Goal: Find contact information: Find contact information

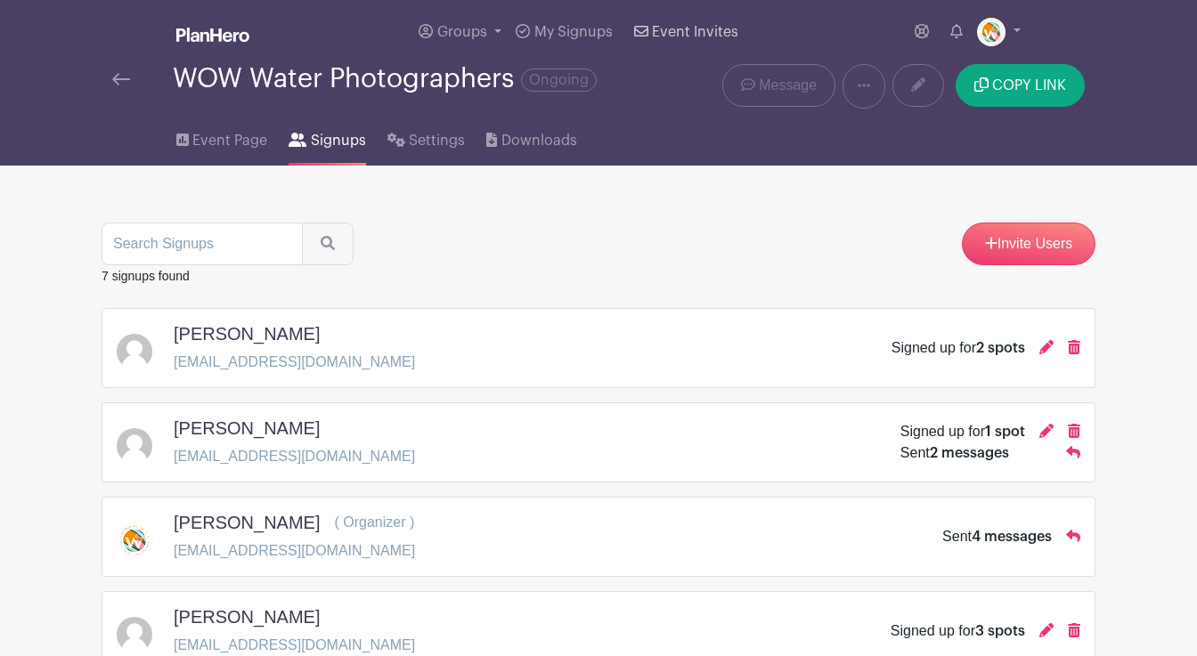
scroll to position [42, 0]
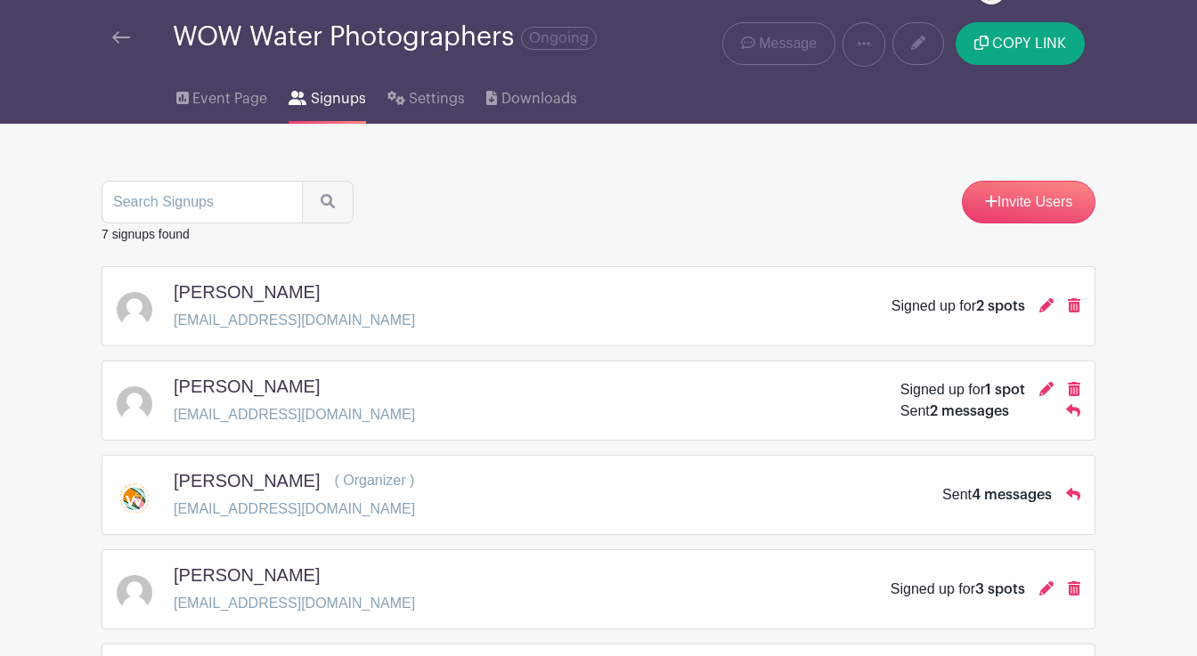
drag, startPoint x: 229, startPoint y: 294, endPoint x: 169, endPoint y: 287, distance: 60.1
click at [167, 287] on div "[PERSON_NAME] [EMAIL_ADDRESS][DOMAIN_NAME] Signed up for 2 spots" at bounding box center [599, 306] width 964 height 50
click at [199, 293] on h5 "[PERSON_NAME]" at bounding box center [247, 291] width 146 height 21
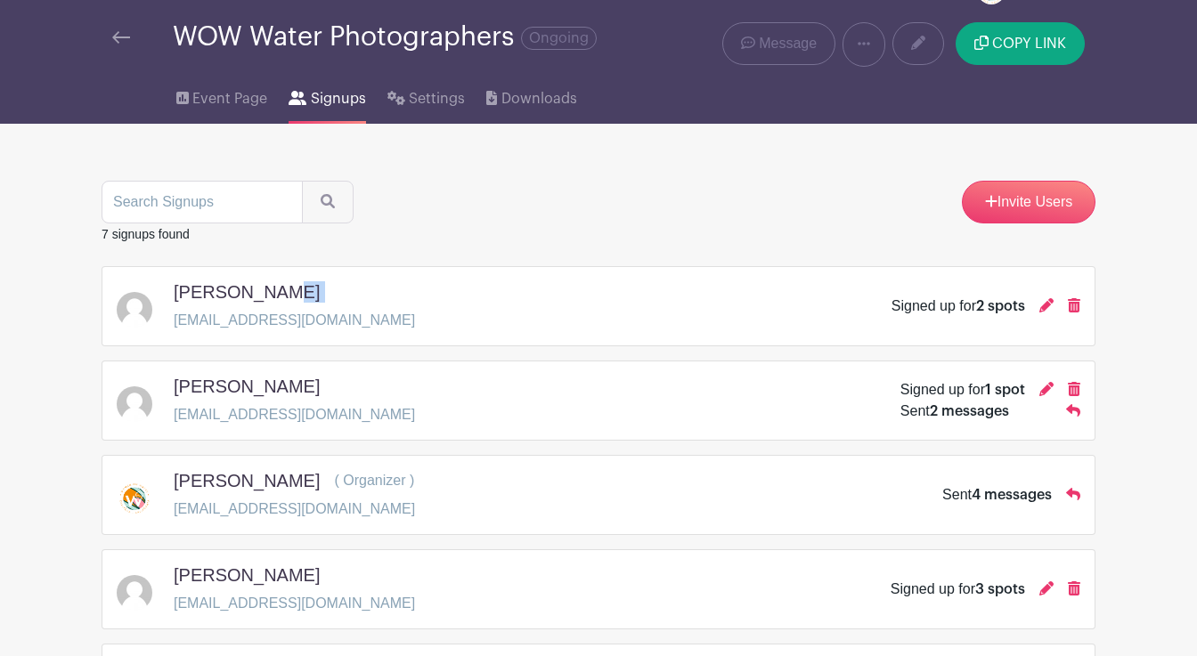
click at [261, 389] on h5 "[PERSON_NAME]" at bounding box center [247, 386] width 146 height 21
click at [268, 574] on h5 "[PERSON_NAME]" at bounding box center [247, 575] width 146 height 21
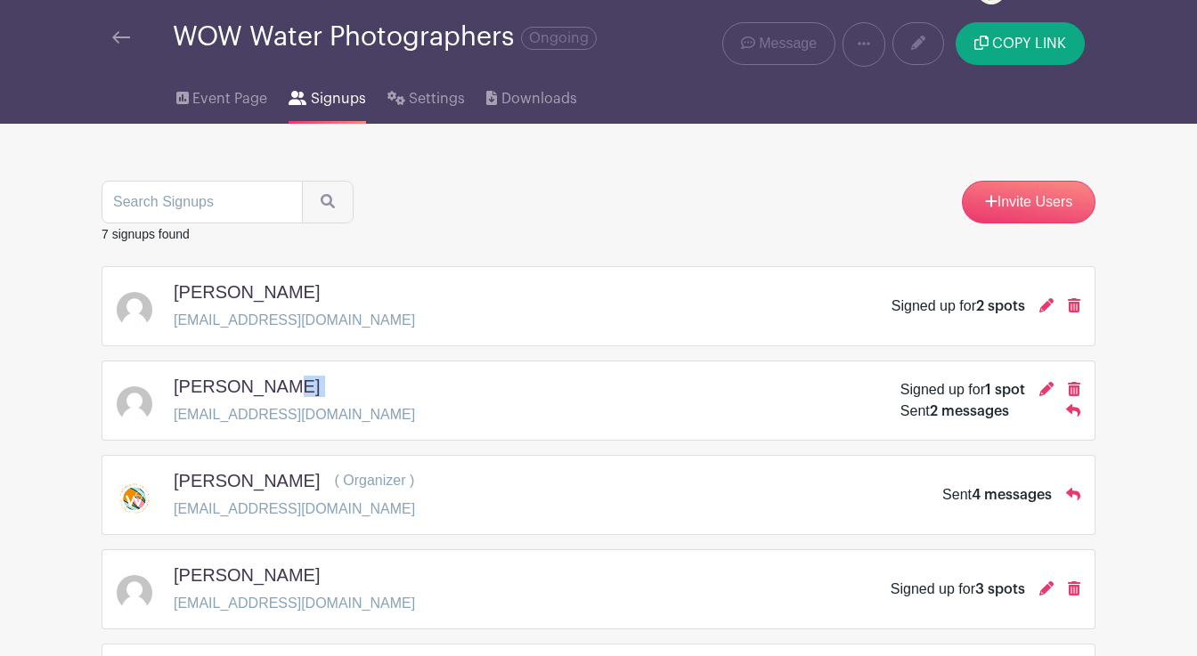
click at [268, 574] on h5 "[PERSON_NAME]" at bounding box center [247, 575] width 146 height 21
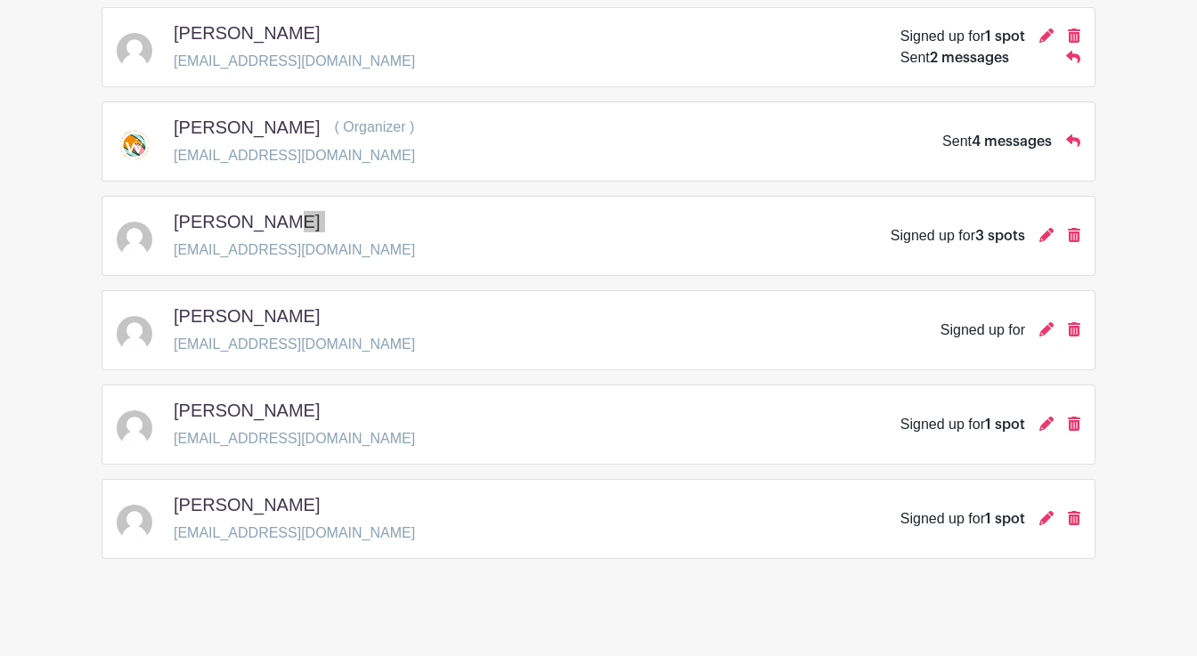
scroll to position [406, 0]
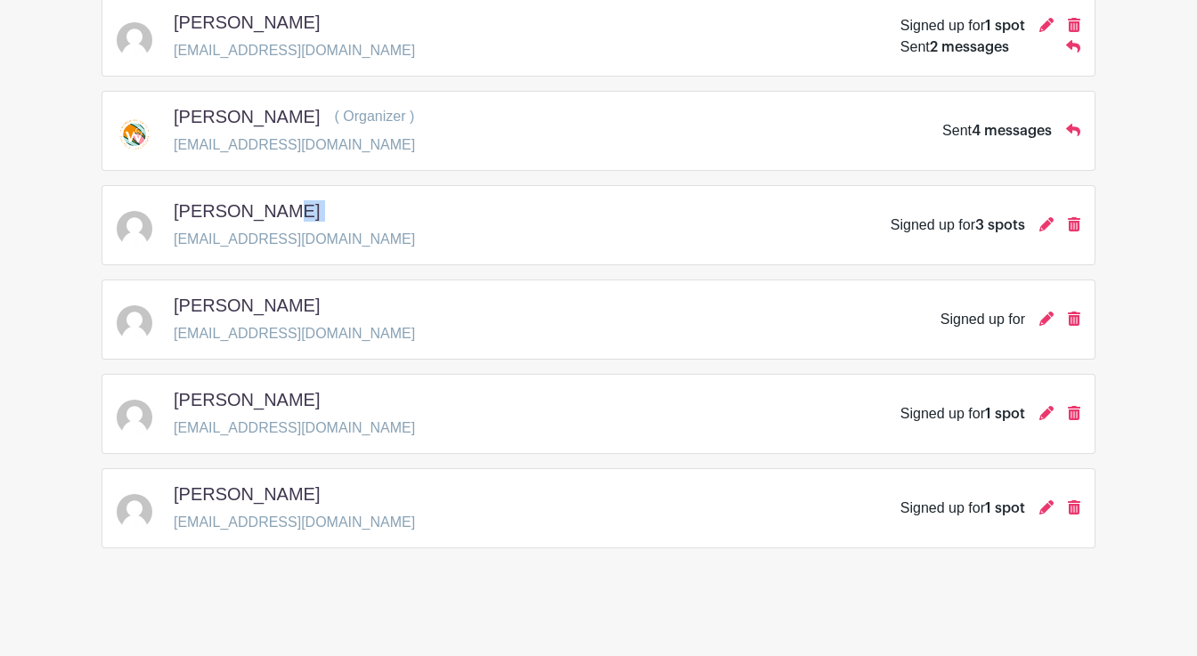
click at [252, 298] on h5 "[PERSON_NAME]" at bounding box center [247, 305] width 146 height 21
click at [257, 404] on h5 "[PERSON_NAME]" at bounding box center [247, 399] width 146 height 21
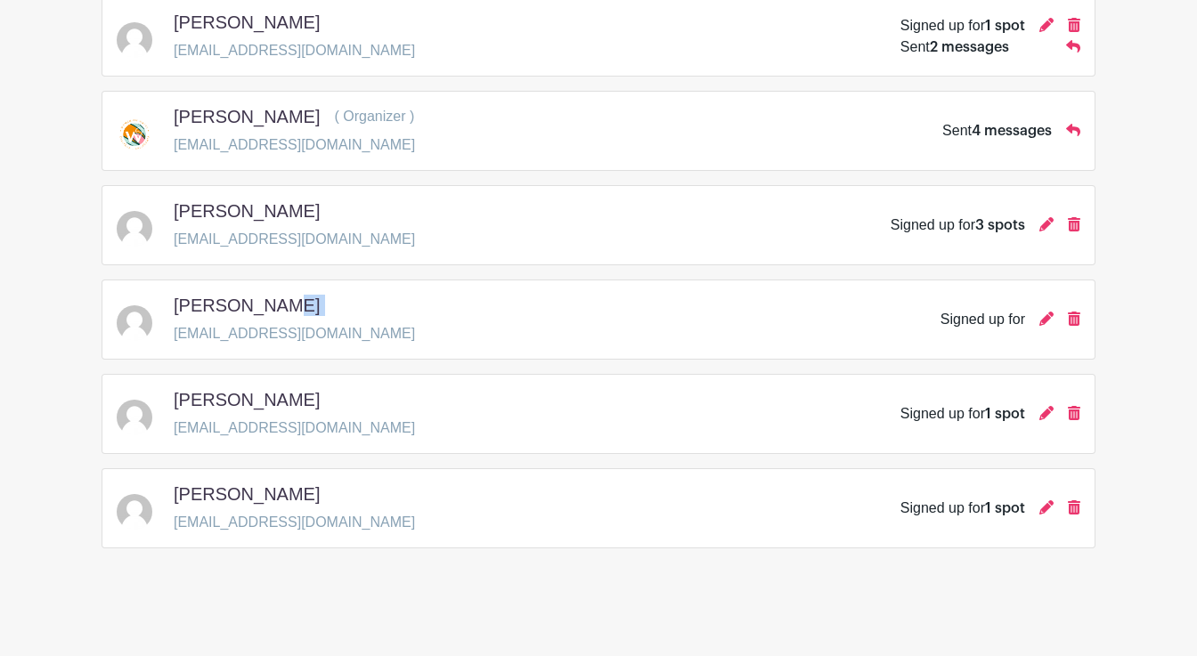
click at [257, 404] on h5 "[PERSON_NAME]" at bounding box center [247, 399] width 146 height 21
click at [249, 497] on h5 "[PERSON_NAME]" at bounding box center [247, 494] width 146 height 21
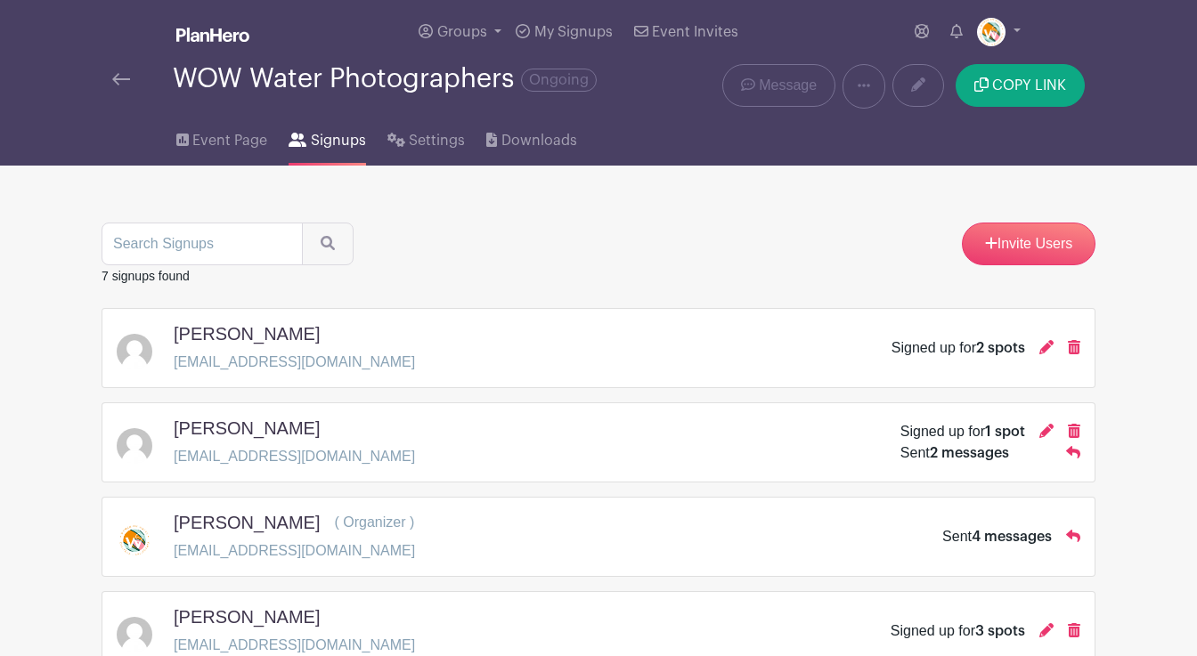
click at [124, 78] on img at bounding box center [121, 79] width 18 height 12
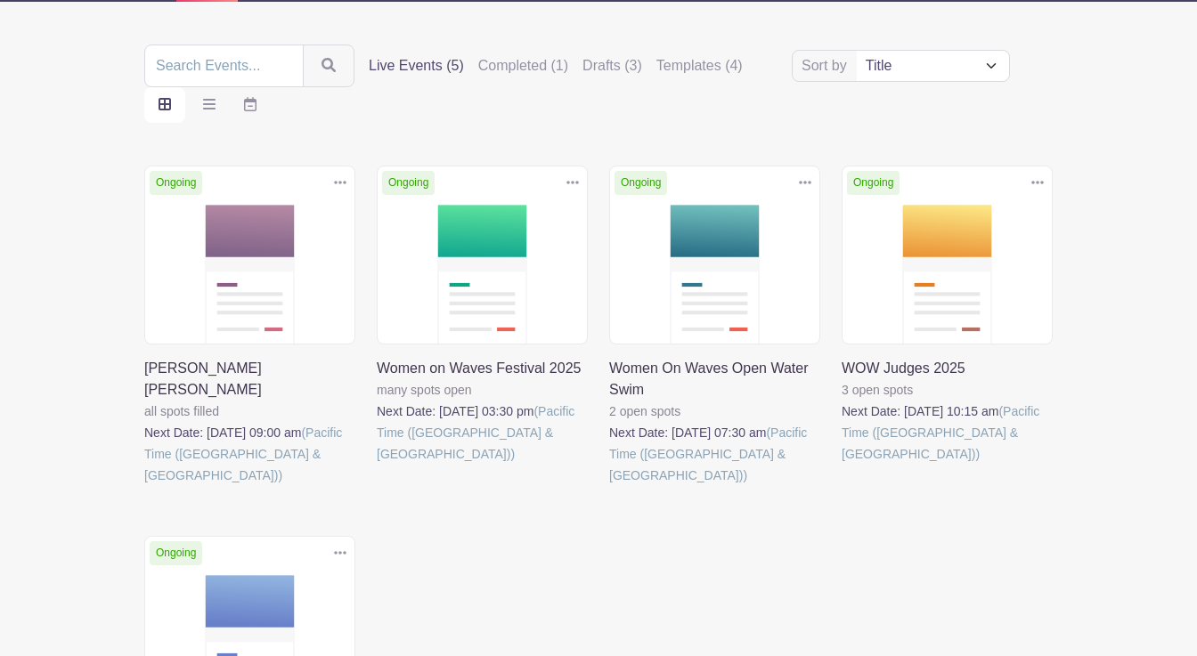
click at [842, 465] on link at bounding box center [842, 465] width 0 height 0
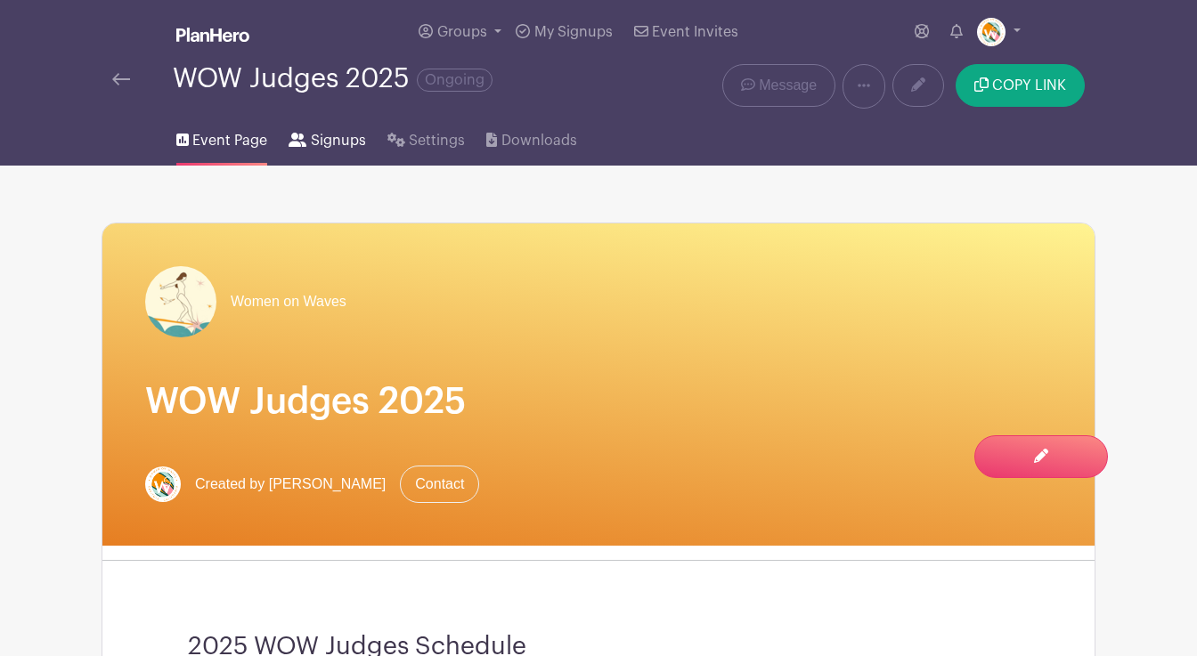
click at [324, 138] on span "Signups" at bounding box center [338, 140] width 55 height 21
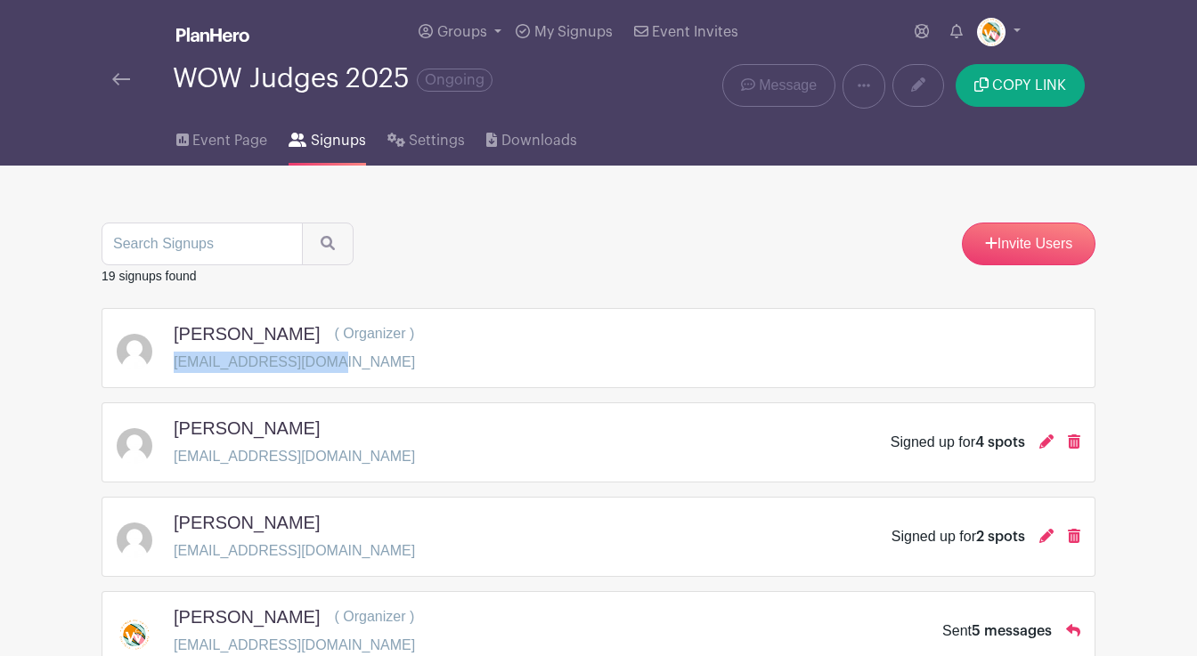
drag, startPoint x: 319, startPoint y: 365, endPoint x: 184, endPoint y: 366, distance: 134.5
click at [171, 368] on div "[PERSON_NAME] ( Organizer ) [EMAIL_ADDRESS][DOMAIN_NAME]" at bounding box center [599, 348] width 964 height 50
copy p "[EMAIL_ADDRESS][DOMAIN_NAME]"
click at [242, 338] on h5 "[PERSON_NAME]" at bounding box center [247, 333] width 146 height 21
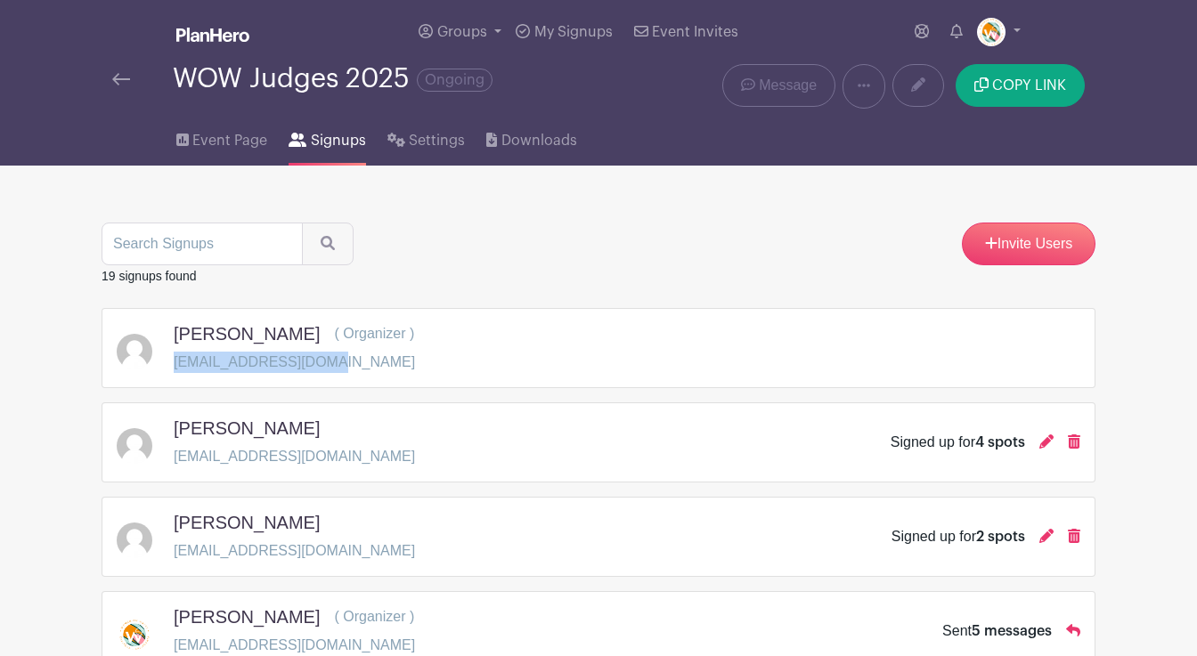
click at [242, 338] on h5 "[PERSON_NAME]" at bounding box center [247, 333] width 146 height 21
copy div "[PERSON_NAME]"
click at [244, 431] on h5 "[PERSON_NAME]" at bounding box center [247, 428] width 146 height 21
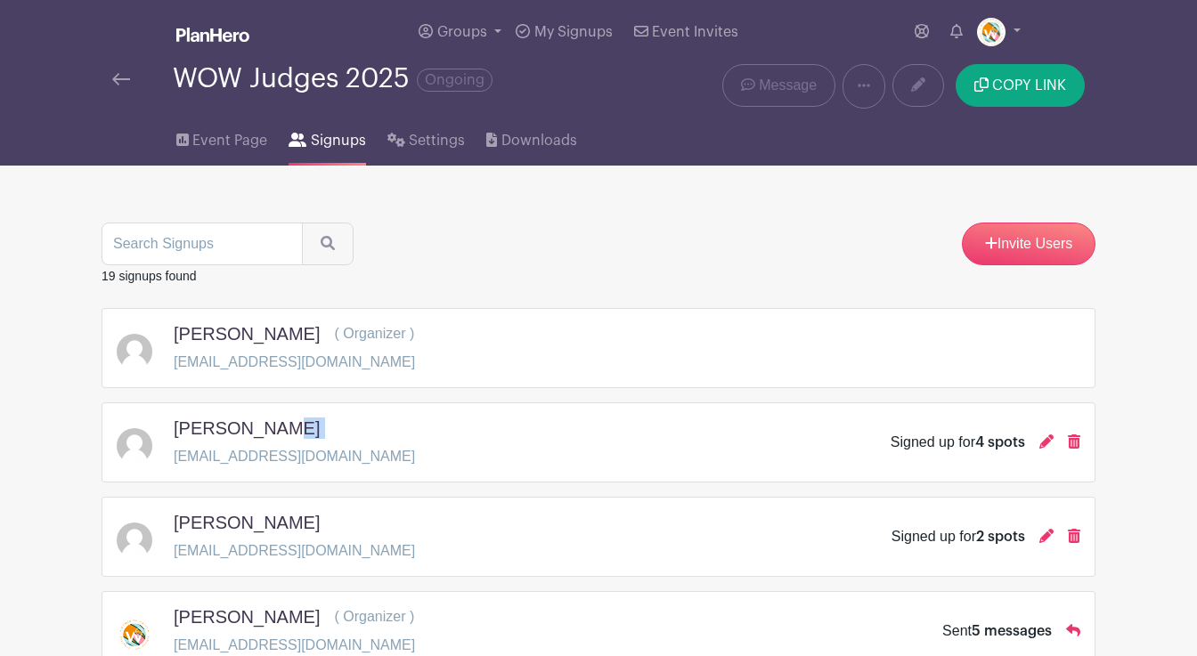
copy div "[PERSON_NAME]"
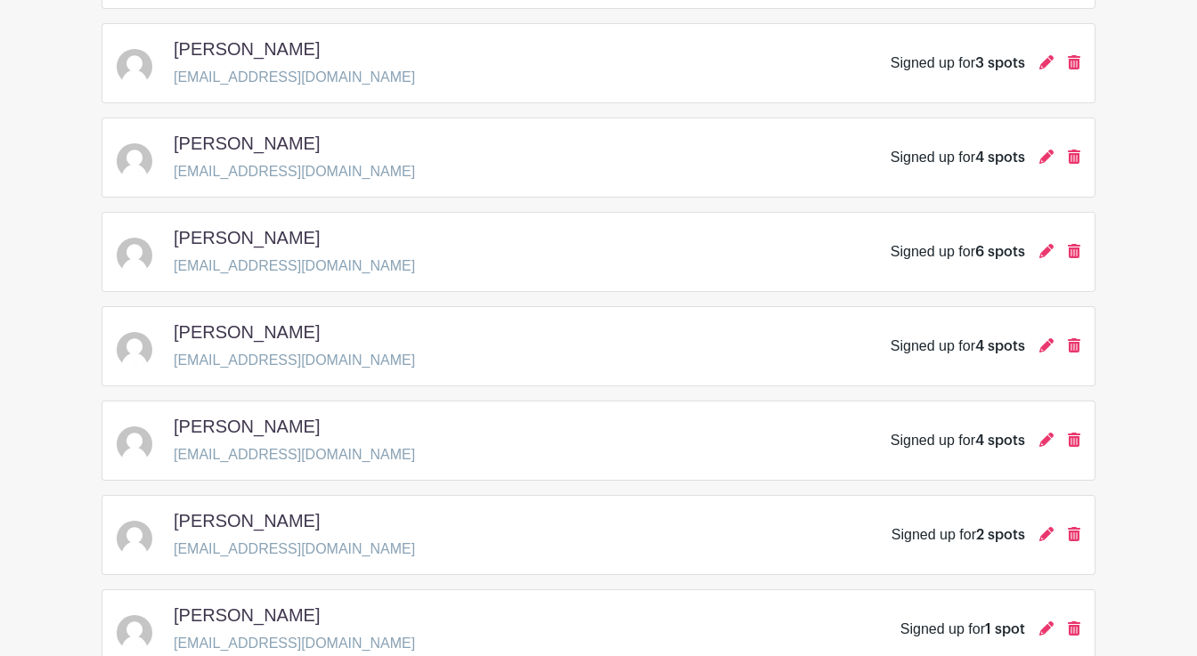
scroll to position [944, 0]
click at [269, 331] on h5 "[PERSON_NAME]" at bounding box center [247, 333] width 146 height 21
copy div "[PERSON_NAME]"
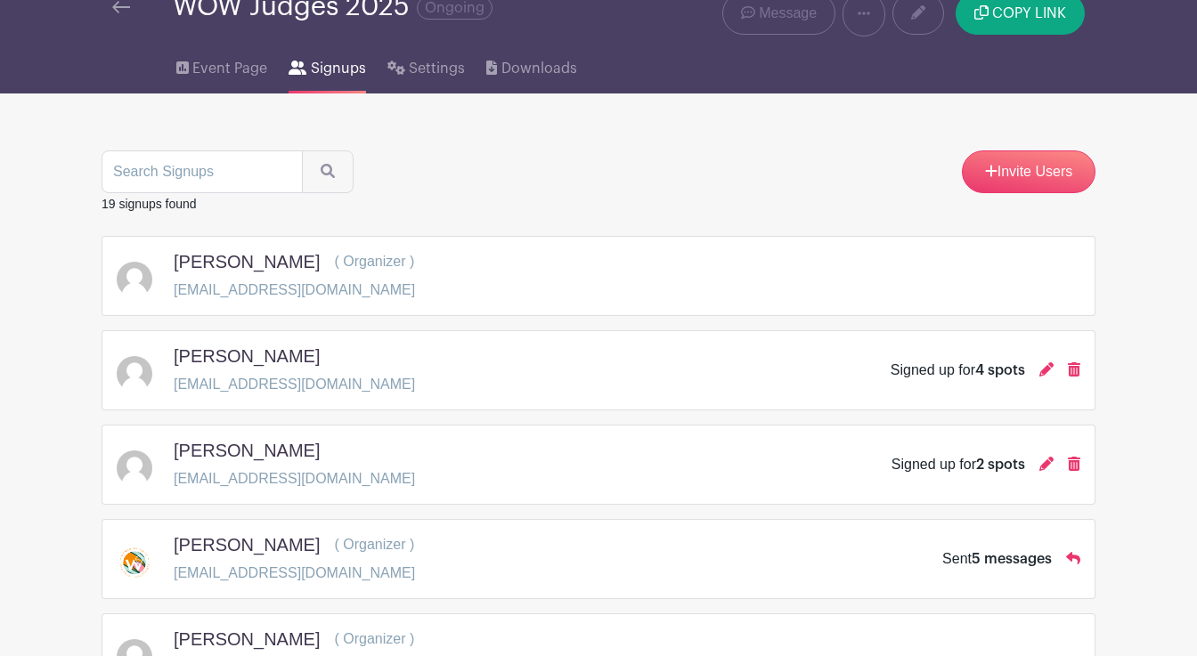
scroll to position [73, 0]
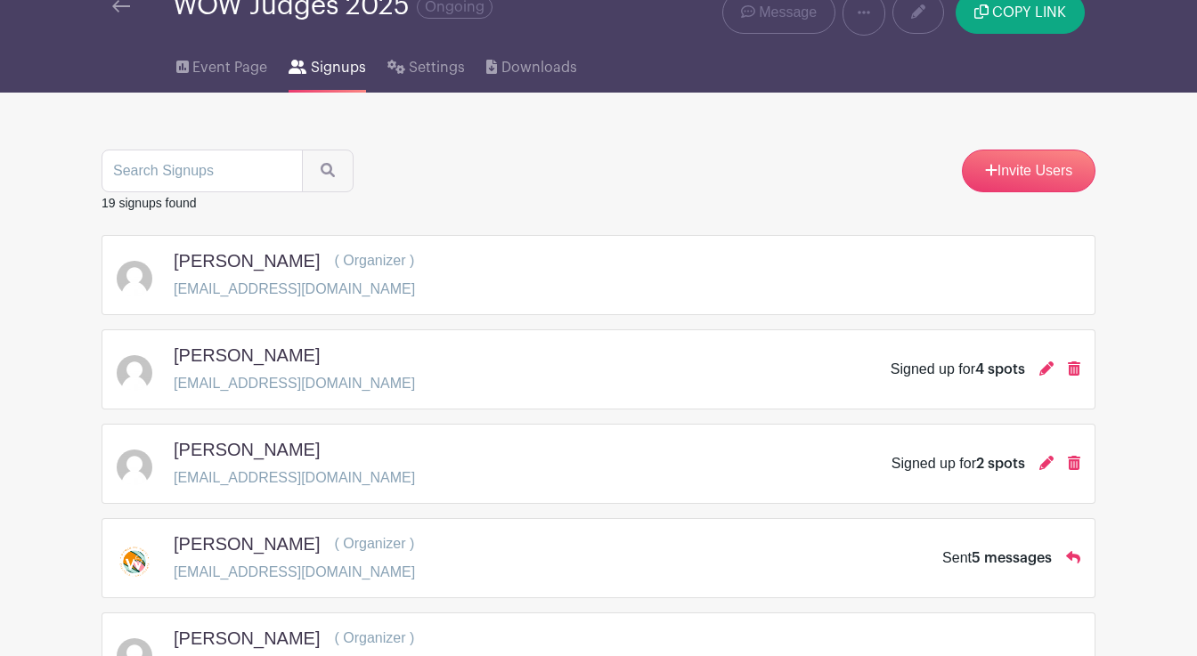
click at [225, 452] on h5 "[PERSON_NAME]" at bounding box center [247, 449] width 146 height 21
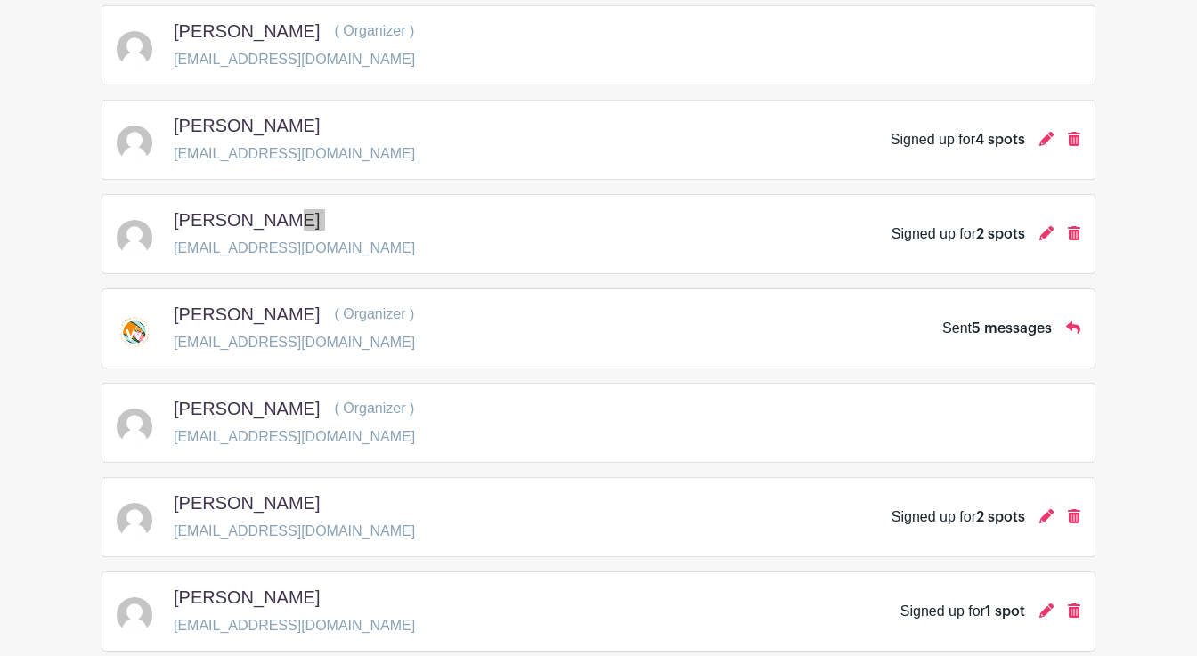
scroll to position [310, 0]
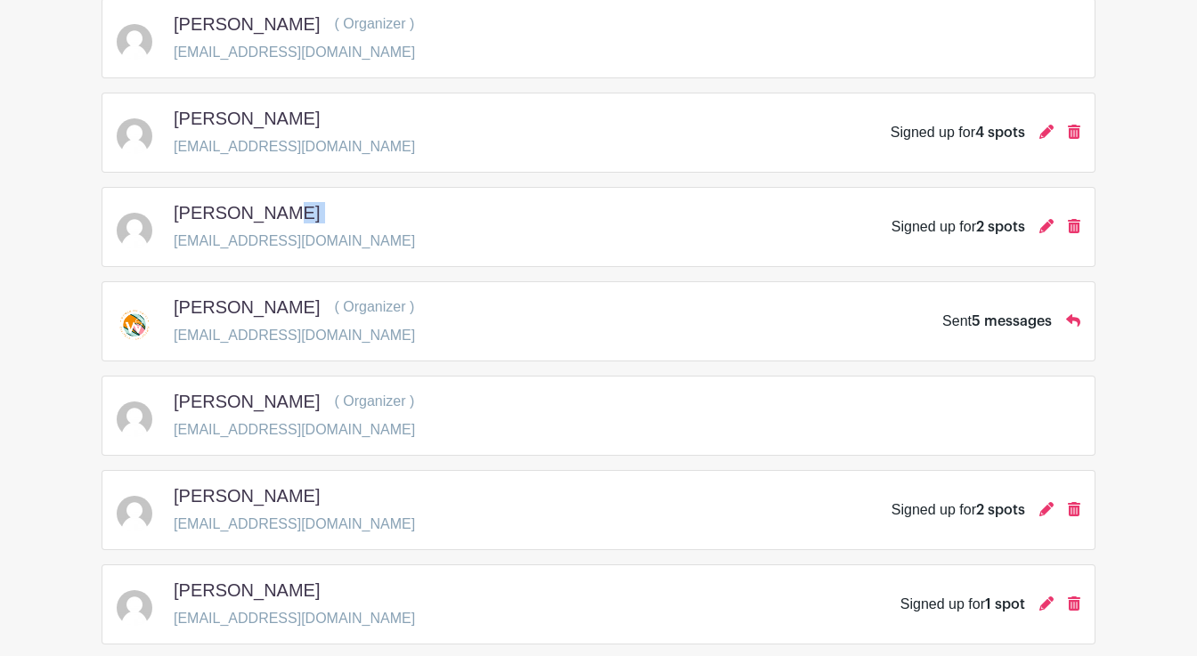
click at [255, 486] on h5 "[PERSON_NAME]" at bounding box center [247, 495] width 146 height 21
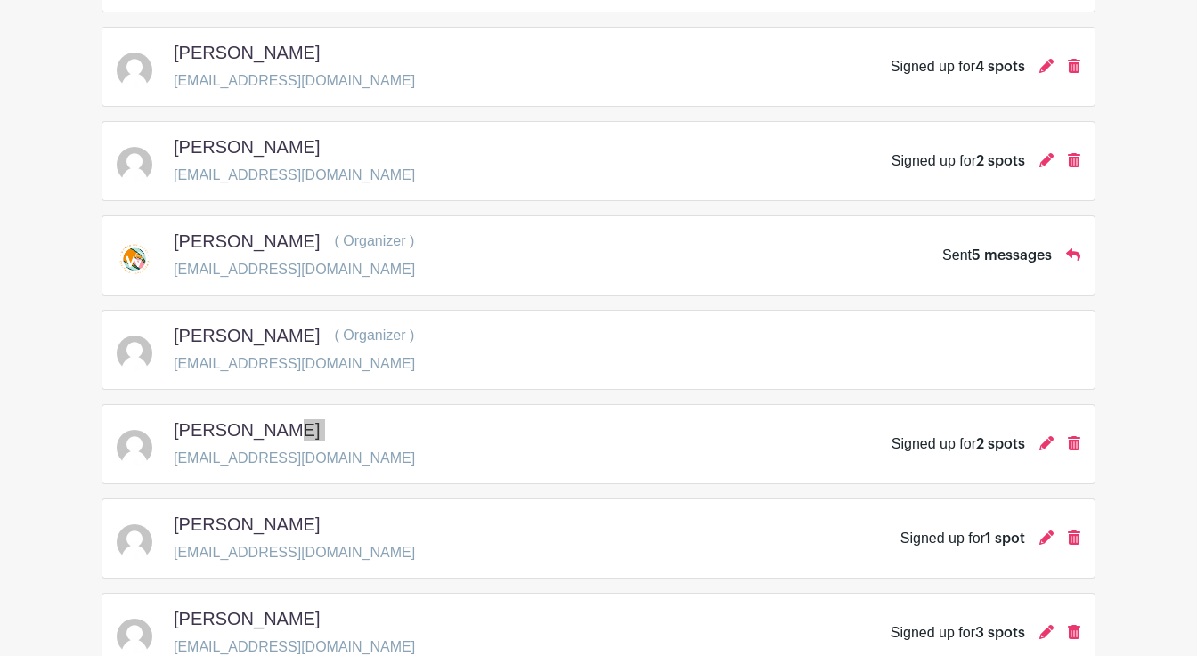
scroll to position [429, 0]
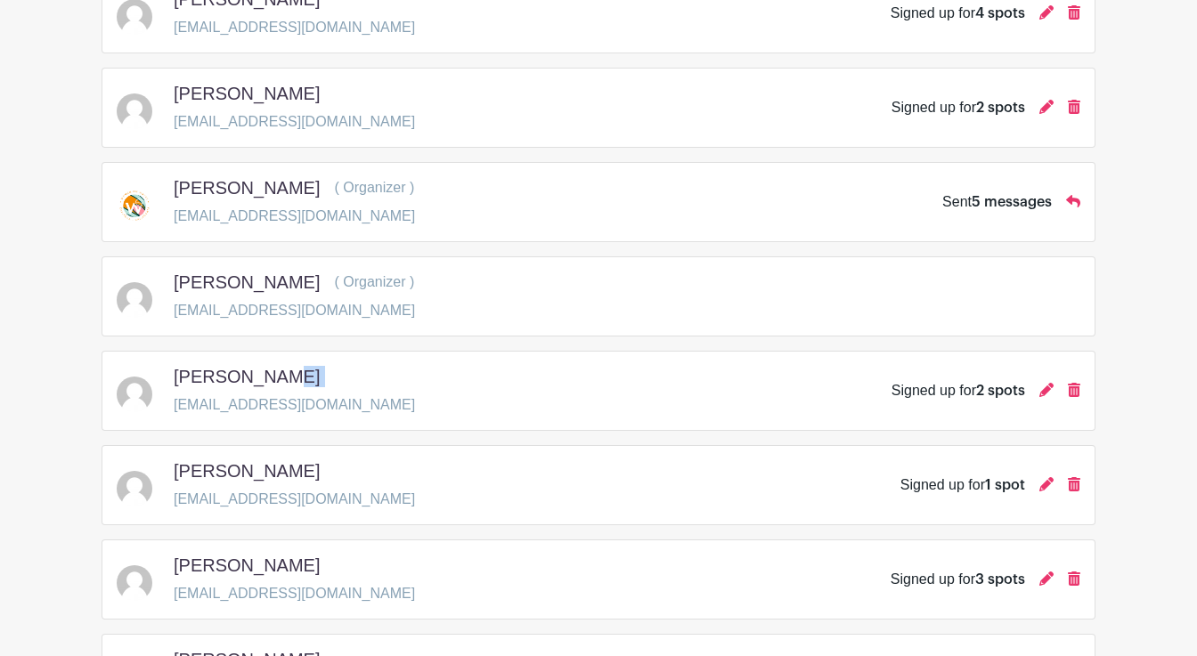
click at [272, 562] on h5 "[PERSON_NAME]" at bounding box center [247, 565] width 146 height 21
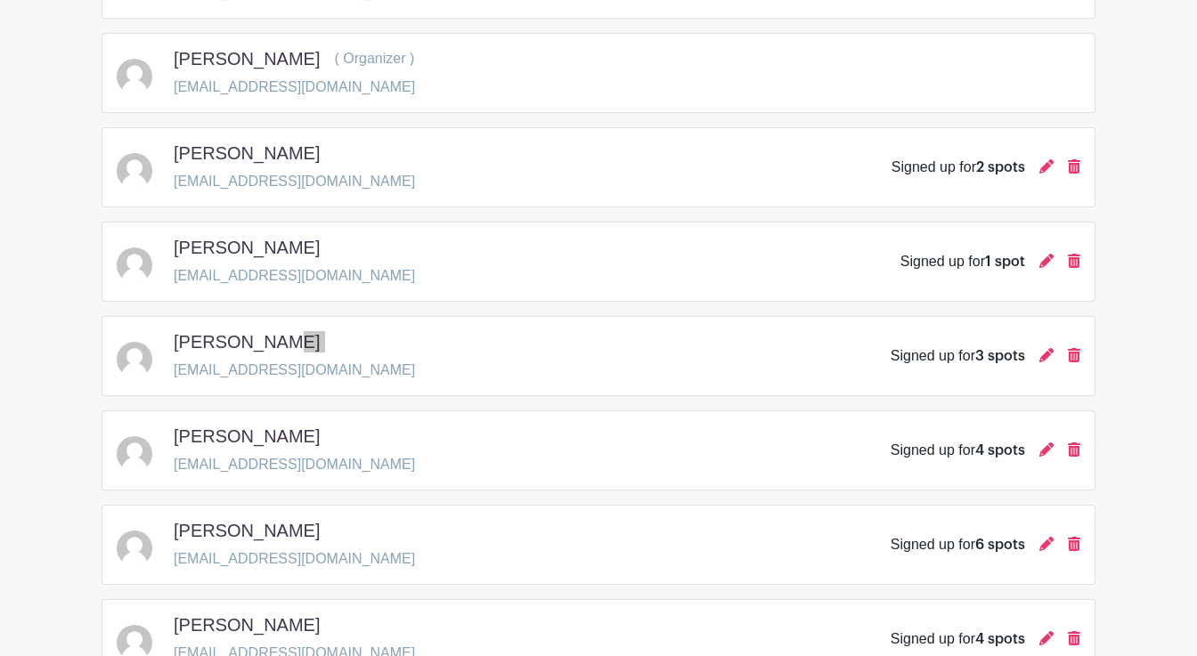
scroll to position [682, 0]
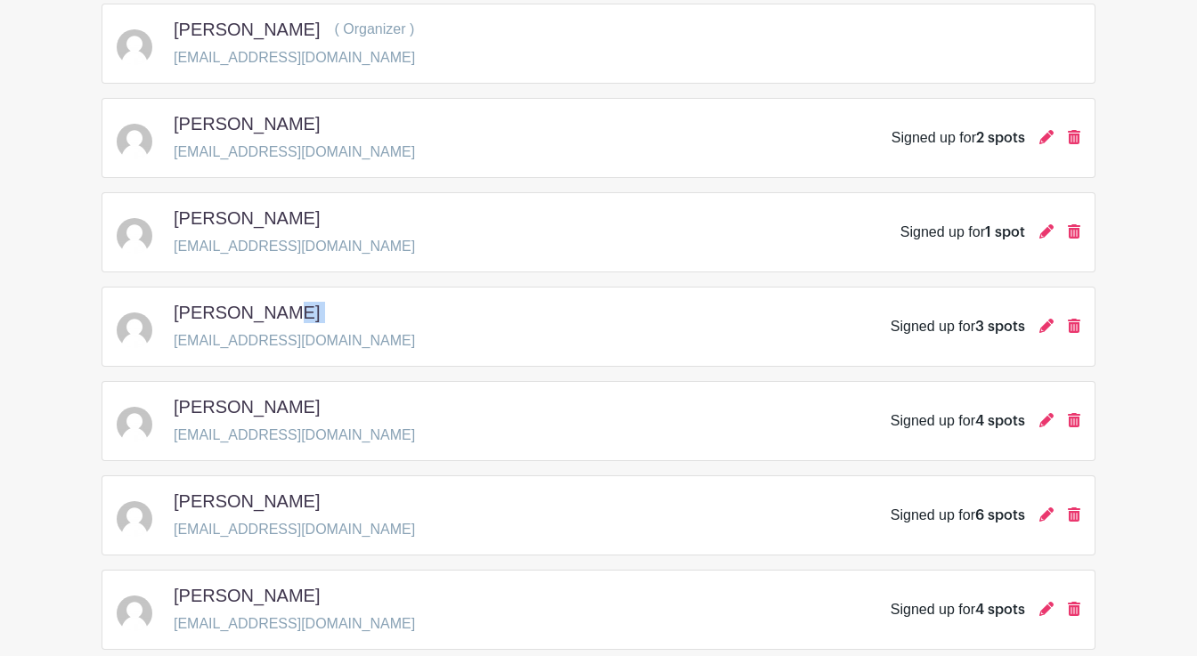
click at [254, 409] on h5 "[PERSON_NAME]" at bounding box center [247, 406] width 146 height 21
click at [264, 500] on h5 "[PERSON_NAME]" at bounding box center [247, 501] width 146 height 21
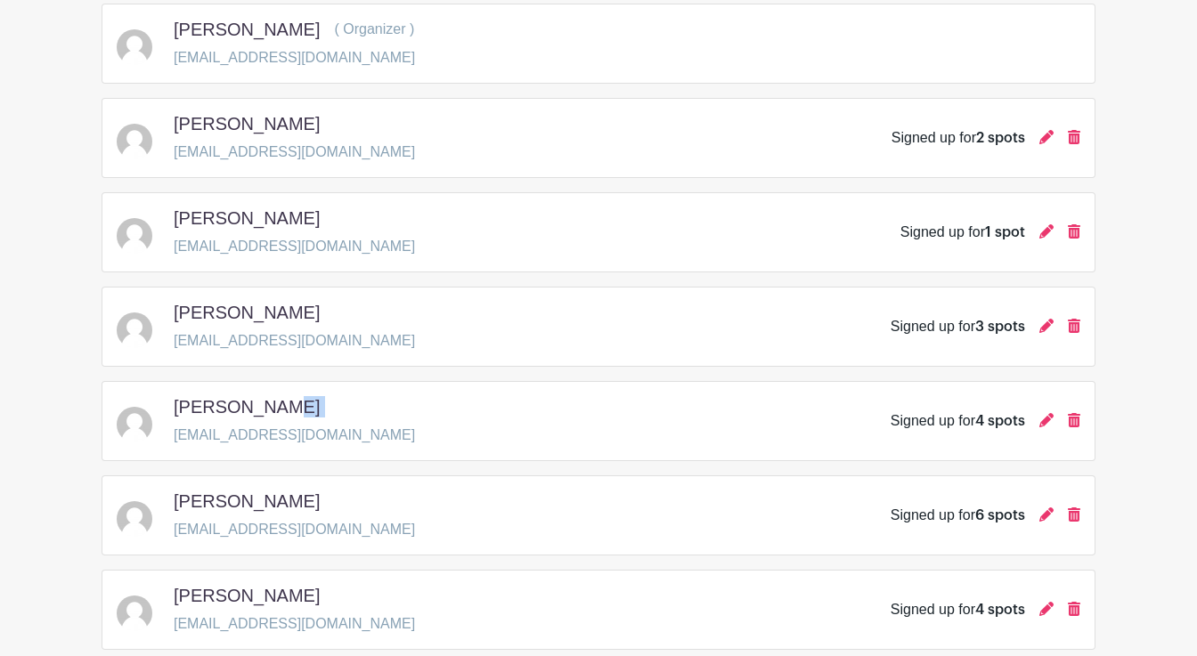
click at [264, 500] on h5 "[PERSON_NAME]" at bounding box center [247, 501] width 146 height 21
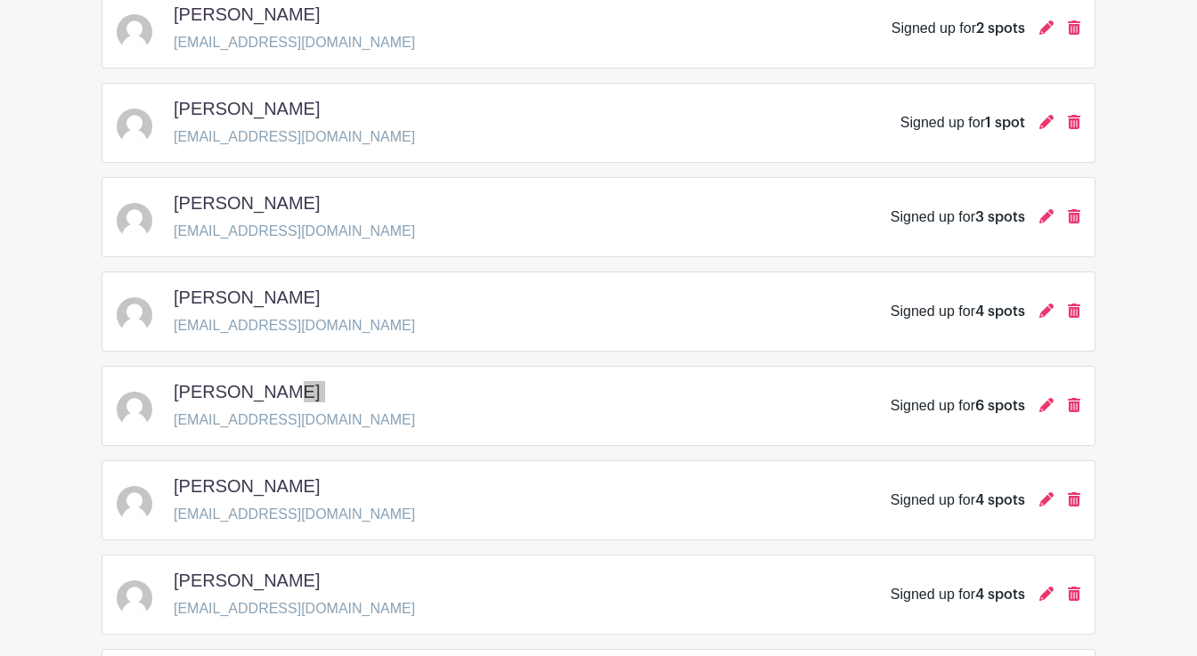
scroll to position [800, 0]
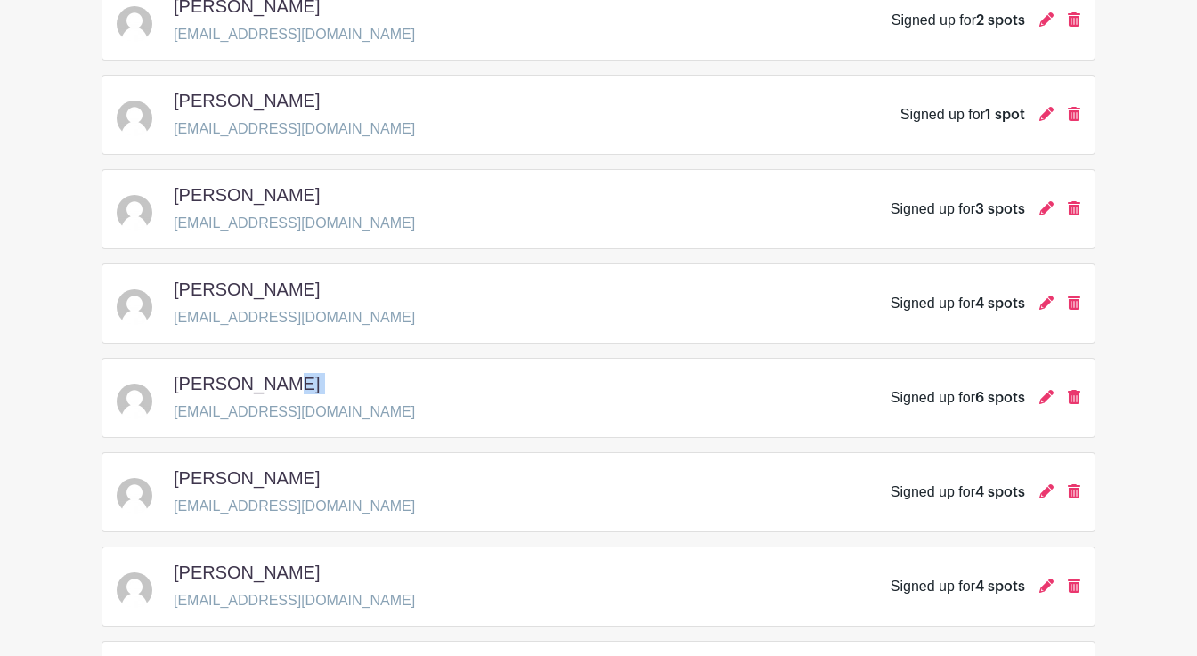
click at [249, 571] on h5 "[PERSON_NAME]" at bounding box center [247, 572] width 146 height 21
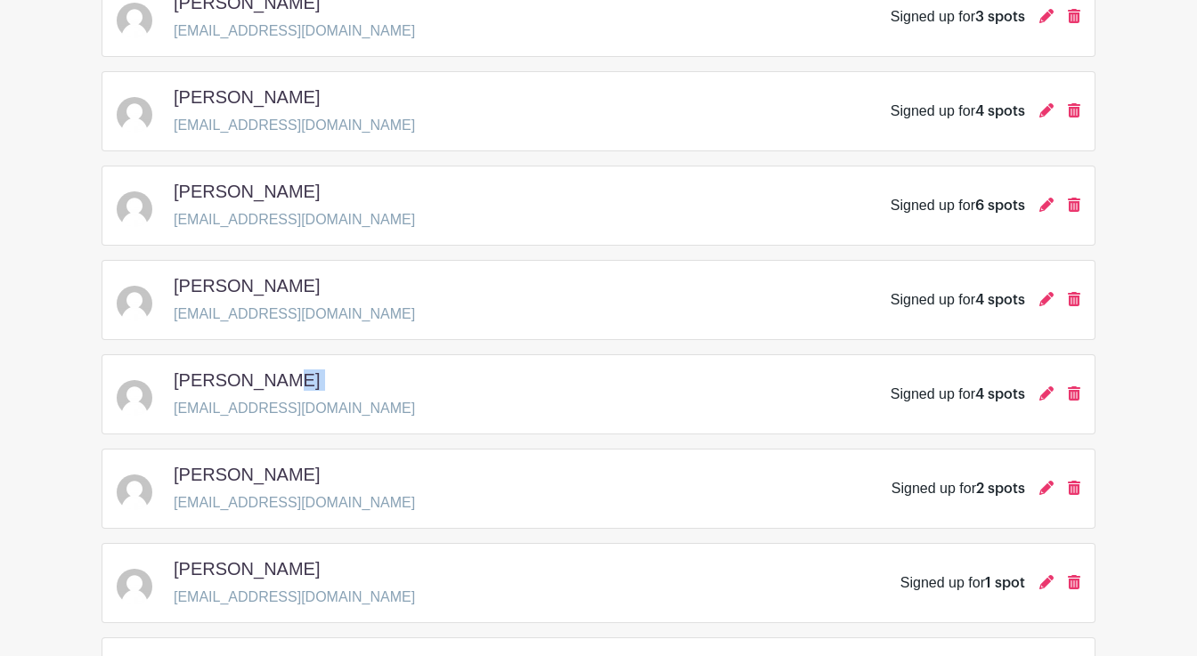
click at [243, 483] on h5 "[PERSON_NAME]" at bounding box center [247, 474] width 146 height 21
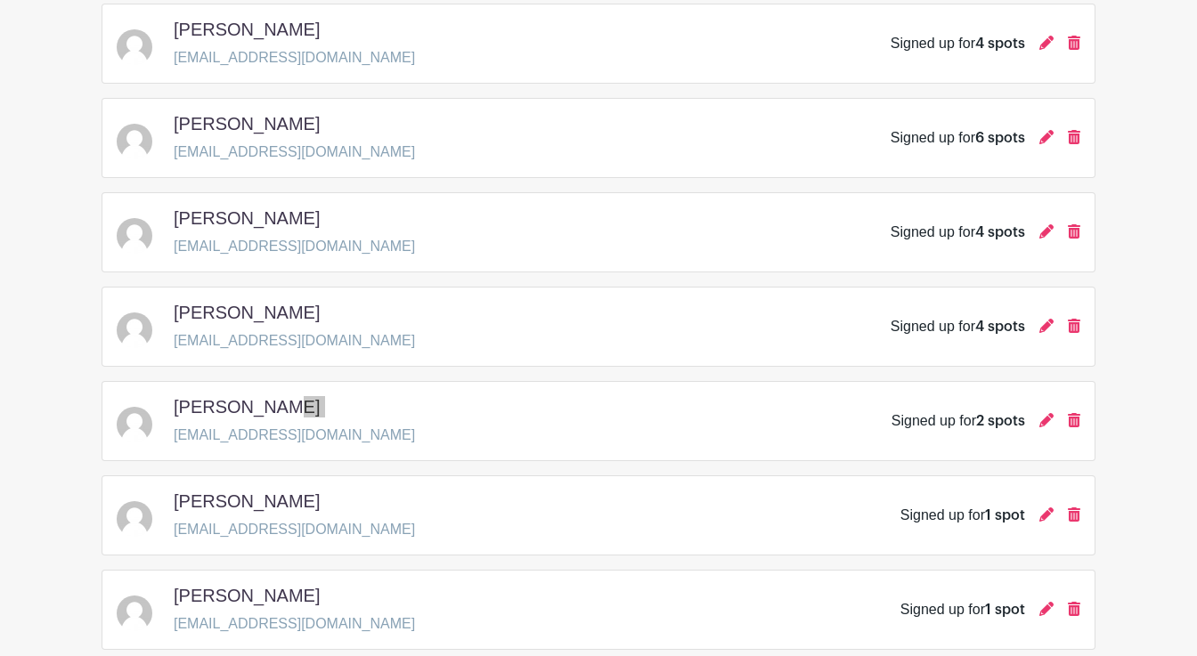
scroll to position [1070, 0]
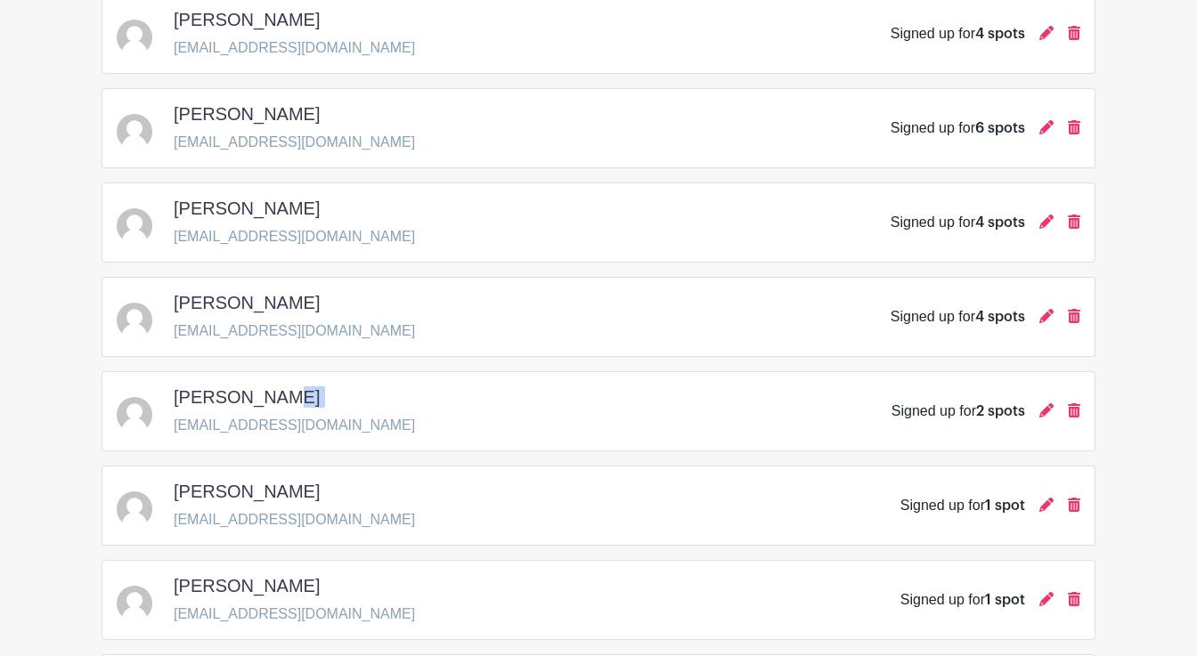
click at [297, 426] on p "[EMAIL_ADDRESS][DOMAIN_NAME]" at bounding box center [294, 425] width 241 height 21
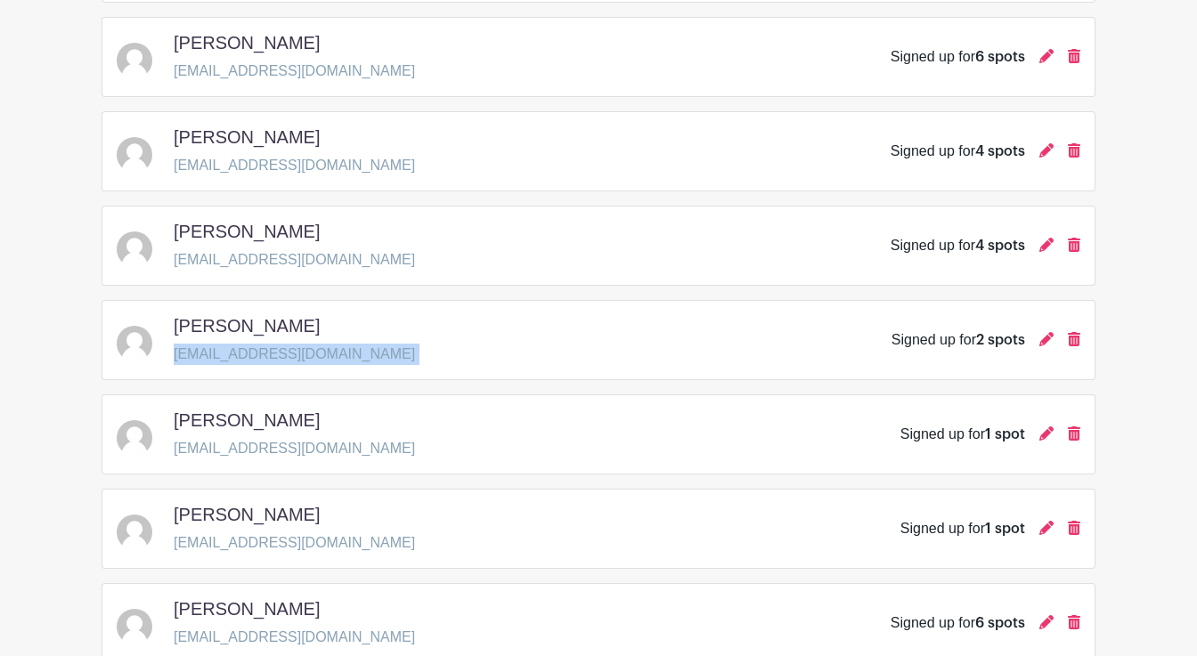
scroll to position [1146, 0]
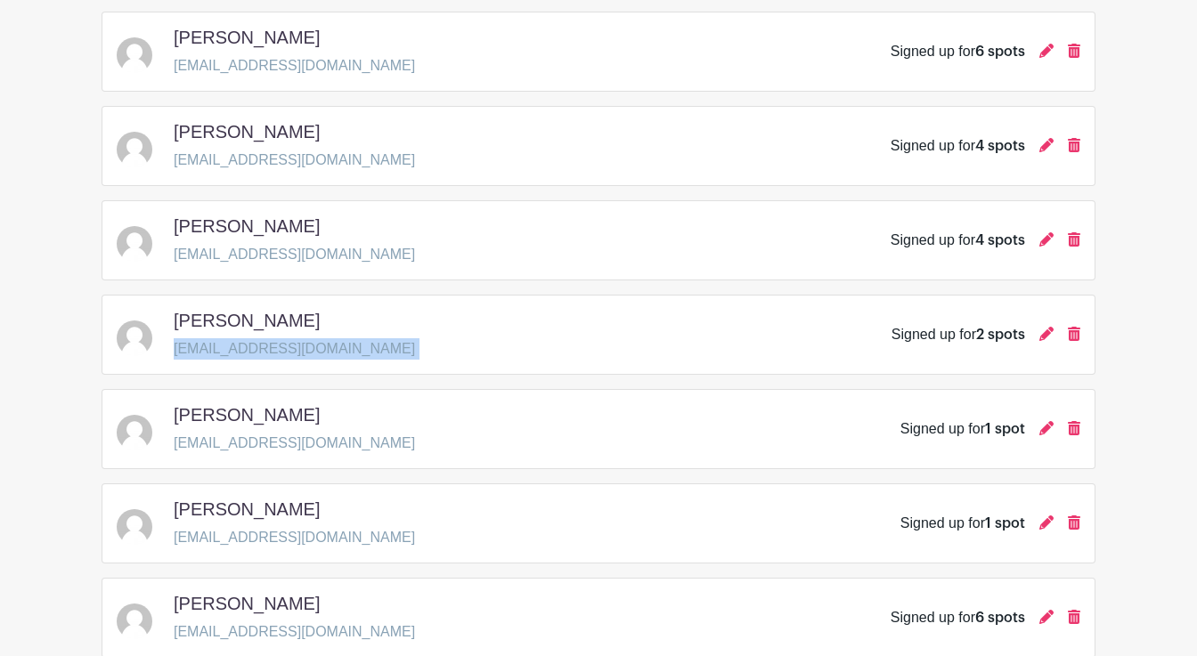
click at [299, 509] on h5 "[PERSON_NAME]" at bounding box center [247, 509] width 146 height 21
copy div "[PERSON_NAME]"
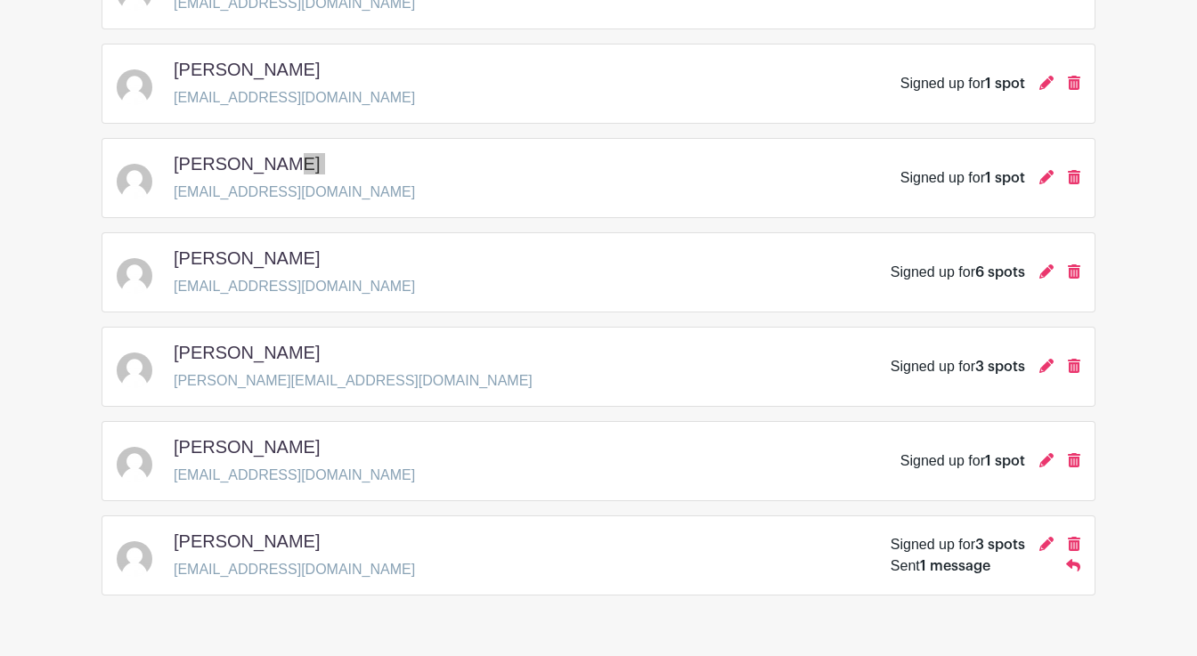
scroll to position [1498, 0]
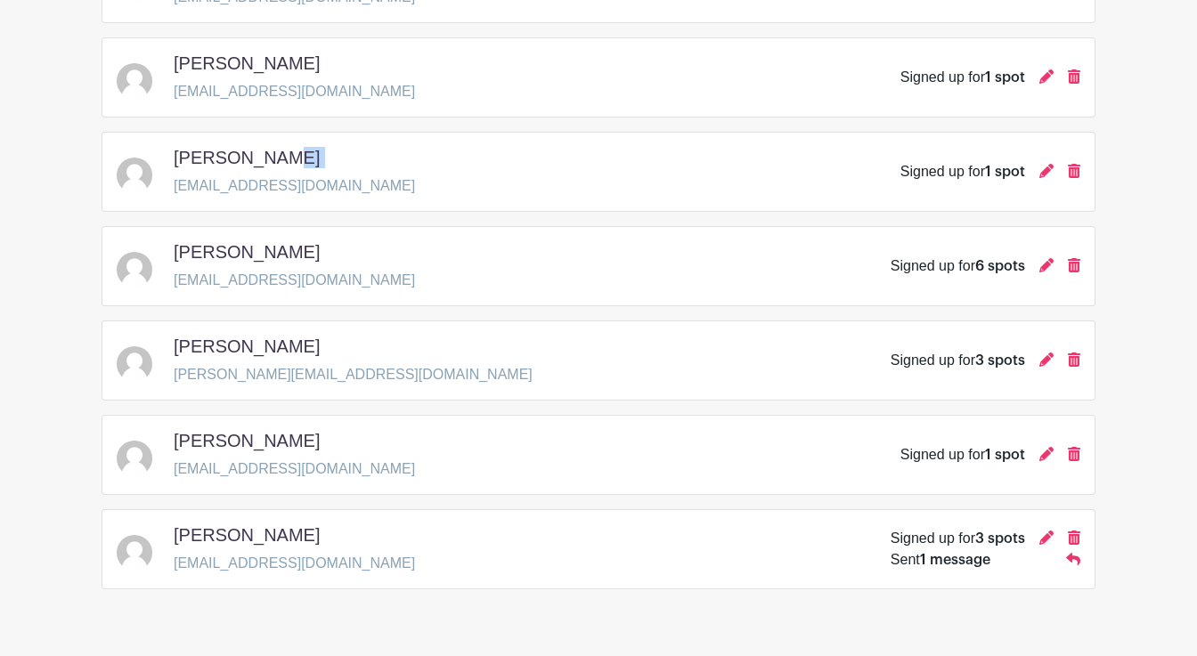
click at [241, 248] on h5 "[PERSON_NAME]" at bounding box center [247, 251] width 146 height 21
copy div "[PERSON_NAME]"
click at [219, 349] on h5 "[PERSON_NAME]" at bounding box center [247, 346] width 146 height 21
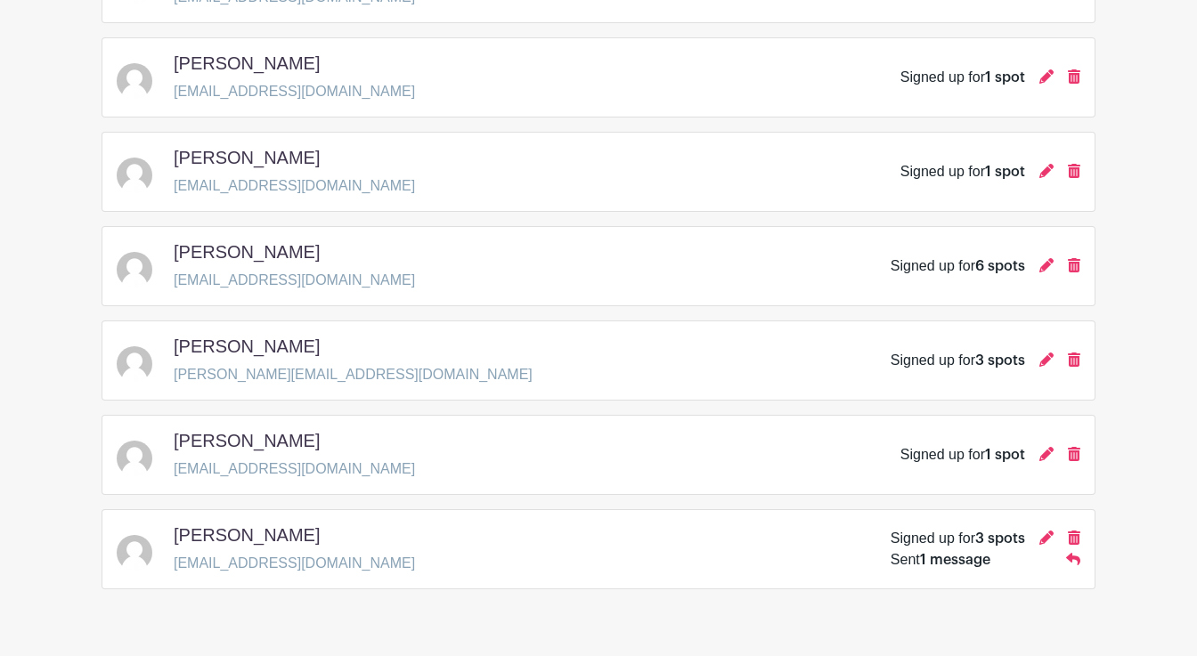
click at [219, 349] on h5 "[PERSON_NAME]" at bounding box center [247, 346] width 146 height 21
copy div "[PERSON_NAME]"
click at [225, 440] on h5 "[PERSON_NAME]" at bounding box center [247, 440] width 146 height 21
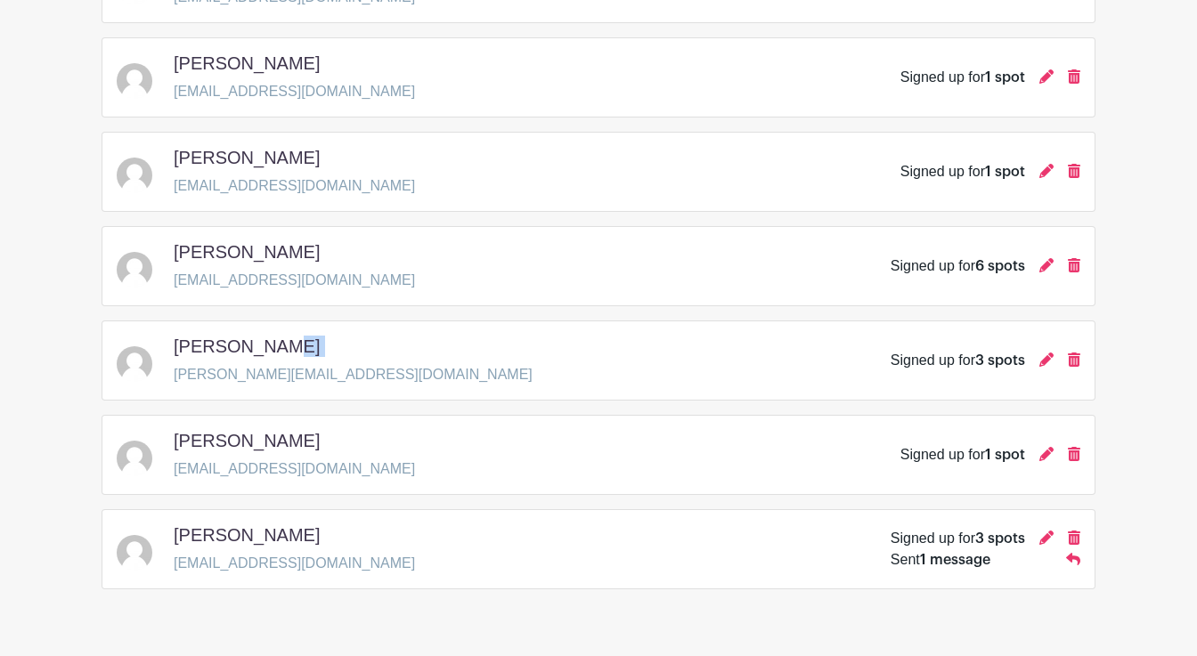
click at [225, 440] on h5 "[PERSON_NAME]" at bounding box center [247, 440] width 146 height 21
copy div "[PERSON_NAME]"
click at [215, 540] on h5 "[PERSON_NAME]" at bounding box center [247, 535] width 146 height 21
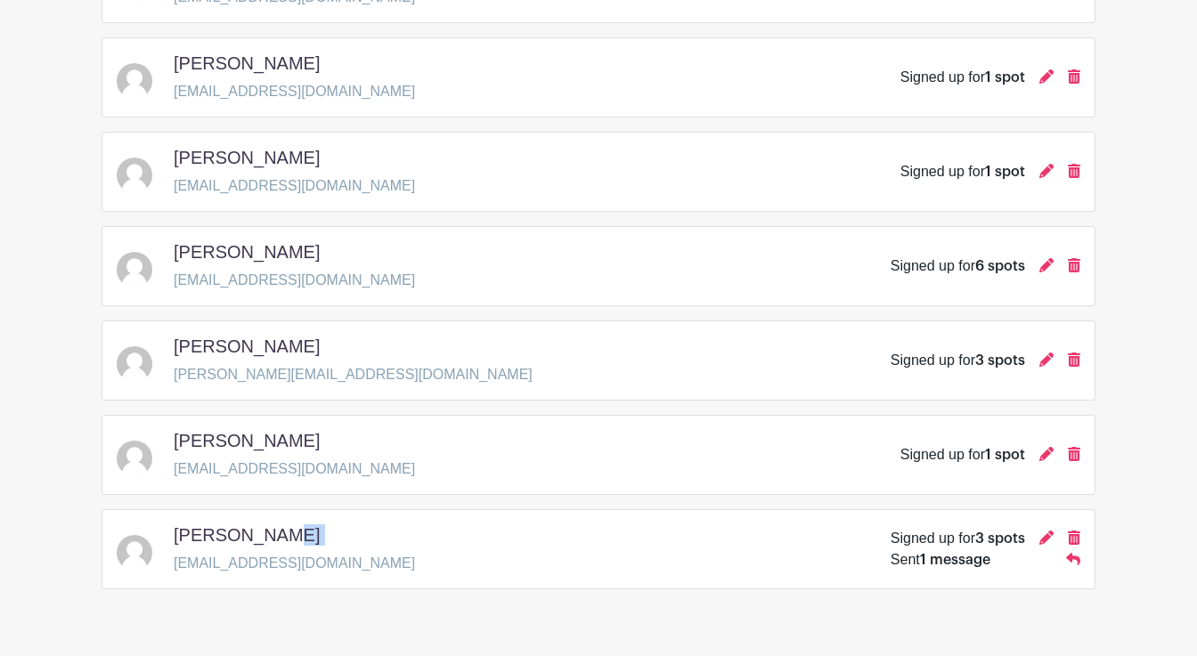
copy div "[PERSON_NAME]"
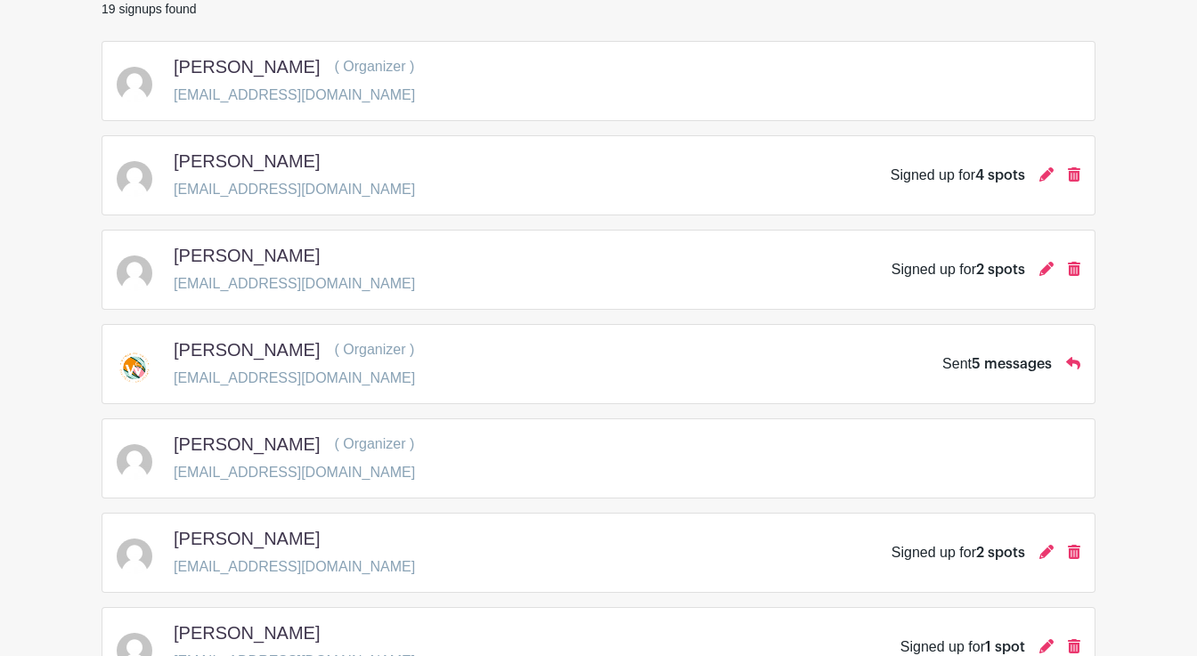
scroll to position [0, 0]
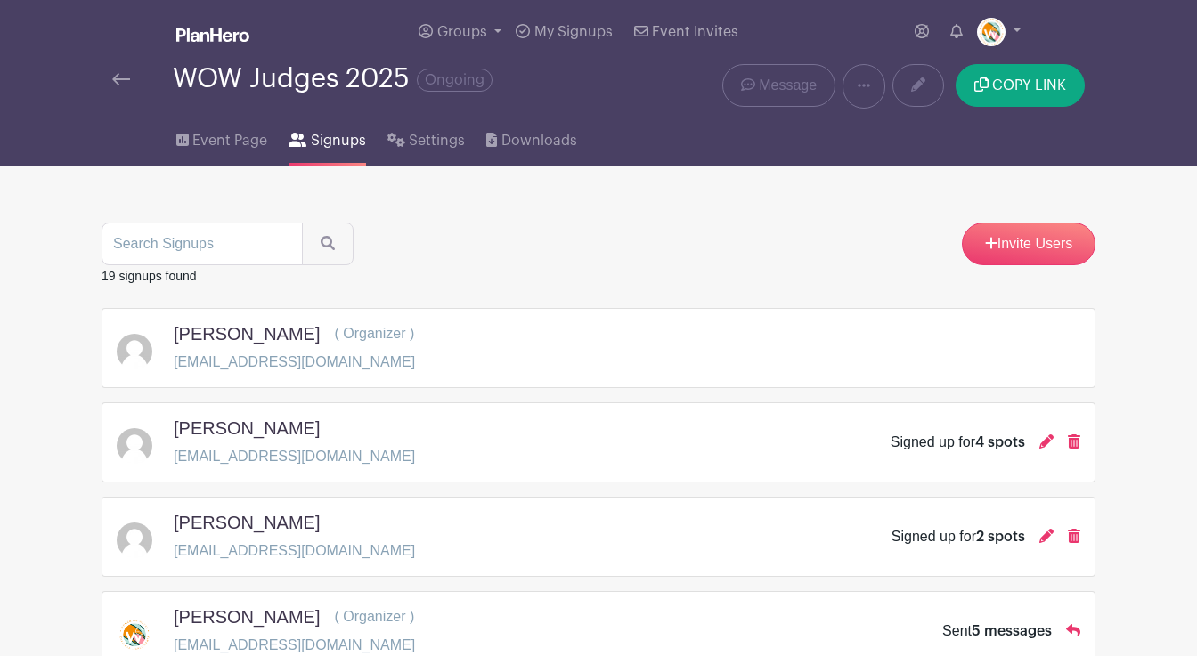
click at [116, 82] on img at bounding box center [121, 79] width 18 height 12
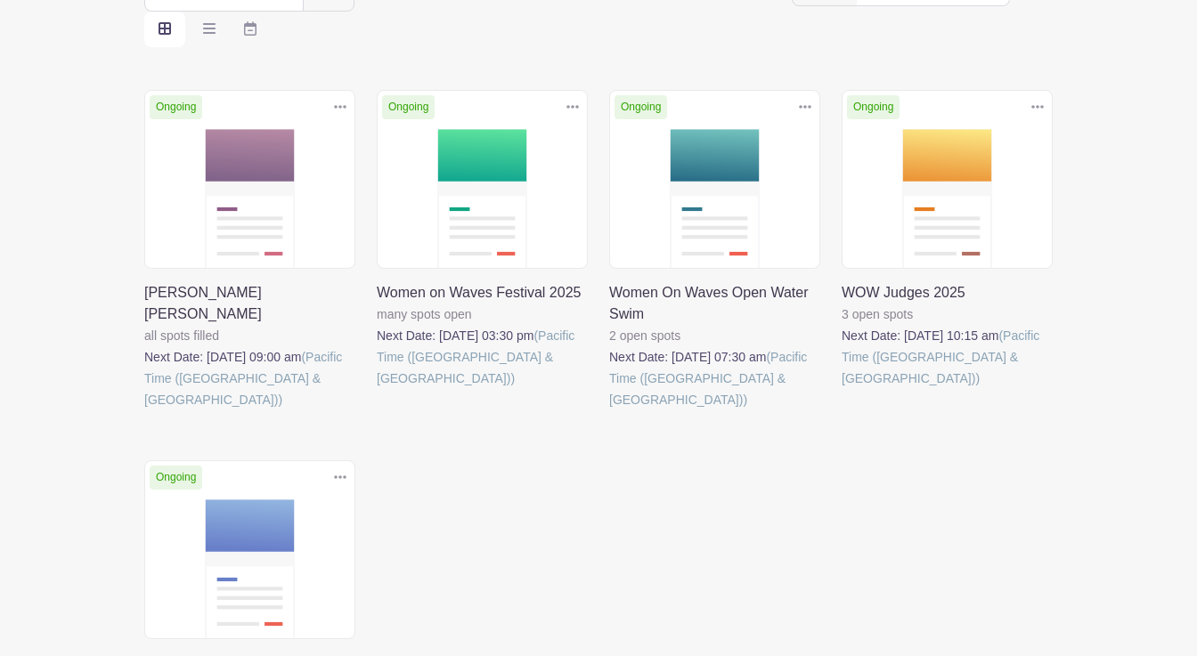
scroll to position [255, 0]
click at [609, 411] on link at bounding box center [609, 411] width 0 height 0
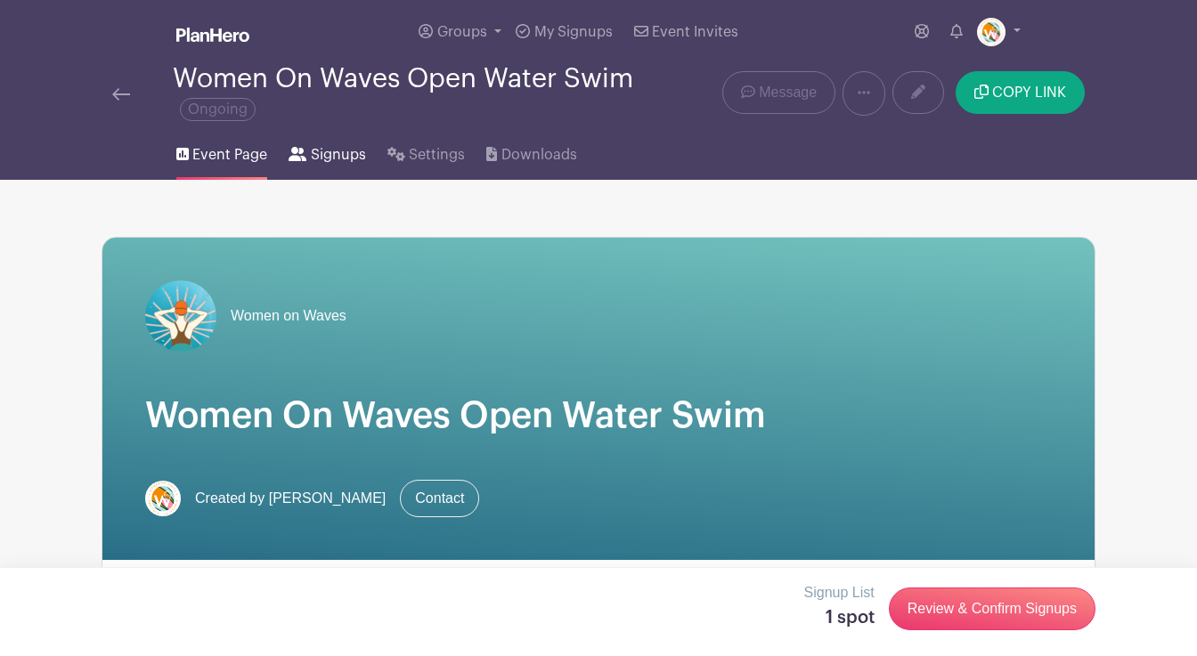
click at [338, 152] on span "Signups" at bounding box center [338, 154] width 55 height 21
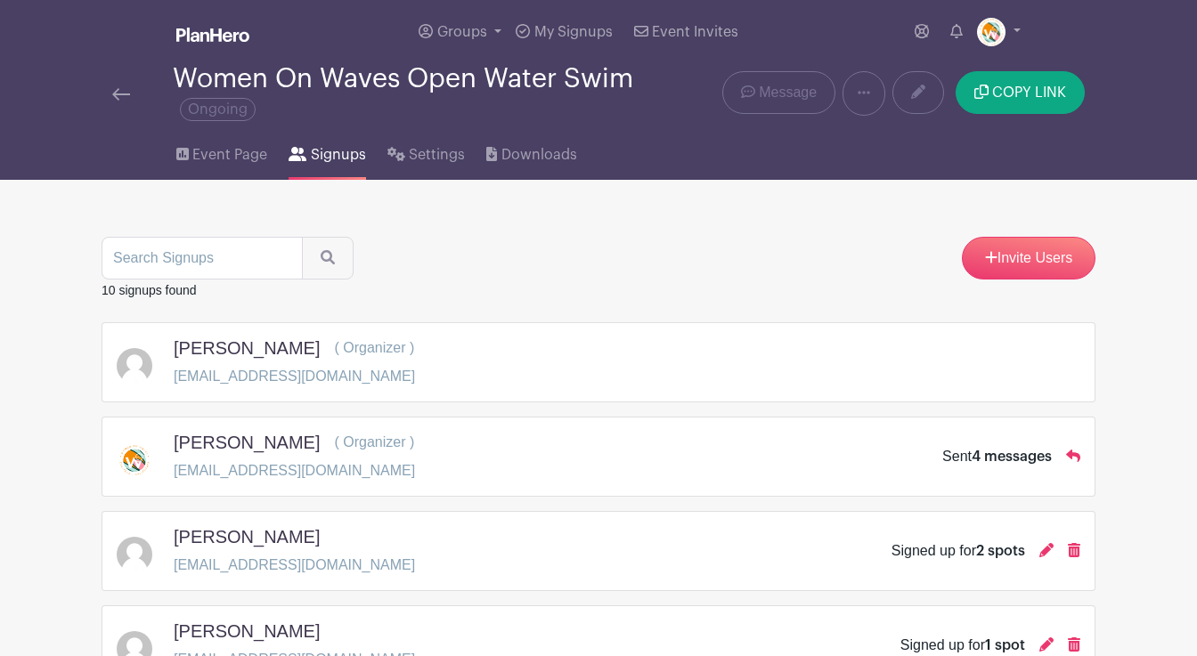
click at [281, 347] on h5 "[PERSON_NAME]" at bounding box center [247, 348] width 146 height 21
copy div "[PERSON_NAME]"
click at [279, 532] on h5 "[PERSON_NAME]" at bounding box center [247, 536] width 146 height 21
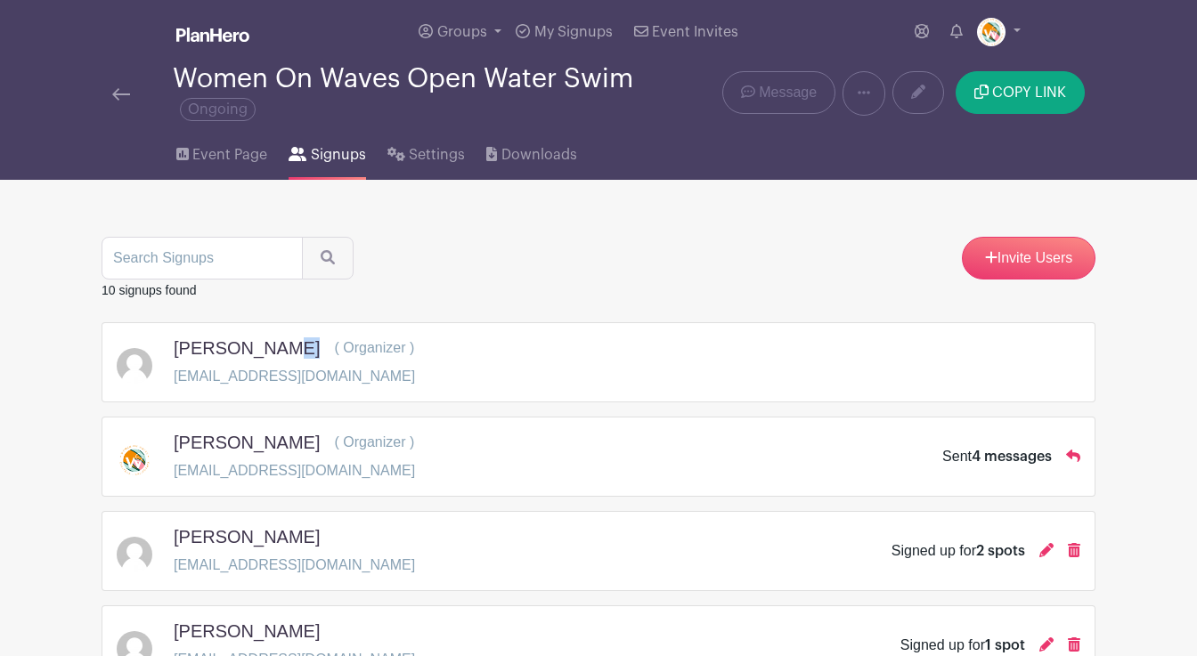
click at [279, 532] on h5 "[PERSON_NAME]" at bounding box center [247, 536] width 146 height 21
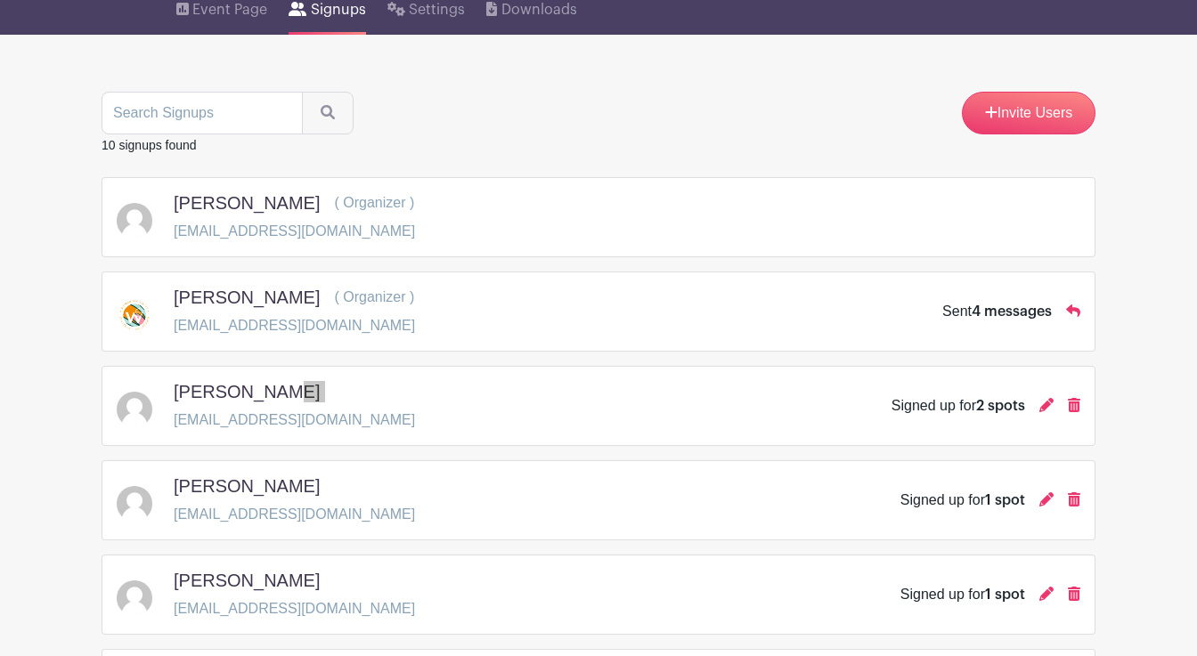
scroll to position [146, 0]
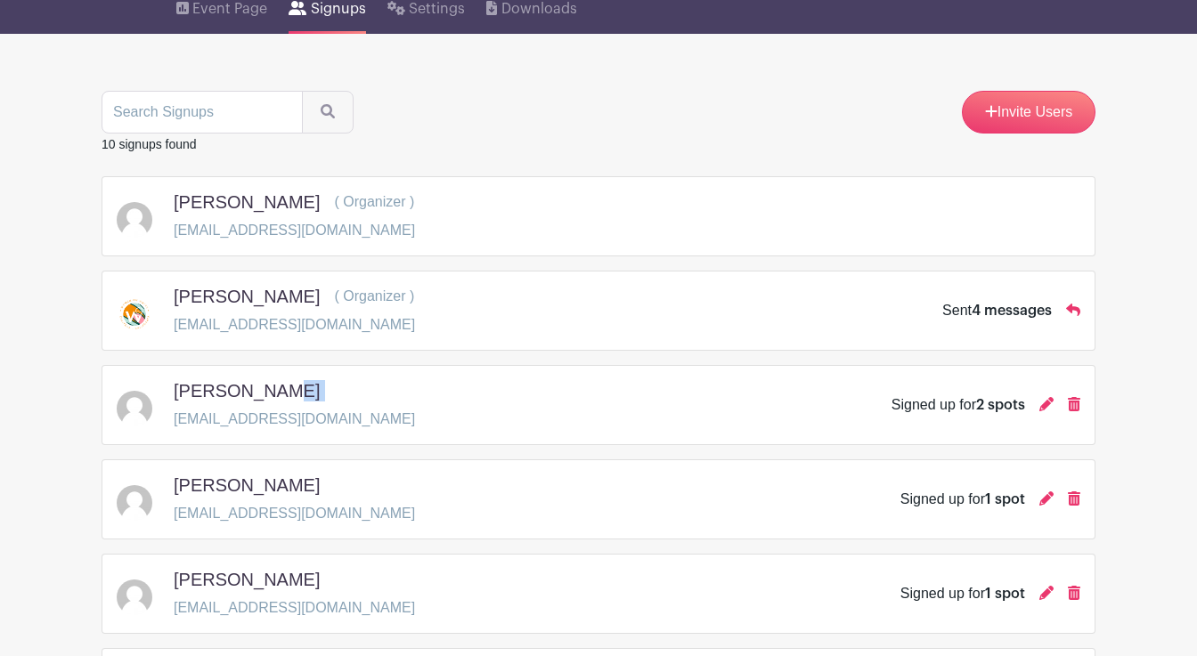
click at [243, 491] on h5 "[PERSON_NAME]" at bounding box center [247, 485] width 146 height 21
click at [250, 582] on h5 "[PERSON_NAME]" at bounding box center [247, 579] width 146 height 21
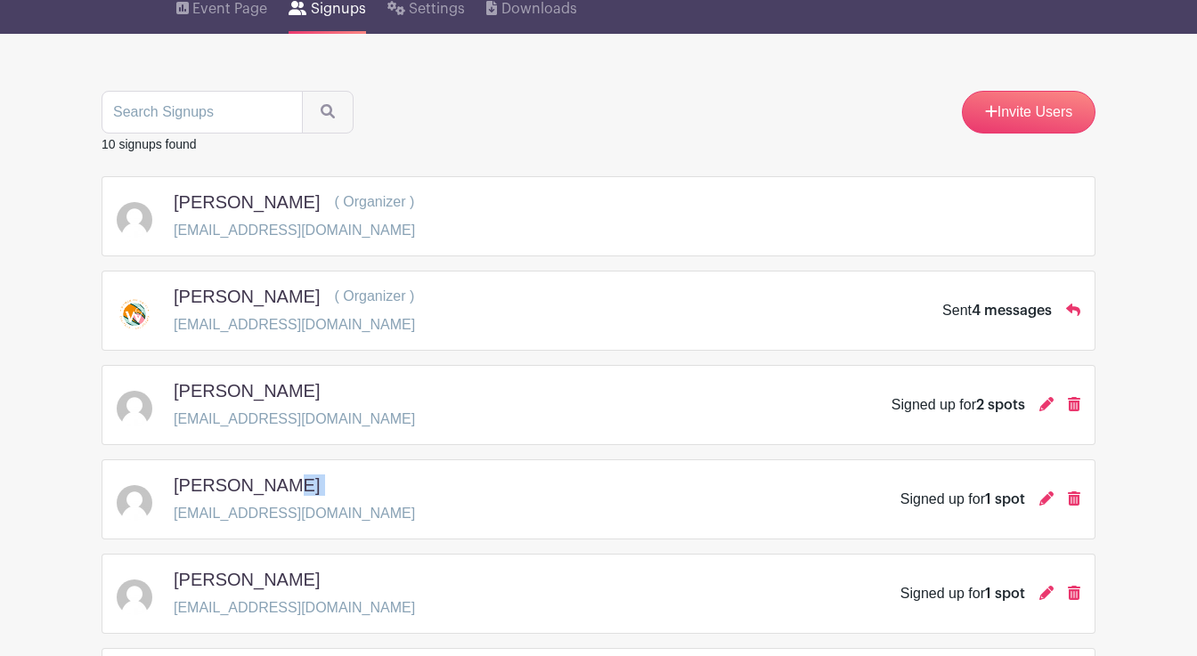
click at [250, 582] on h5 "[PERSON_NAME]" at bounding box center [247, 579] width 146 height 21
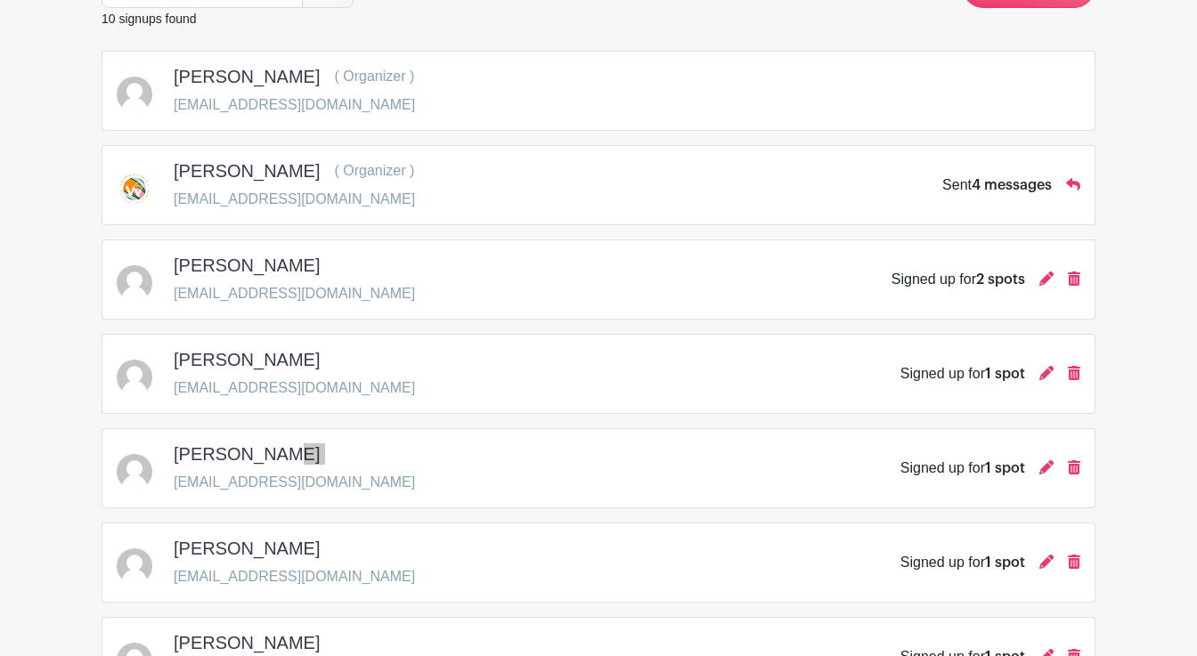
scroll to position [278, 0]
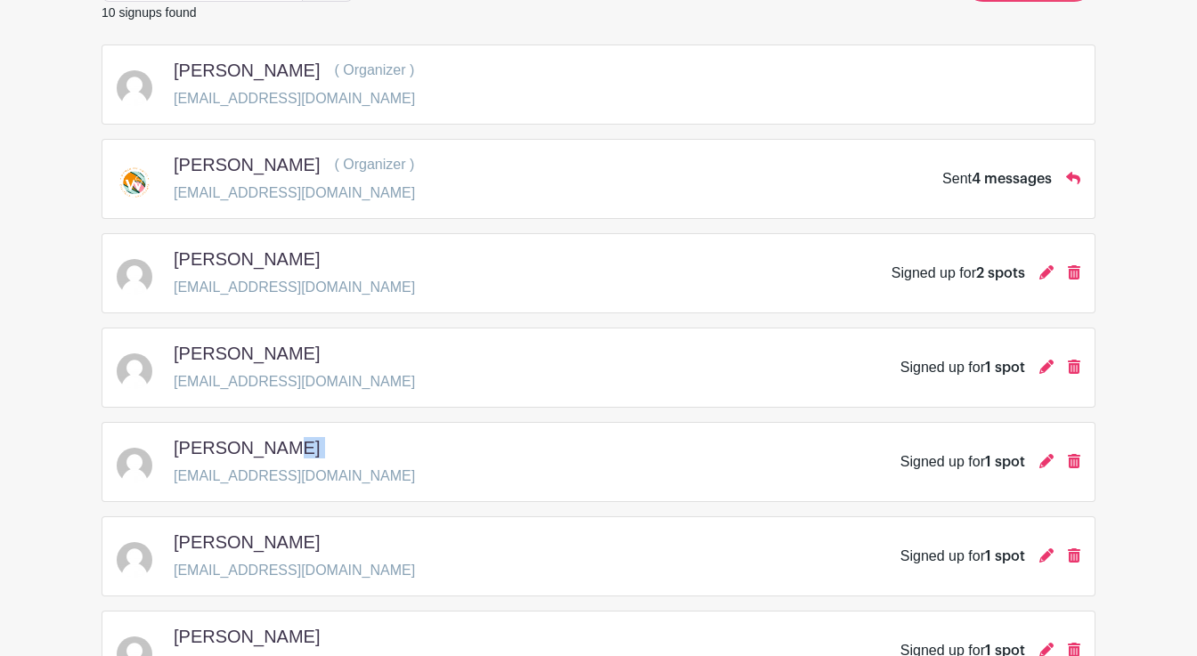
click at [215, 539] on h5 "[PERSON_NAME]" at bounding box center [247, 542] width 146 height 21
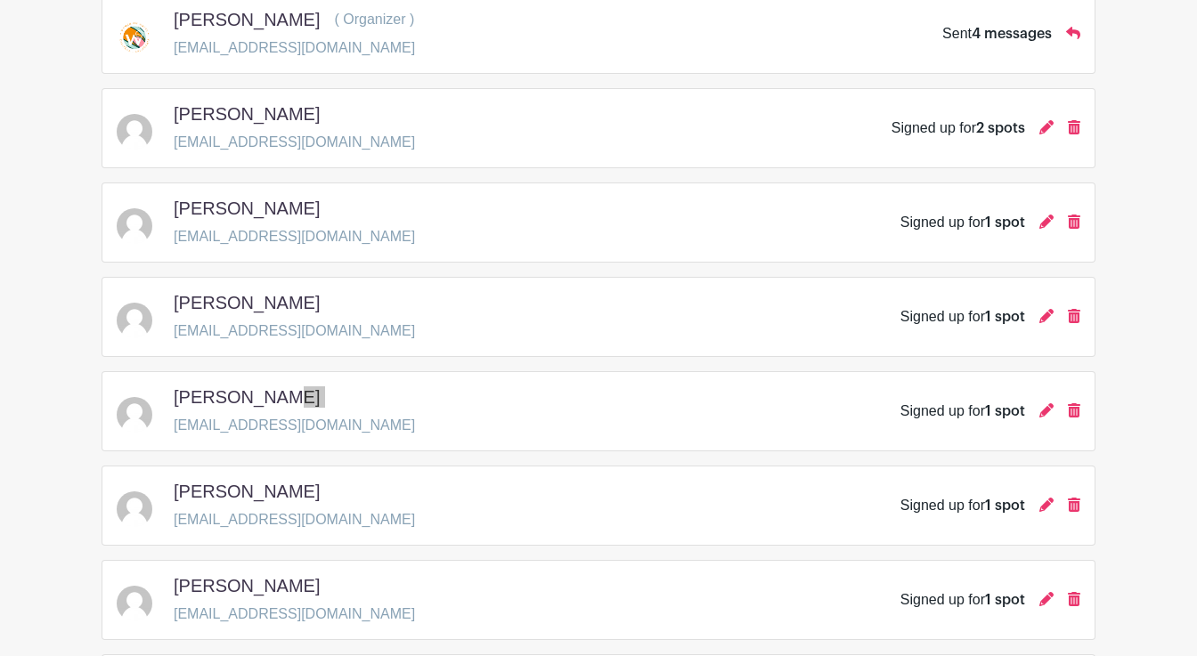
scroll to position [439, 0]
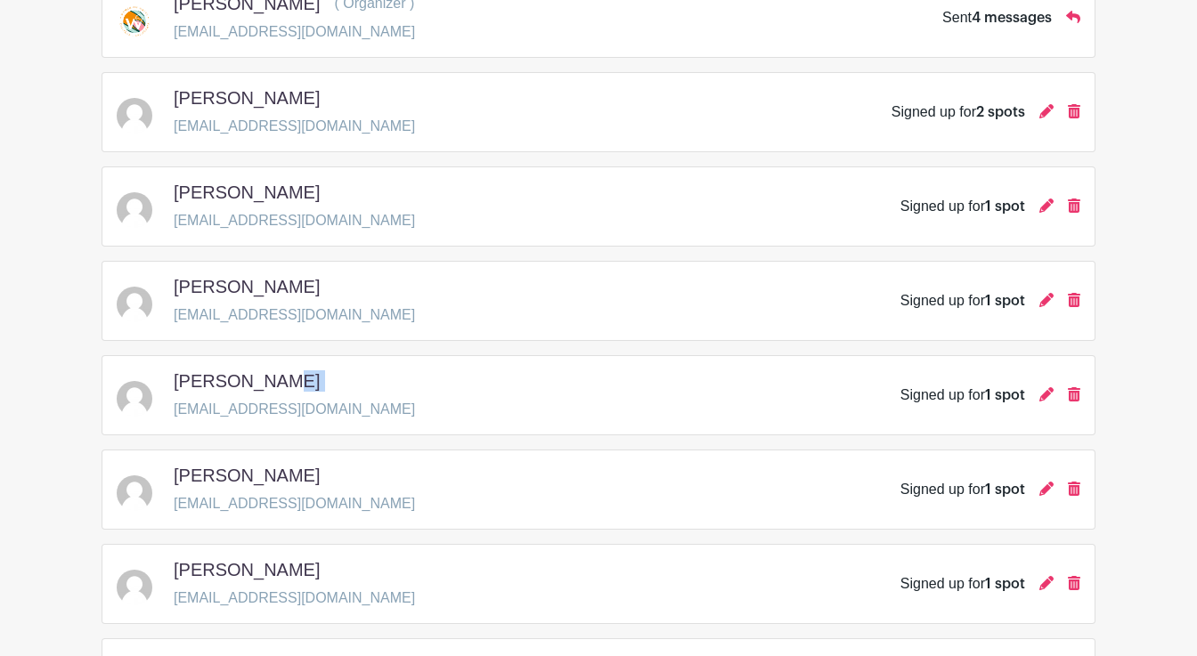
click at [256, 480] on h5 "[PERSON_NAME]" at bounding box center [247, 475] width 146 height 21
click at [244, 563] on h5 "[PERSON_NAME]" at bounding box center [247, 569] width 146 height 21
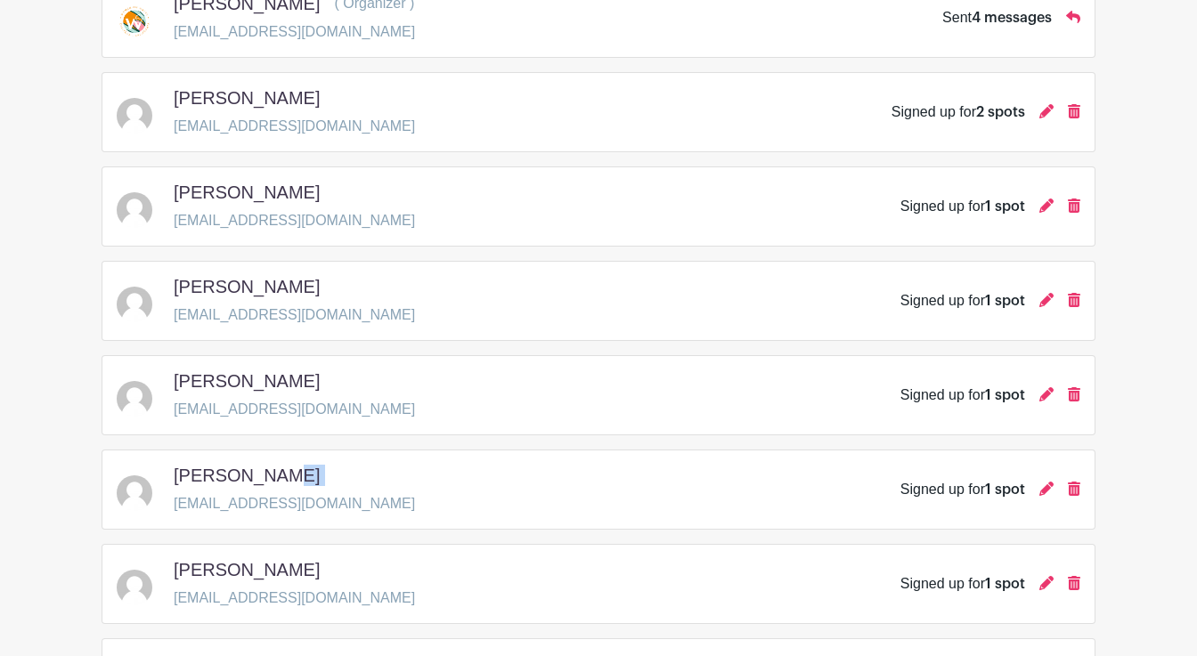
click at [244, 563] on h5 "[PERSON_NAME]" at bounding box center [247, 569] width 146 height 21
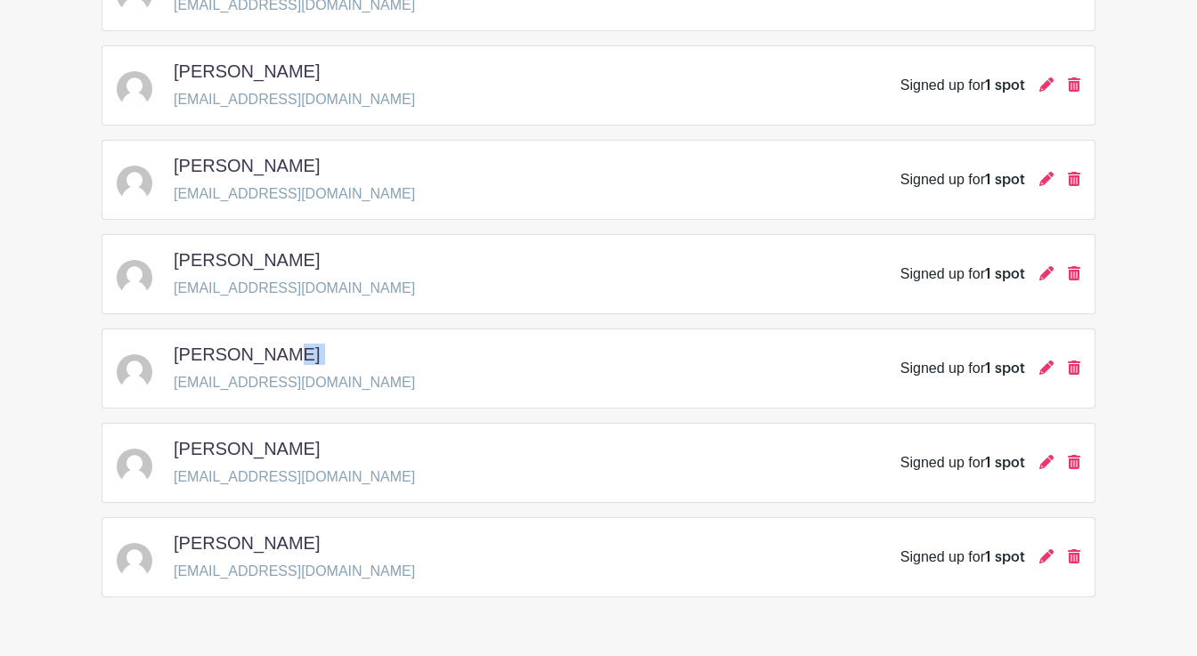
click at [225, 443] on h5 "[PERSON_NAME]" at bounding box center [247, 448] width 146 height 21
click at [230, 549] on h5 "[PERSON_NAME]" at bounding box center [247, 543] width 146 height 21
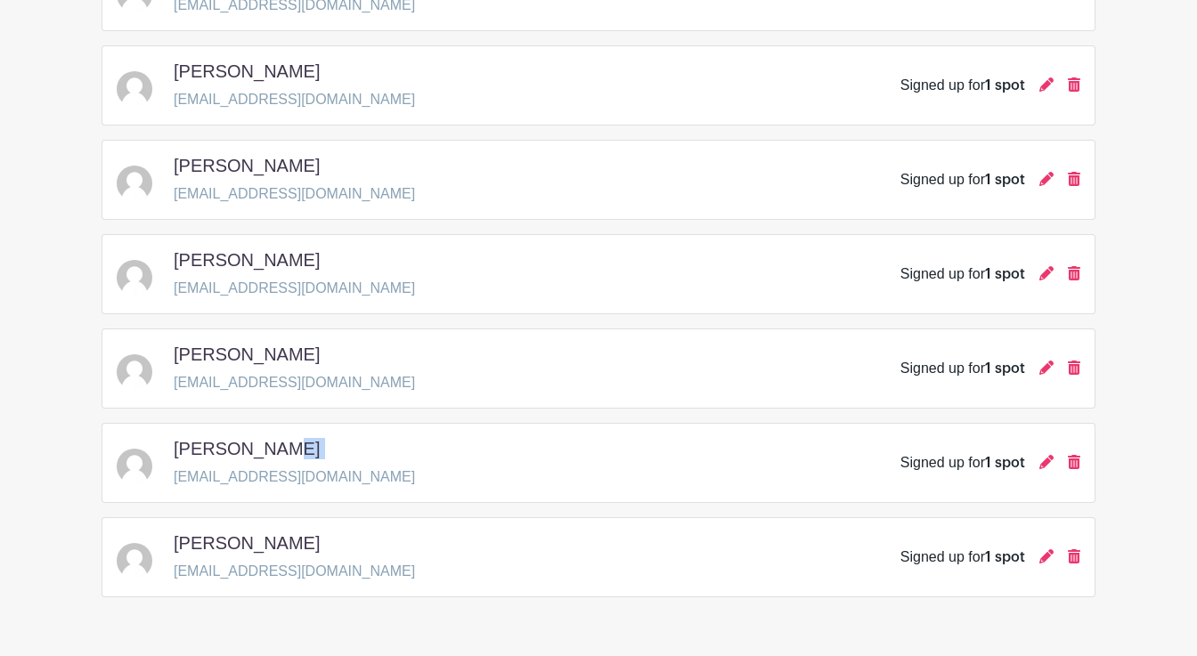
click at [230, 549] on h5 "[PERSON_NAME]" at bounding box center [247, 543] width 146 height 21
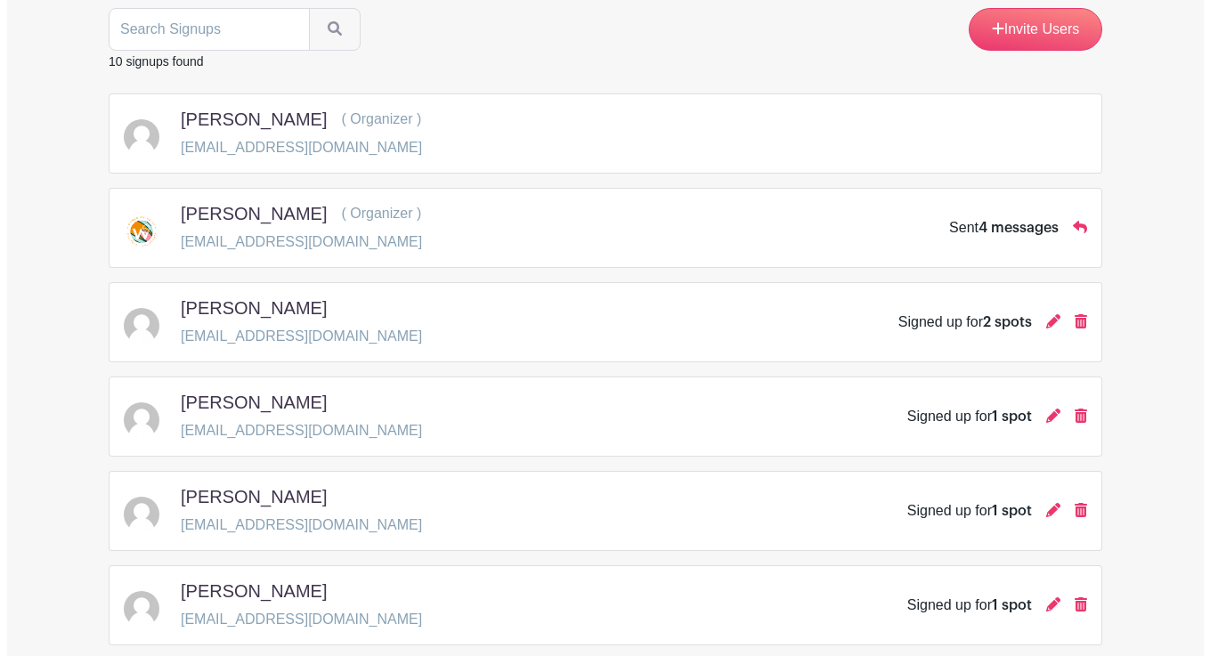
scroll to position [256, 0]
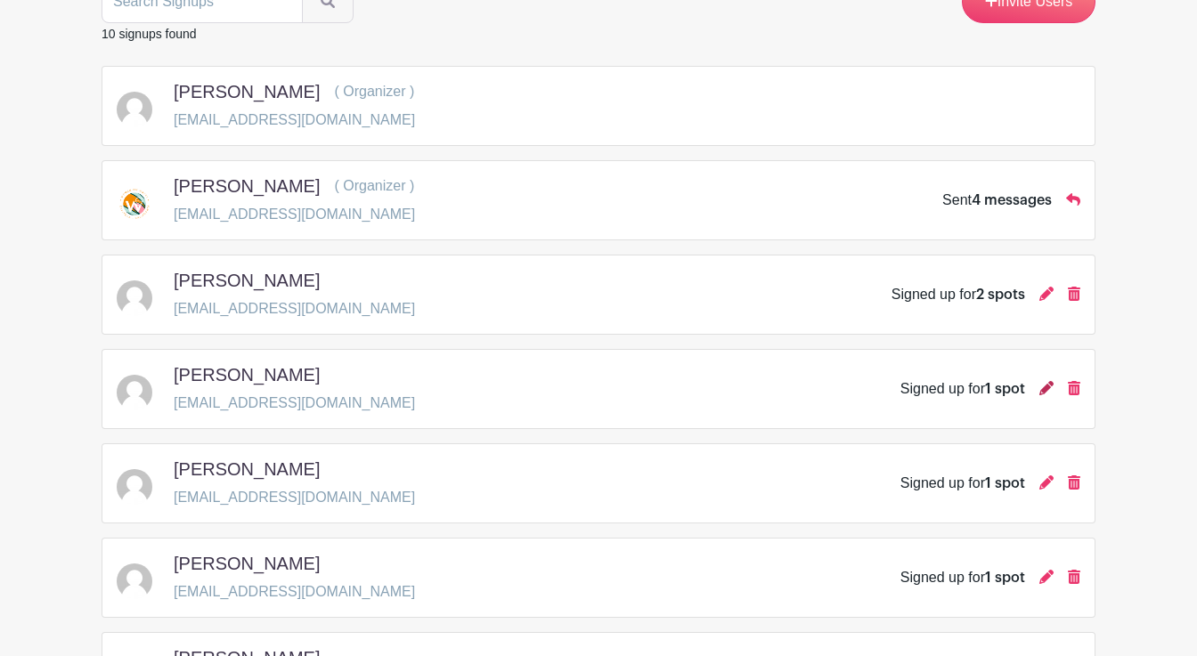
click at [1046, 386] on icon at bounding box center [1046, 388] width 14 height 14
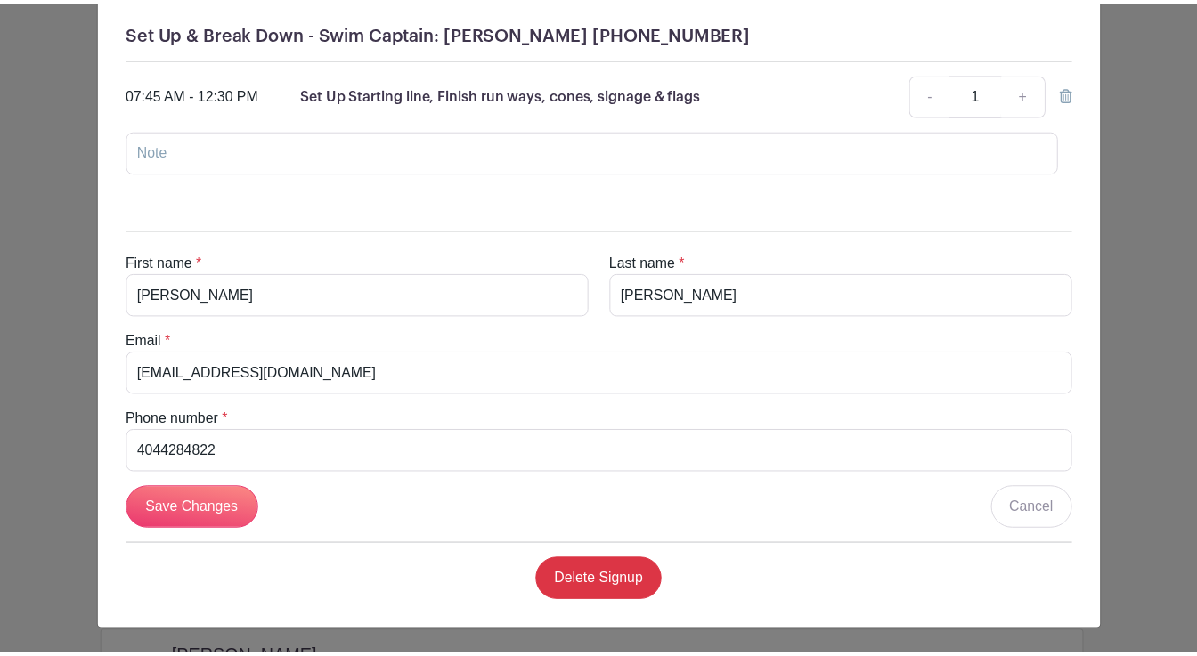
scroll to position [0, 0]
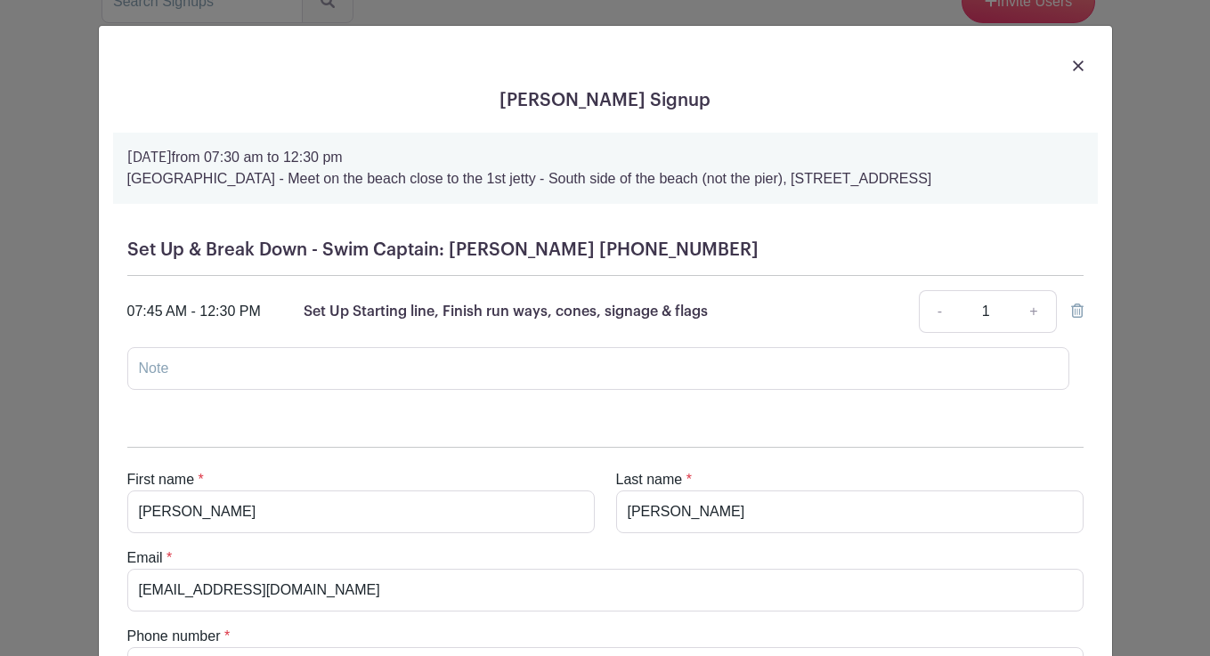
click at [1073, 68] on img at bounding box center [1078, 66] width 11 height 11
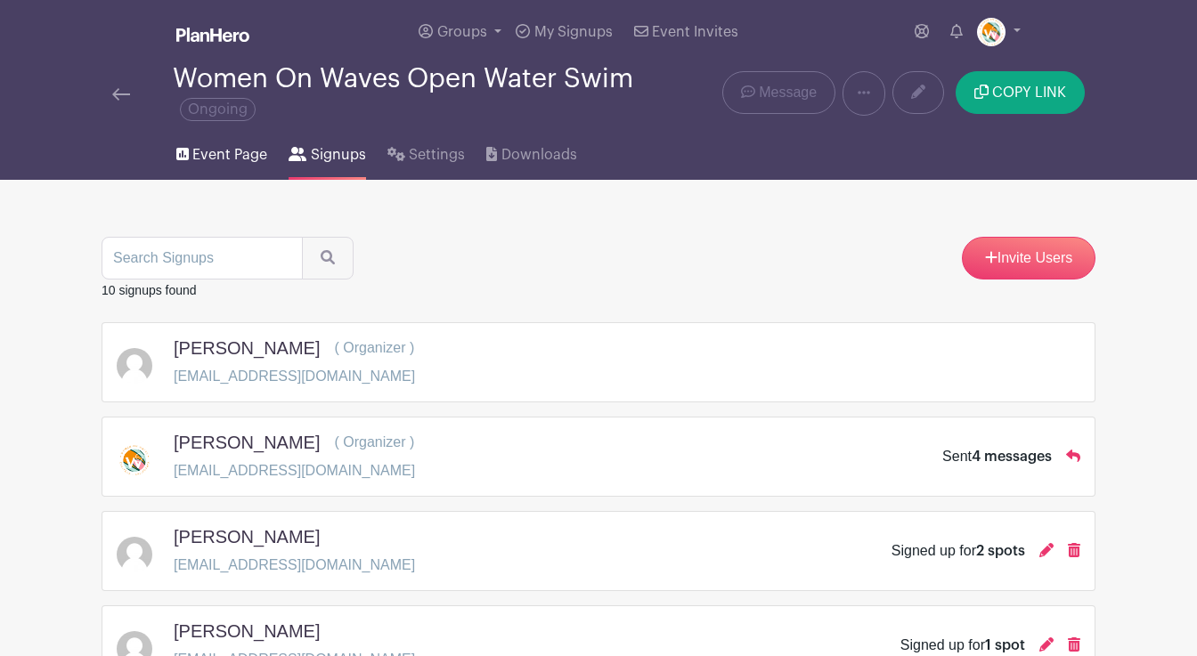
click at [226, 155] on span "Event Page" at bounding box center [229, 154] width 75 height 21
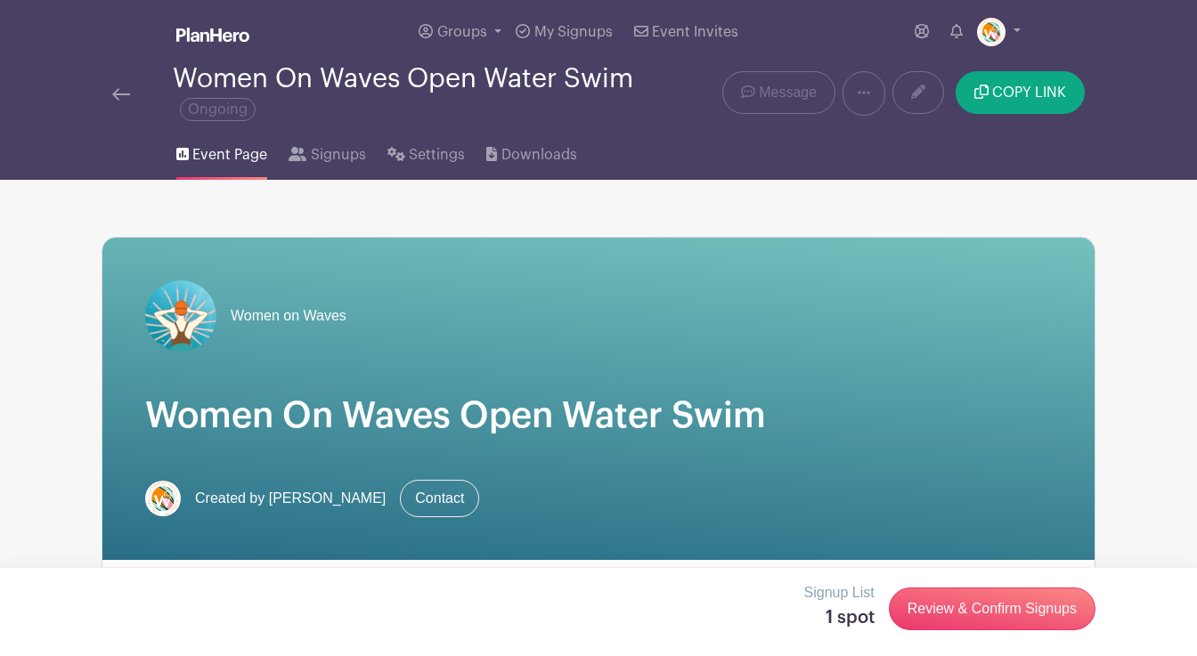
click at [121, 97] on img at bounding box center [121, 94] width 18 height 12
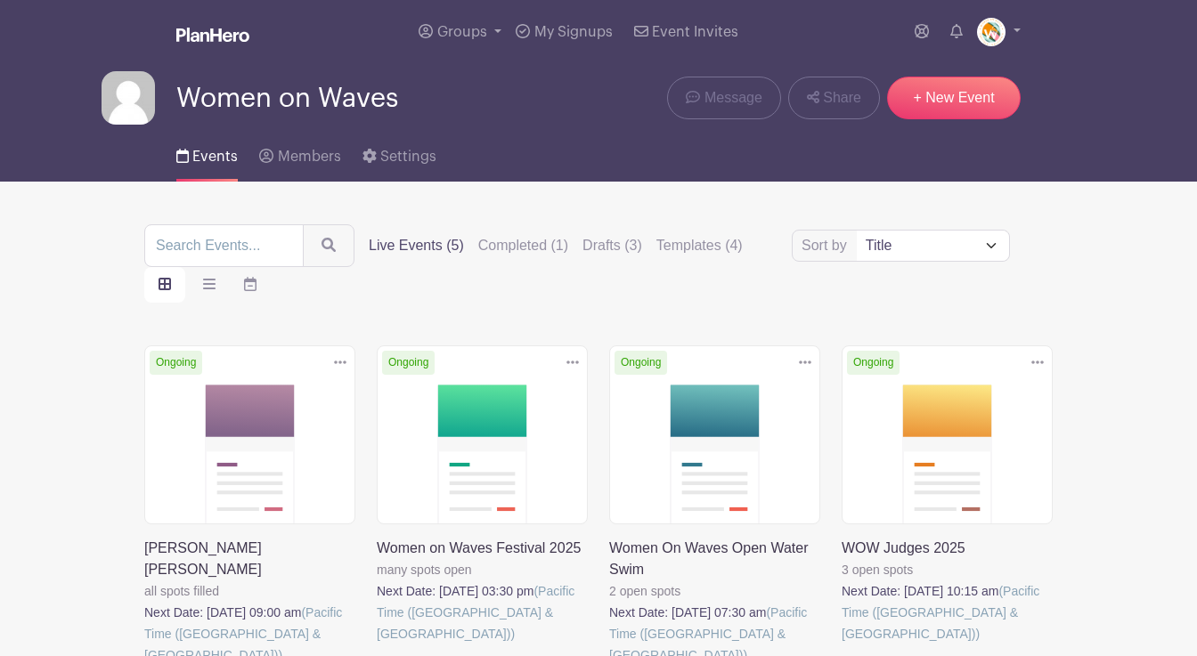
click at [377, 645] on link at bounding box center [377, 645] width 0 height 0
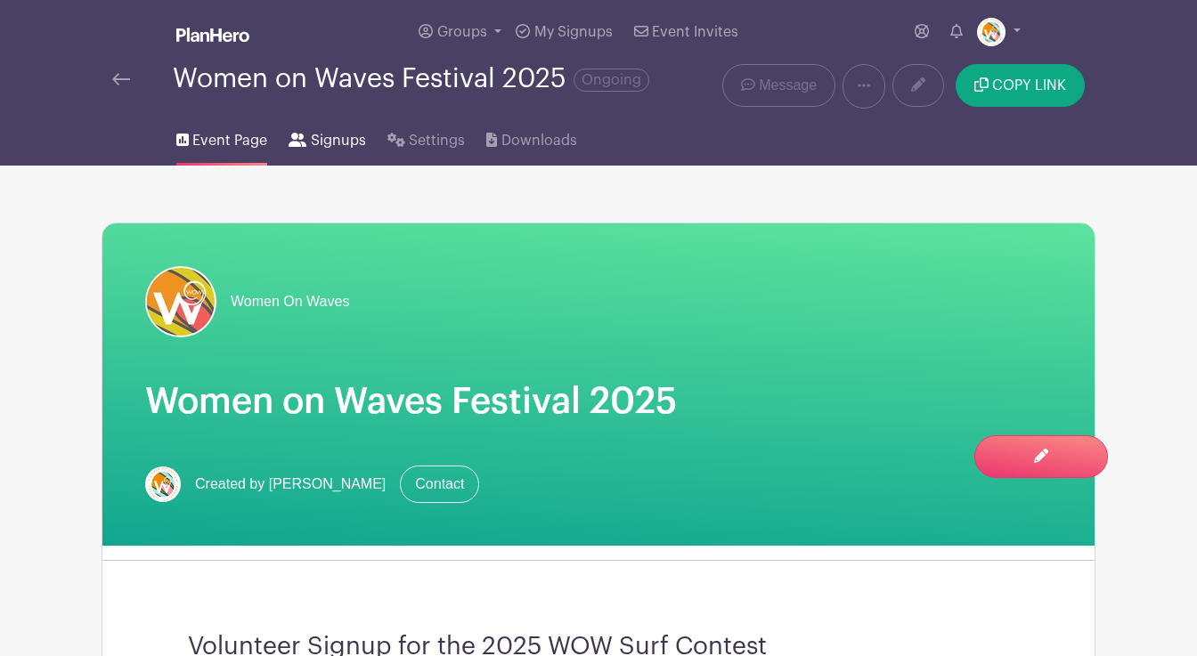
click at [325, 140] on span "Signups" at bounding box center [338, 140] width 55 height 21
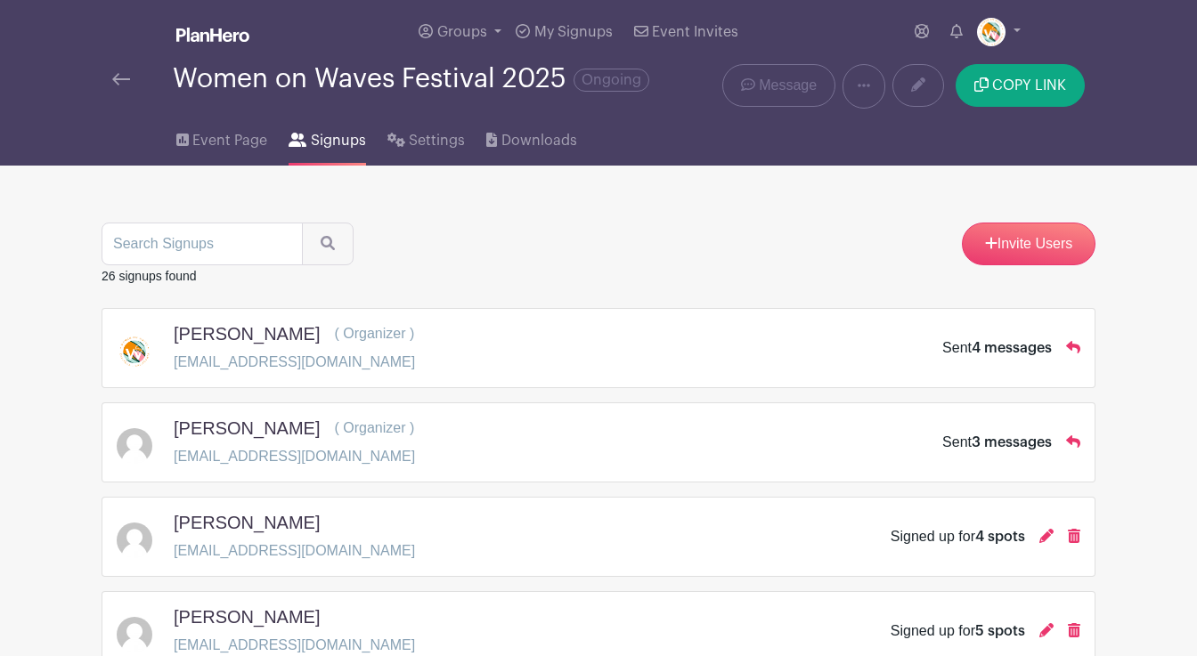
click at [227, 526] on h5 "[PERSON_NAME]" at bounding box center [247, 522] width 146 height 21
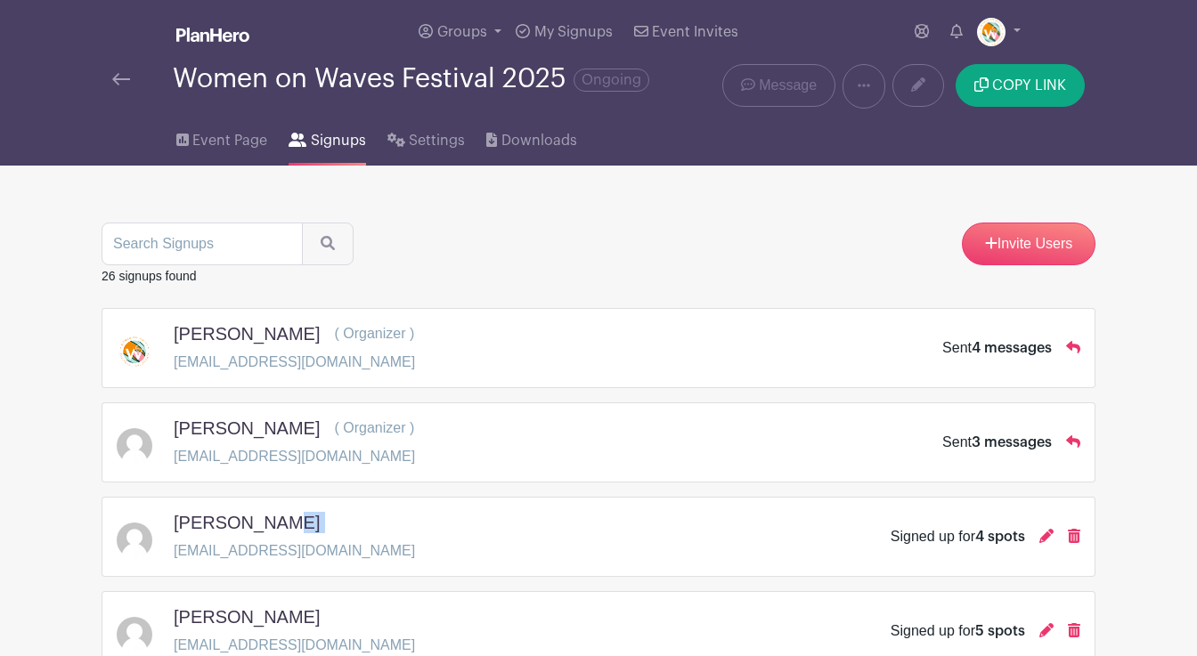
click at [227, 526] on h5 "[PERSON_NAME]" at bounding box center [247, 522] width 146 height 21
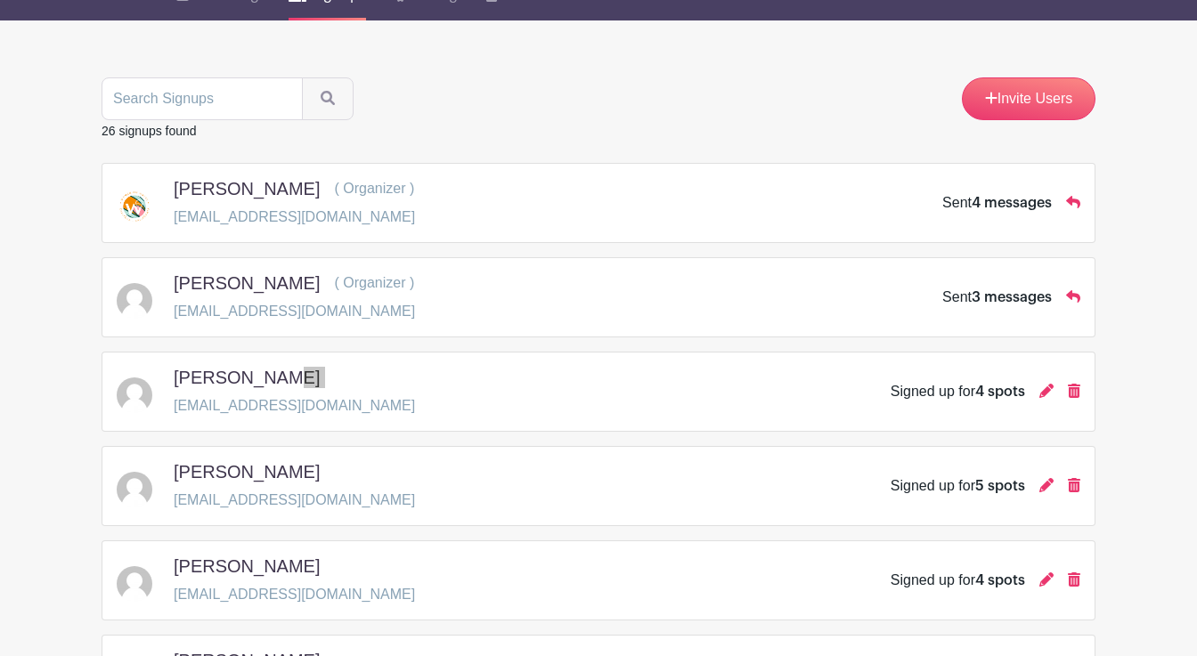
scroll to position [151, 0]
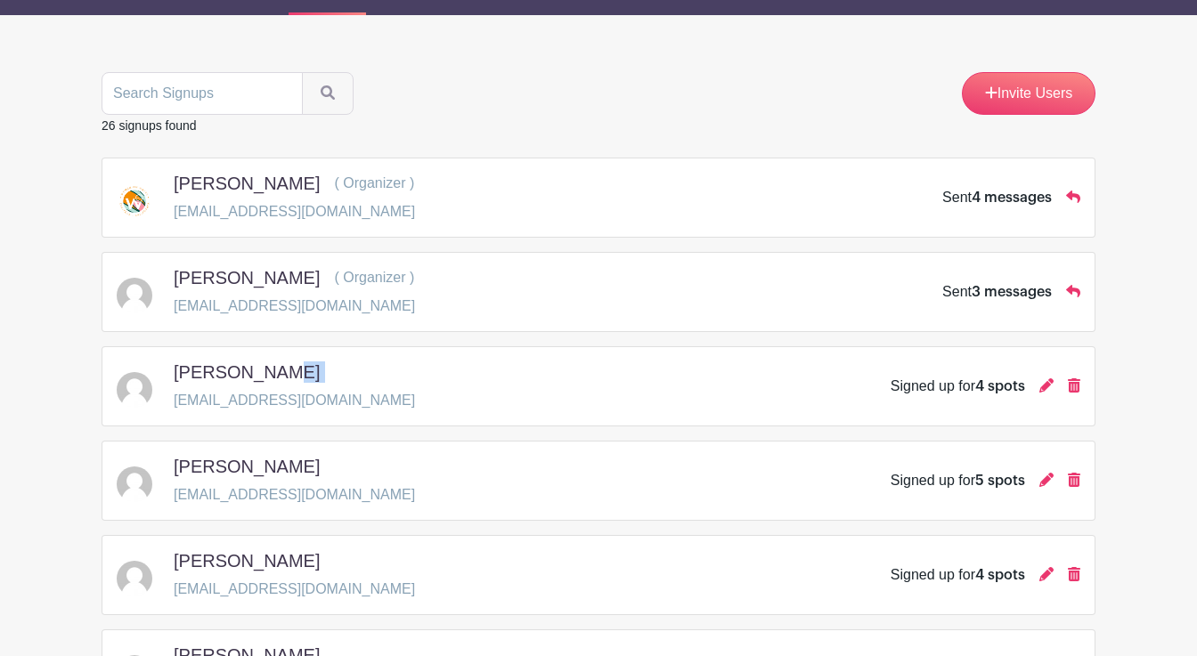
click at [217, 474] on h5 "[PERSON_NAME]" at bounding box center [247, 466] width 146 height 21
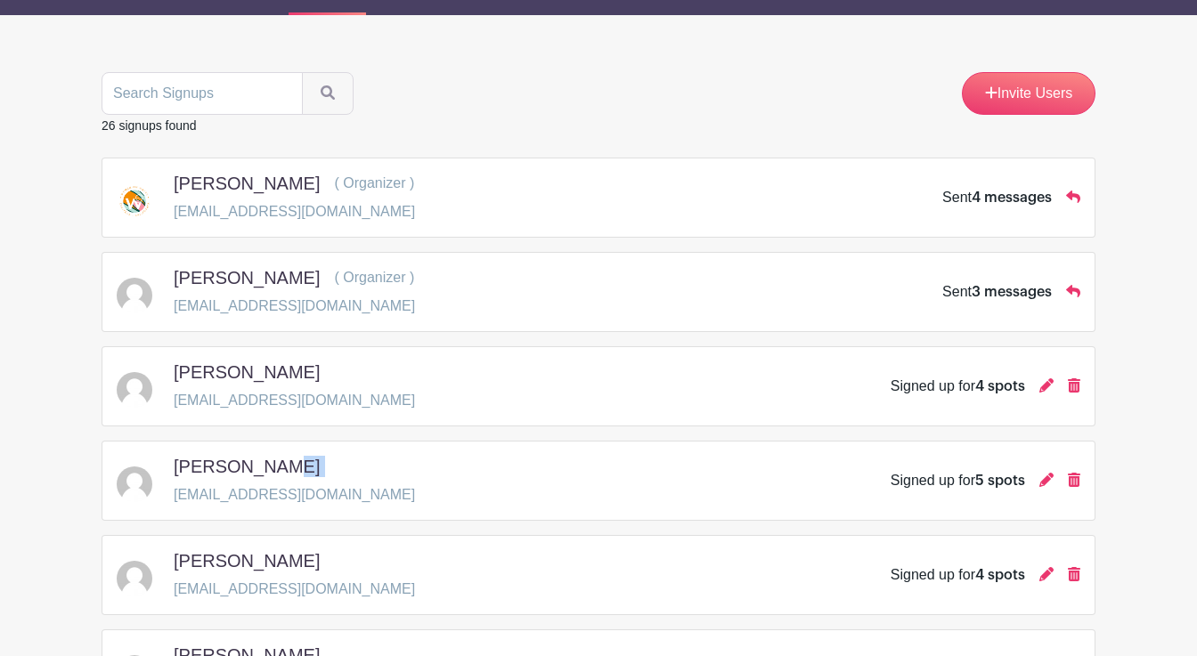
click at [245, 557] on h5 "[PERSON_NAME]" at bounding box center [247, 560] width 146 height 21
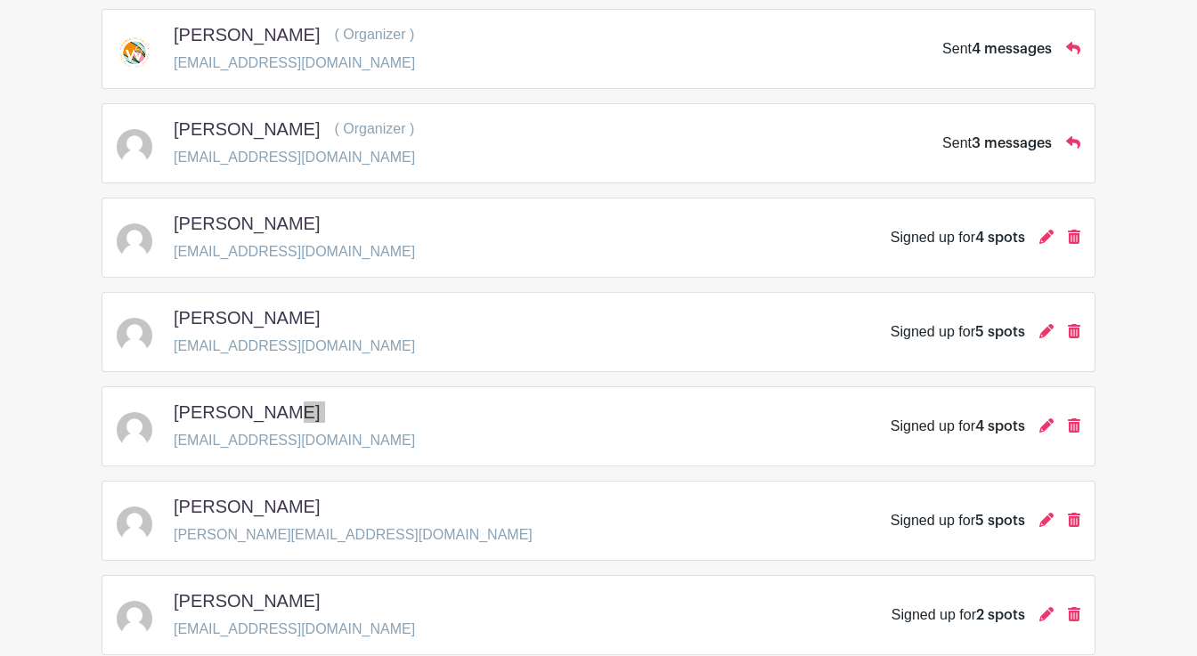
scroll to position [307, 0]
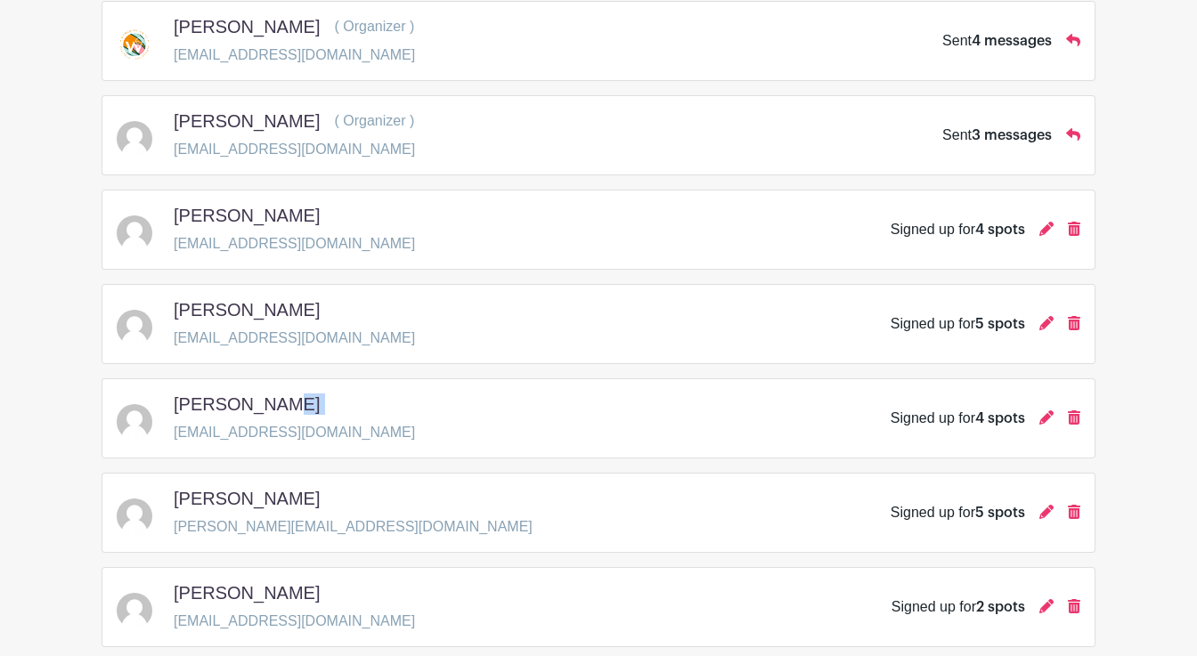
click at [232, 503] on h5 "[PERSON_NAME]" at bounding box center [247, 498] width 146 height 21
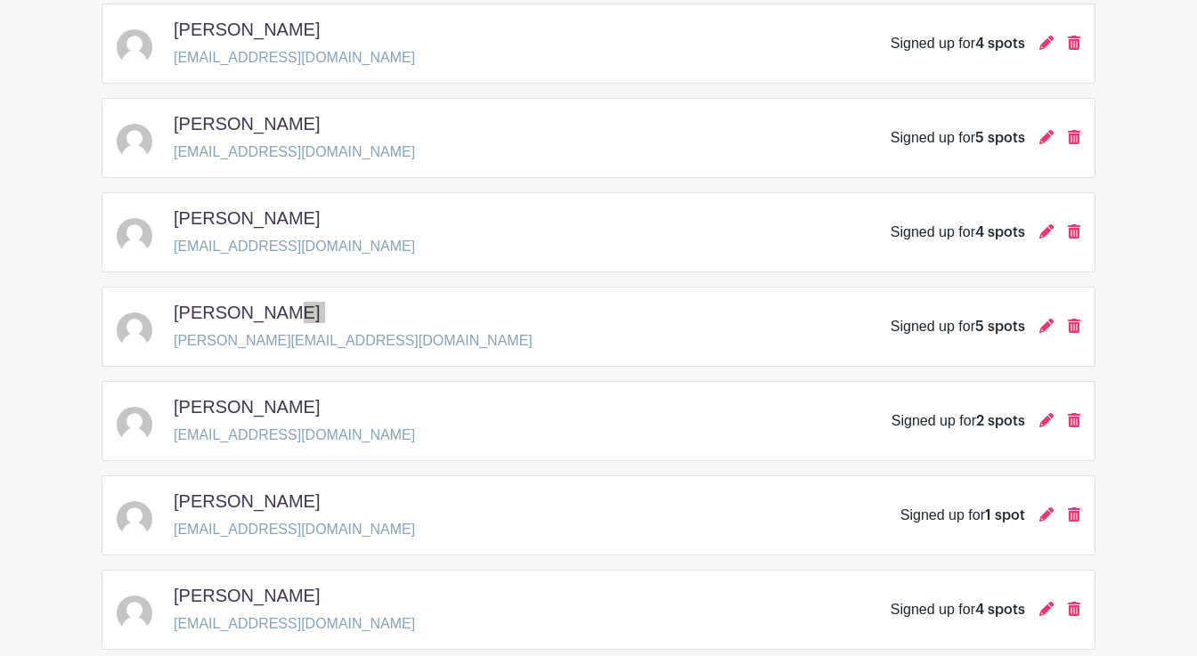
scroll to position [507, 0]
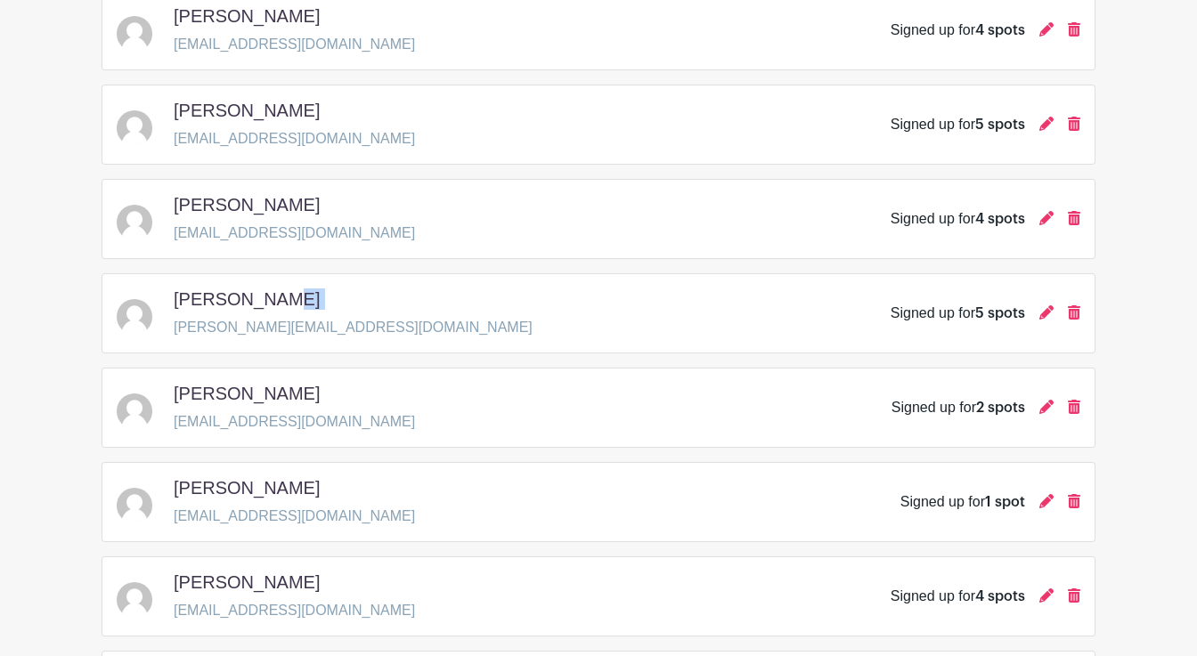
click at [256, 391] on h5 "[PERSON_NAME]" at bounding box center [247, 393] width 146 height 21
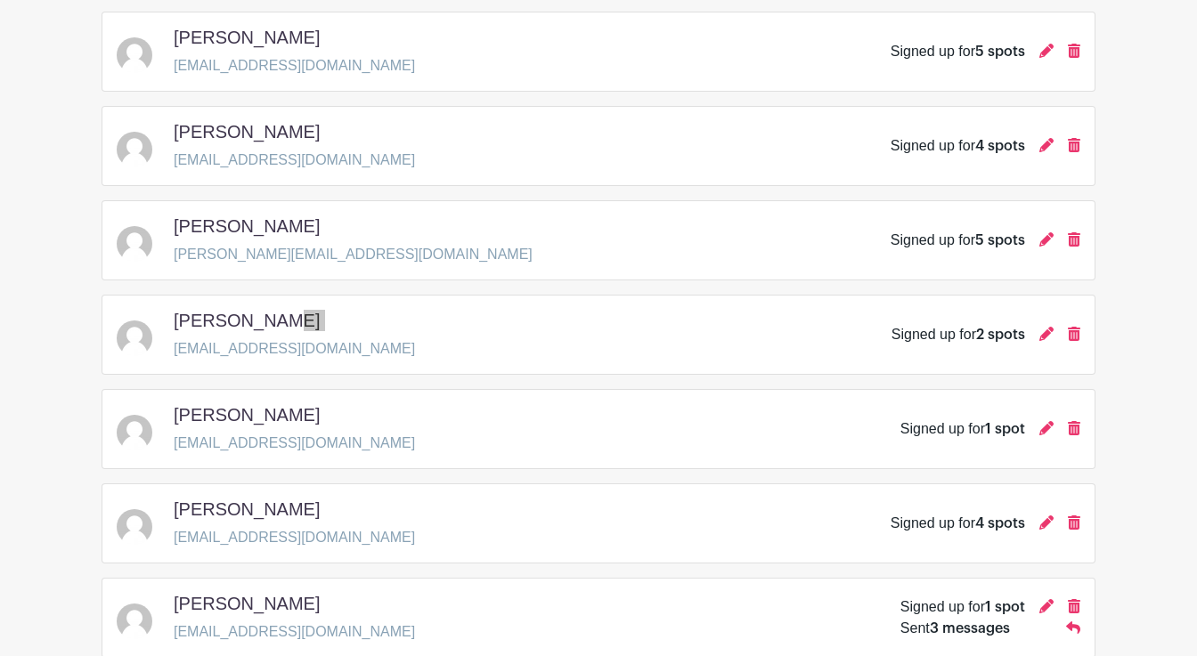
scroll to position [594, 0]
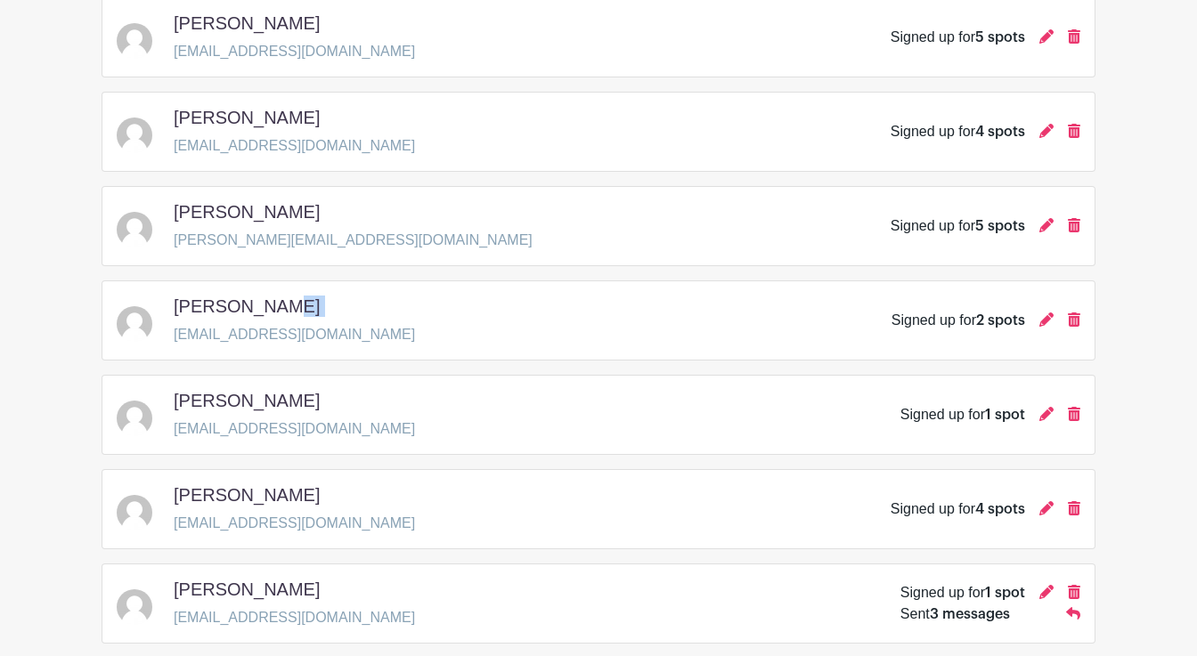
click at [242, 403] on h5 "[PERSON_NAME]" at bounding box center [247, 400] width 146 height 21
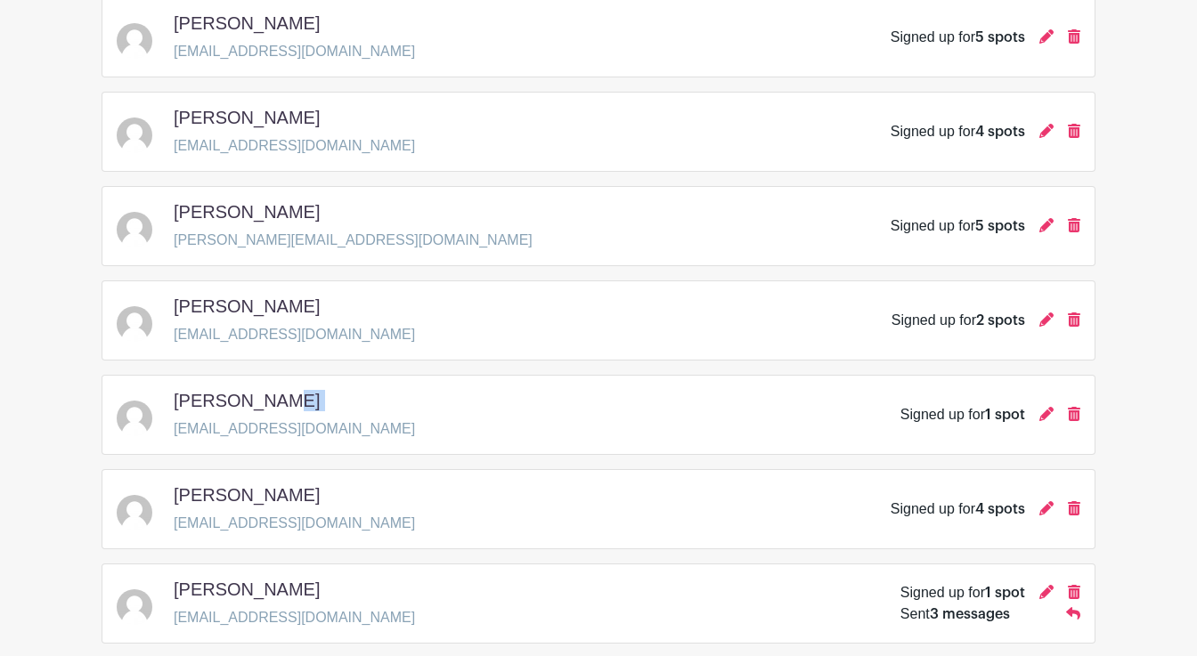
click at [285, 501] on h5 "[PERSON_NAME]" at bounding box center [247, 494] width 146 height 21
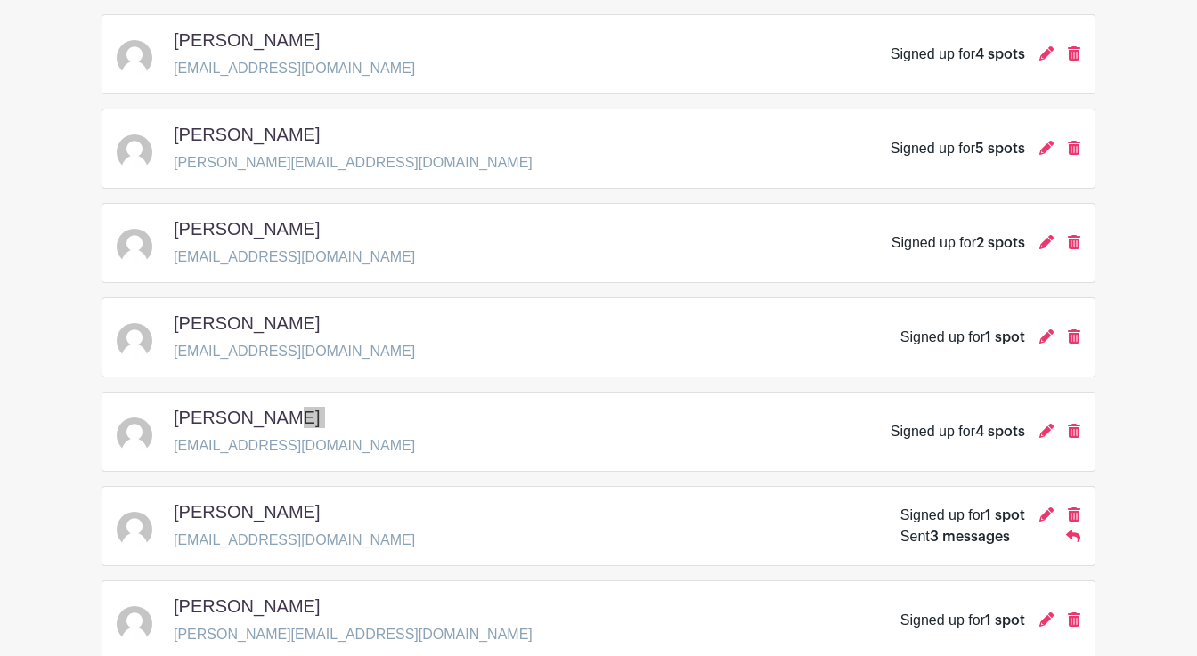
scroll to position [676, 0]
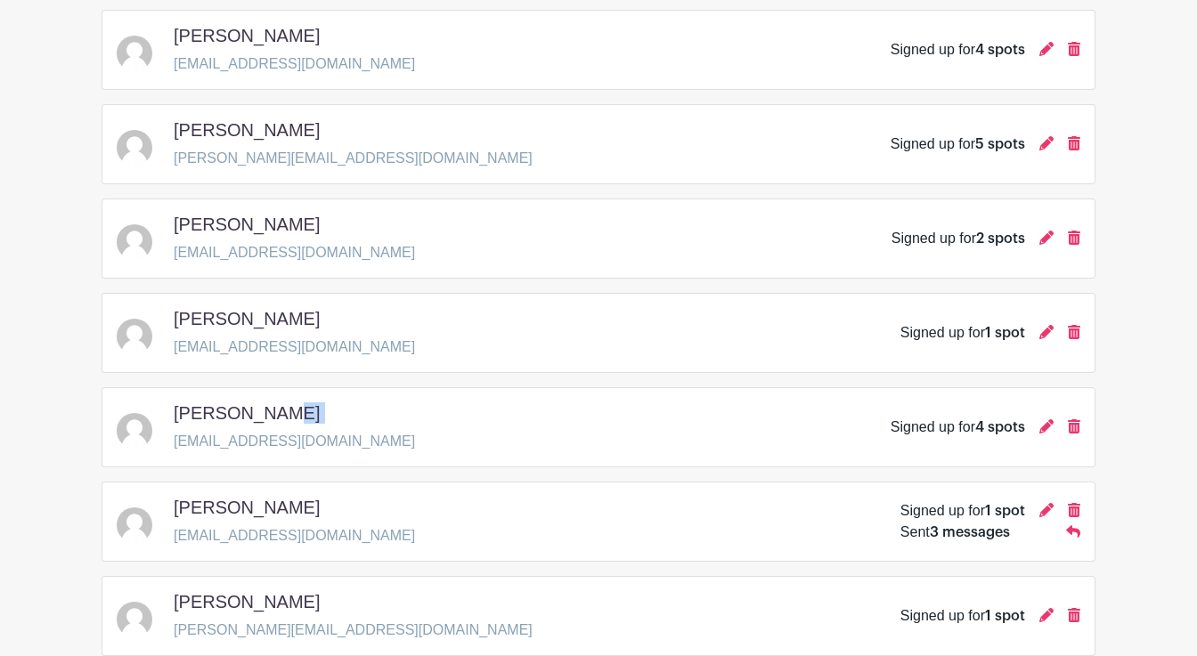
click at [248, 508] on h5 "[PERSON_NAME]" at bounding box center [247, 507] width 146 height 21
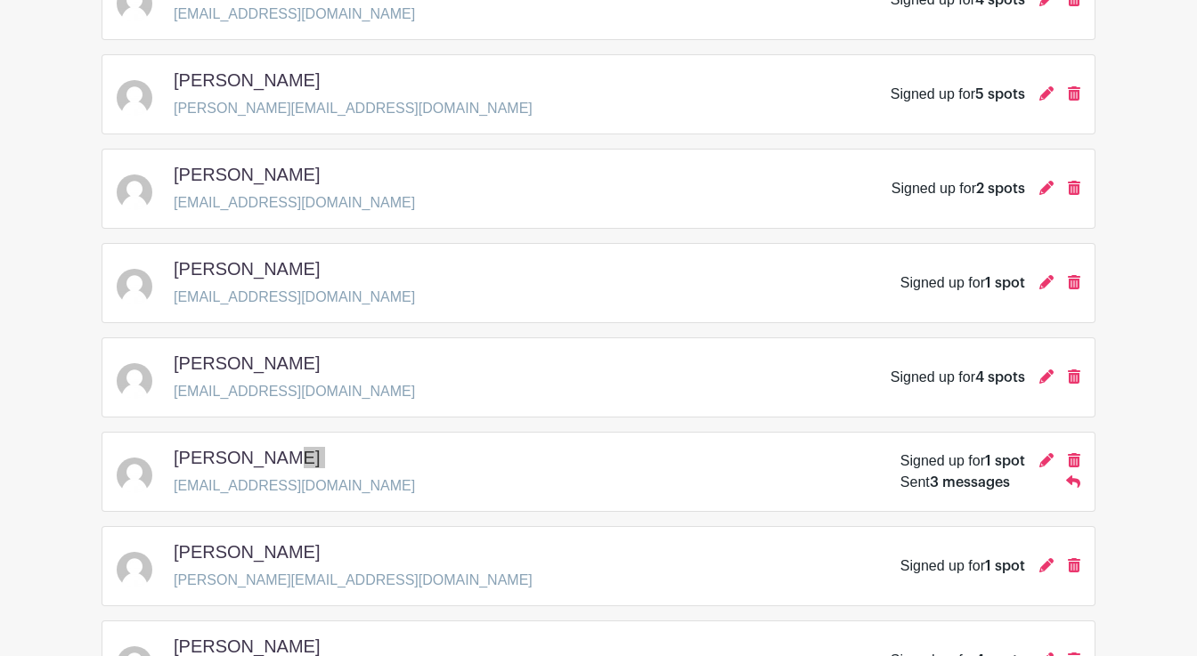
scroll to position [731, 0]
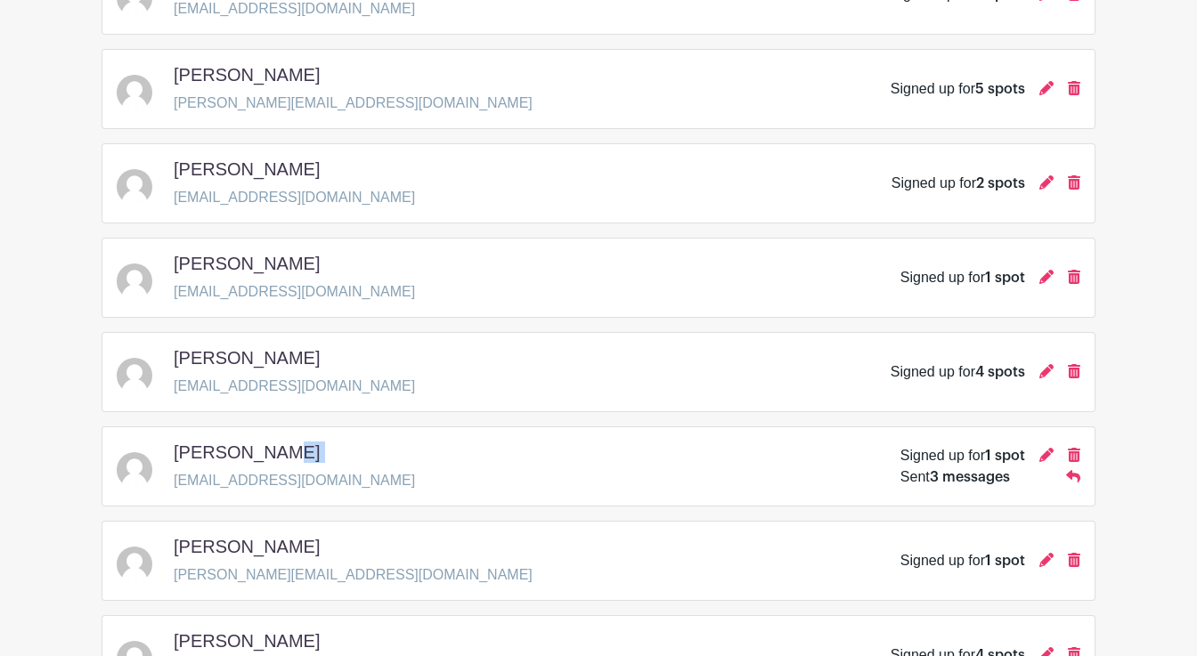
click at [287, 541] on h5 "[PERSON_NAME]" at bounding box center [247, 546] width 146 height 21
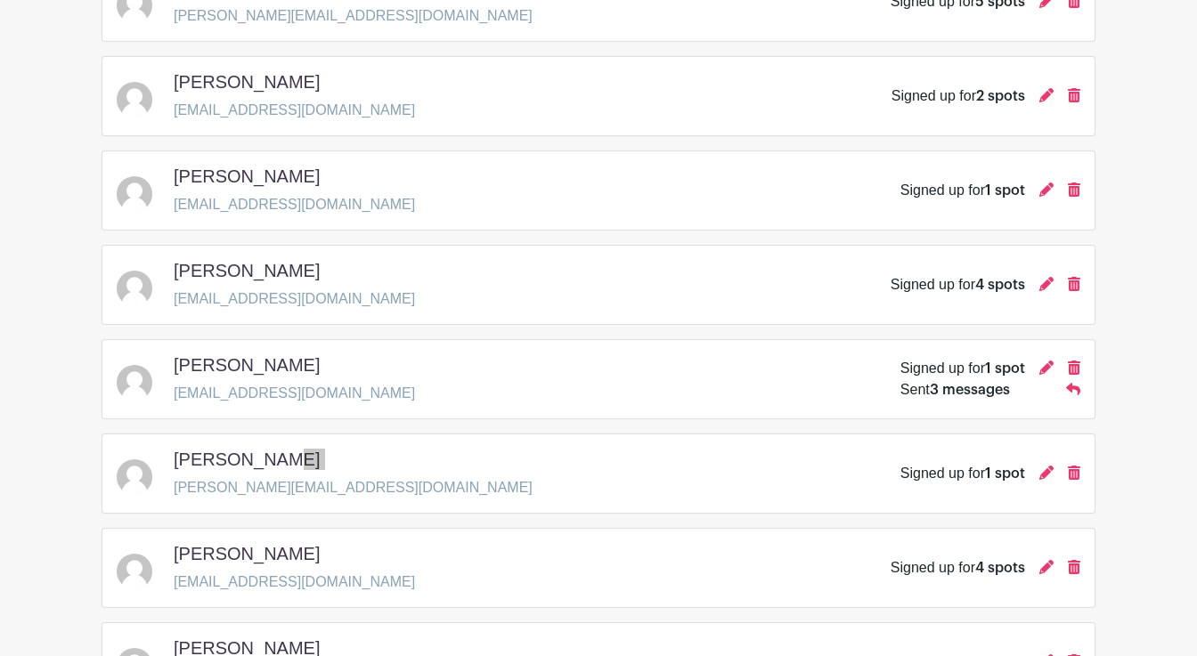
scroll to position [825, 0]
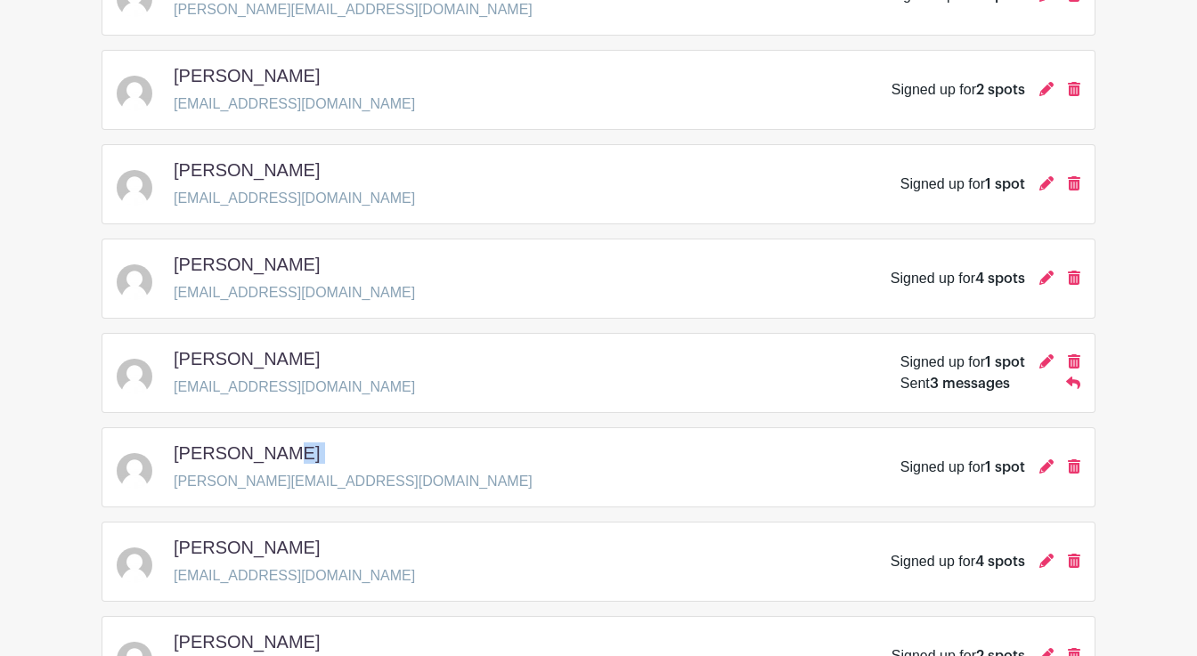
click at [271, 542] on h5 "[PERSON_NAME]" at bounding box center [247, 547] width 146 height 21
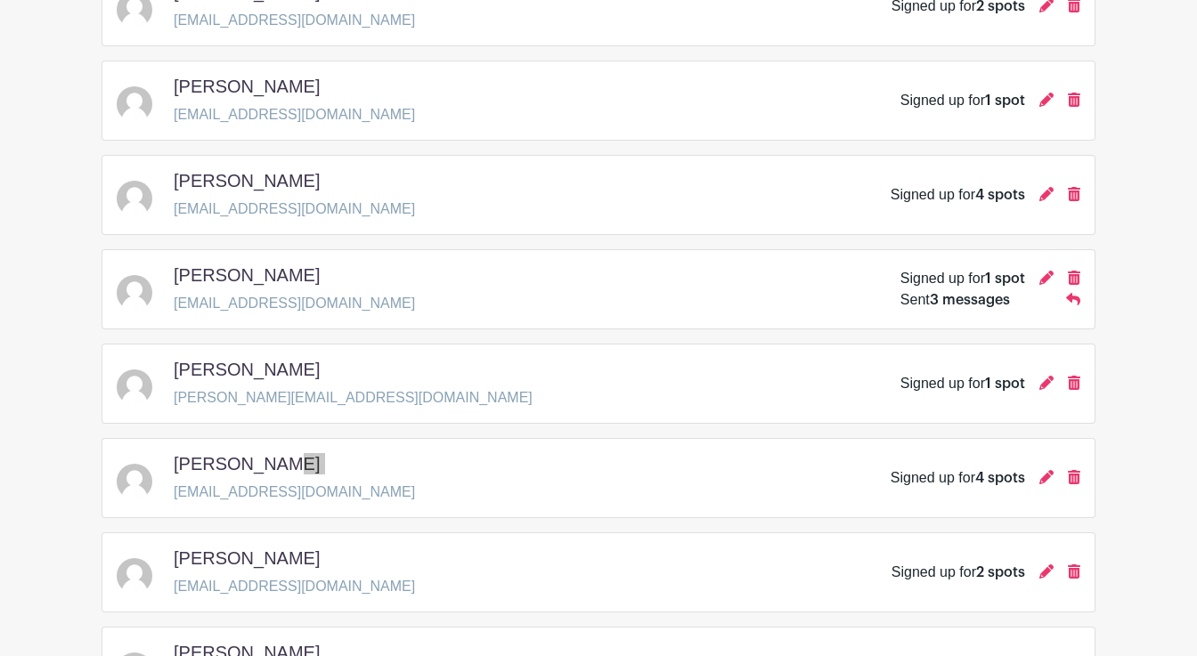
scroll to position [913, 0]
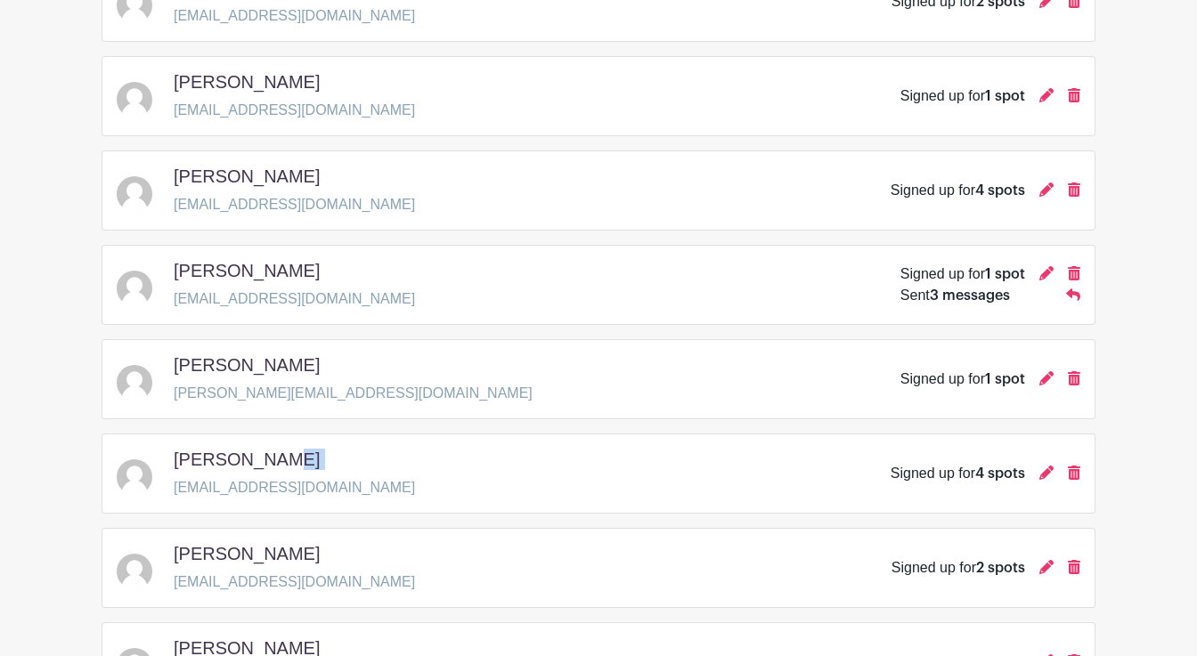
click at [246, 546] on h5 "[PERSON_NAME]" at bounding box center [247, 553] width 146 height 21
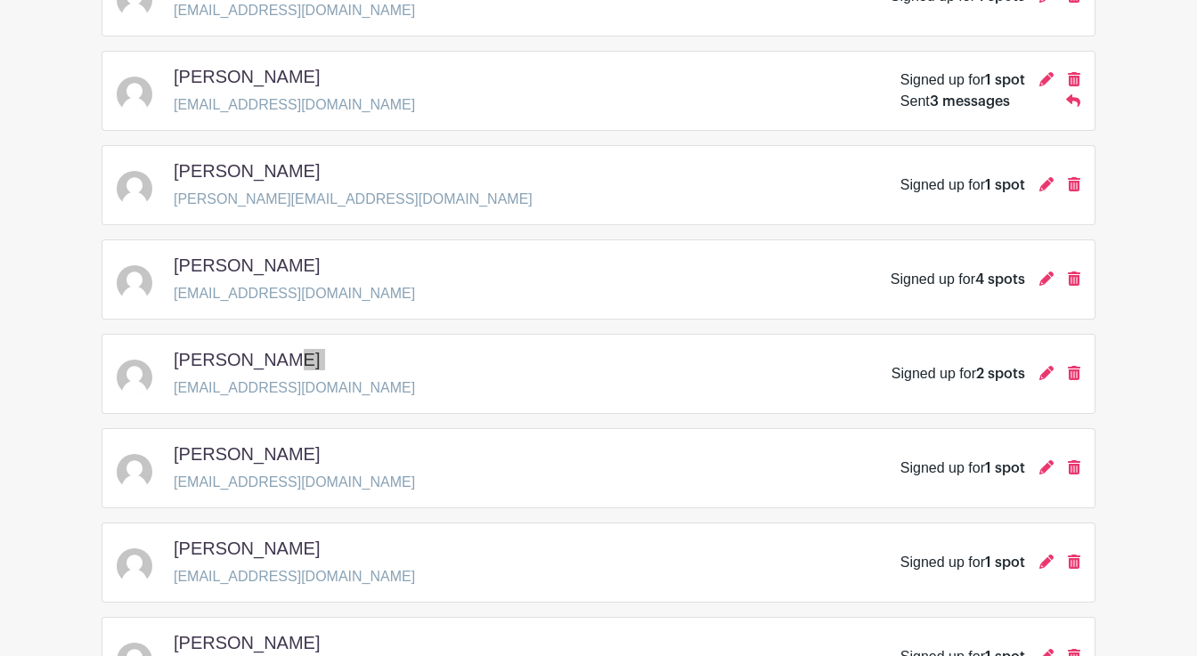
scroll to position [1109, 0]
click at [224, 459] on h5 "[PERSON_NAME]" at bounding box center [247, 452] width 146 height 21
click at [256, 552] on h5 "[PERSON_NAME]" at bounding box center [247, 546] width 146 height 21
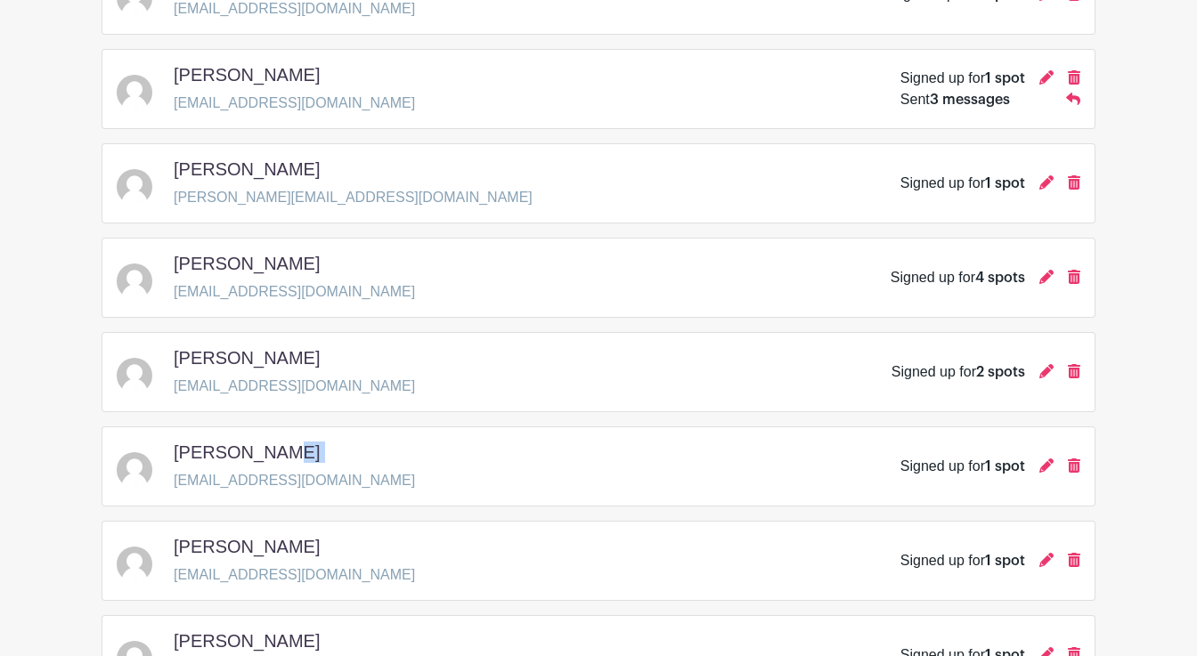
click at [256, 552] on h5 "[PERSON_NAME]" at bounding box center [247, 546] width 146 height 21
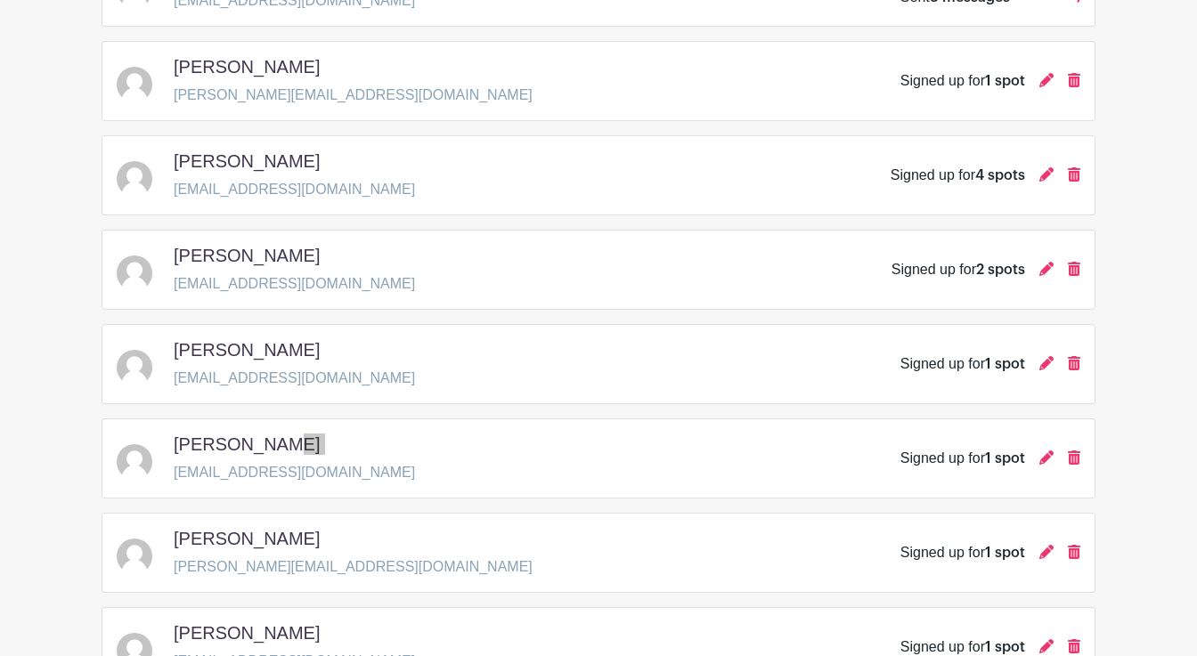
scroll to position [1215, 0]
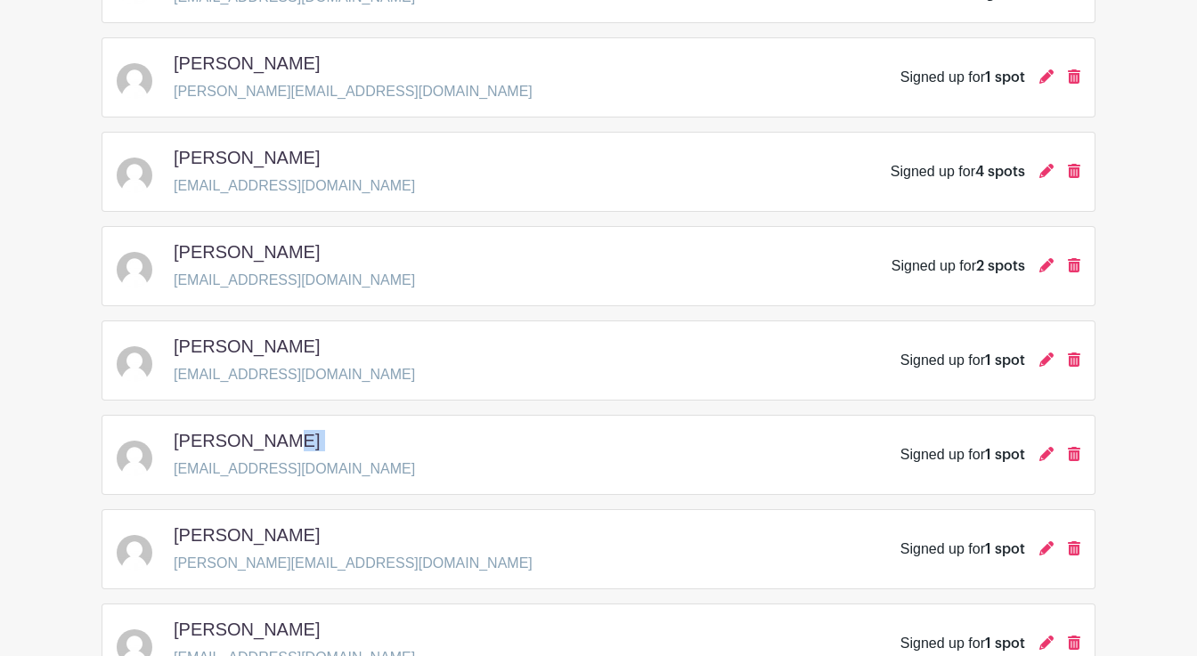
click at [282, 535] on h5 "[PERSON_NAME]" at bounding box center [247, 535] width 146 height 21
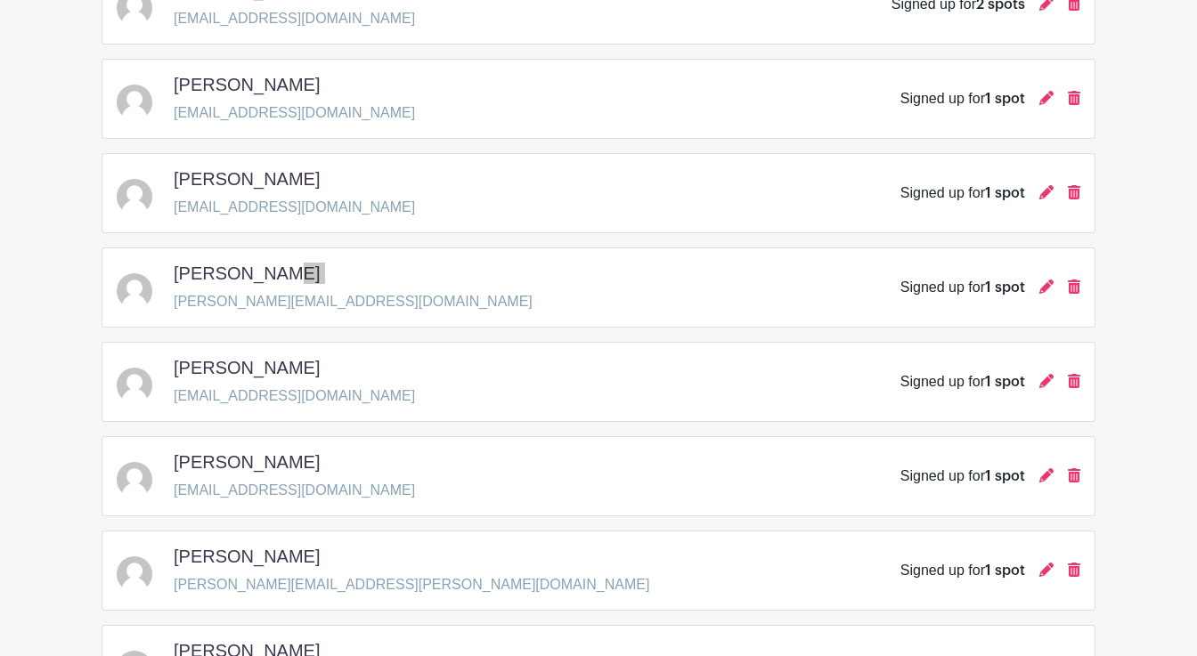
scroll to position [1483, 0]
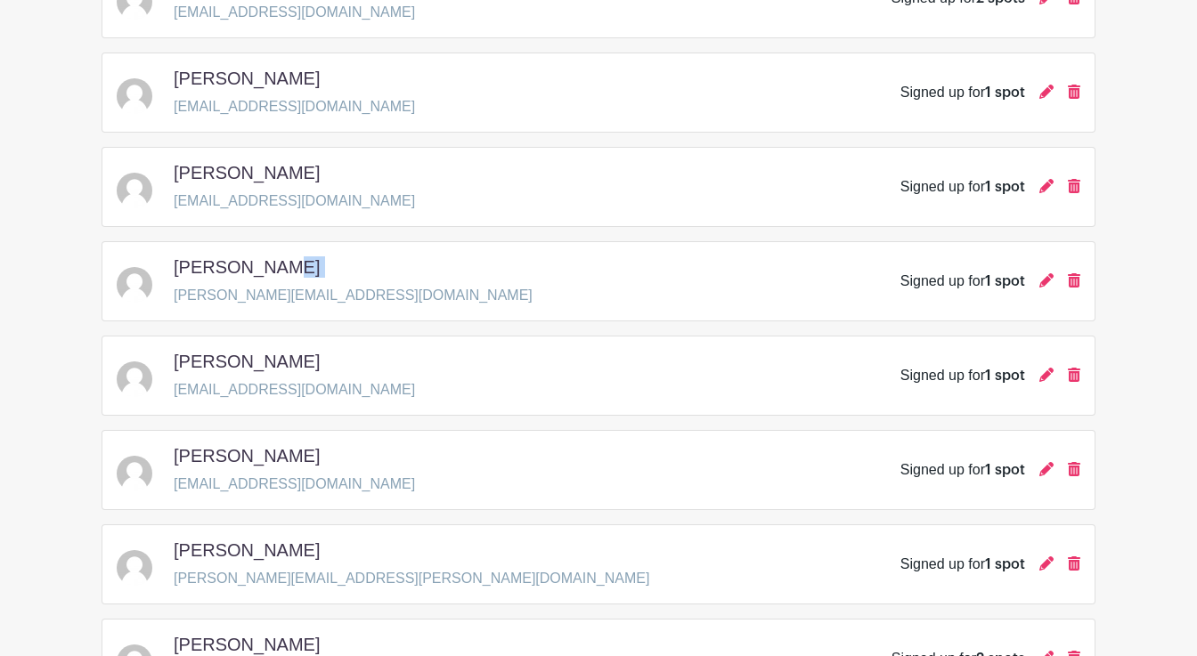
click at [230, 367] on h5 "[PERSON_NAME]" at bounding box center [247, 361] width 146 height 21
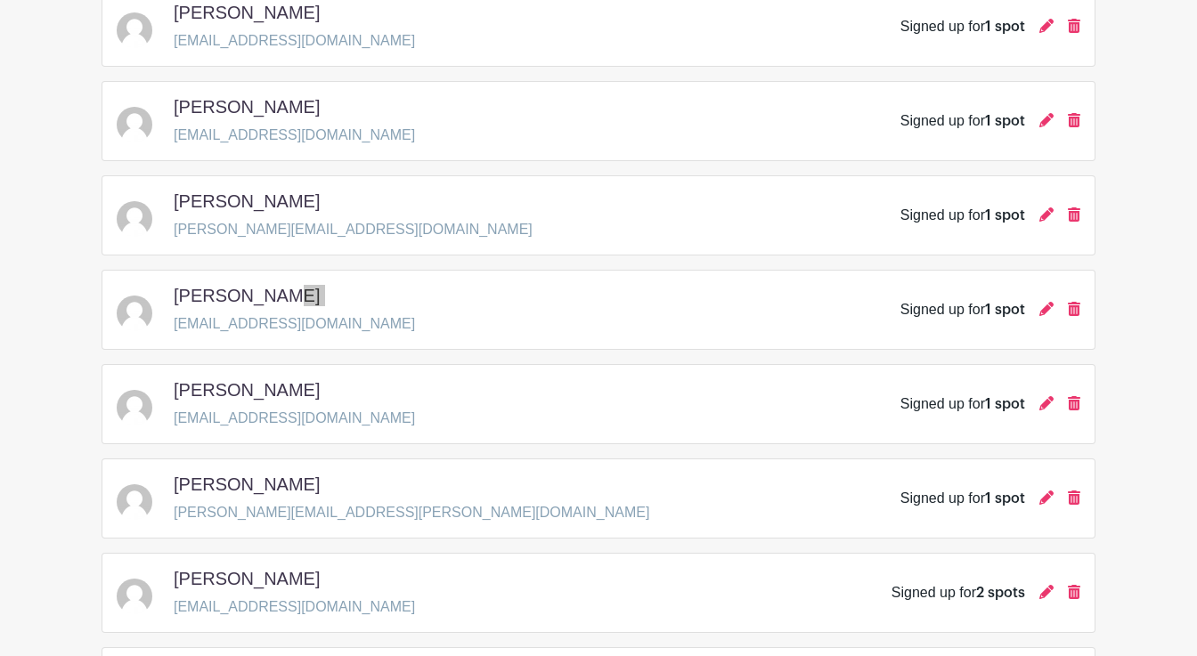
scroll to position [1551, 0]
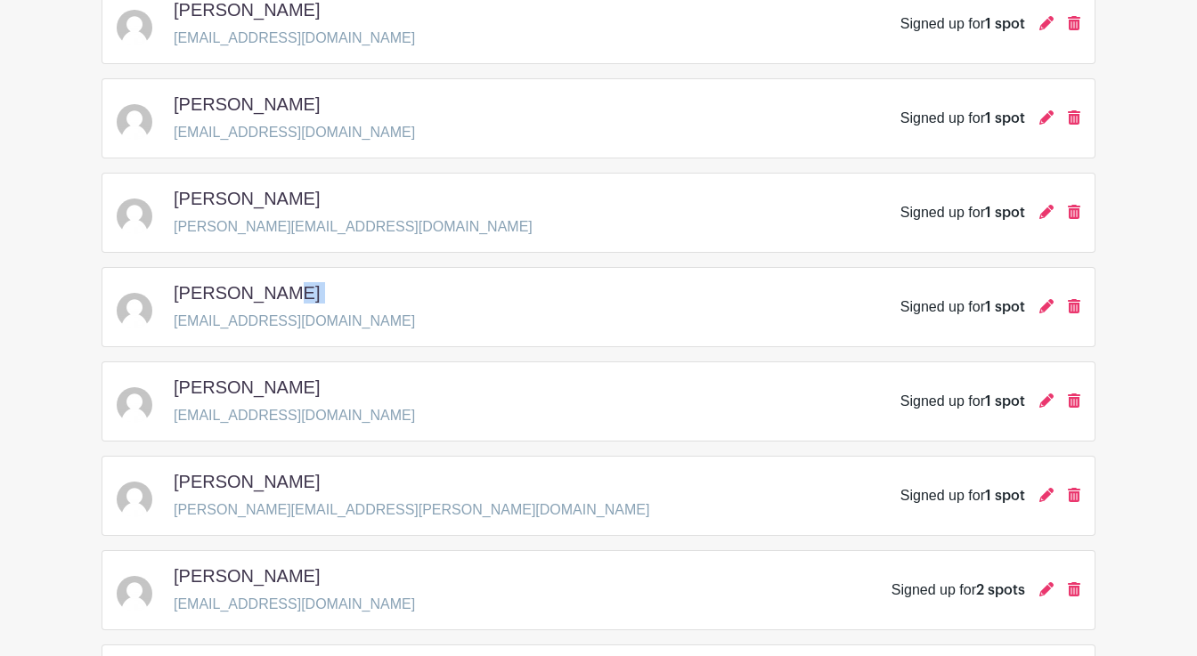
click at [221, 391] on h5 "[PERSON_NAME]" at bounding box center [247, 387] width 146 height 21
click at [256, 478] on h5 "[PERSON_NAME]" at bounding box center [247, 481] width 146 height 21
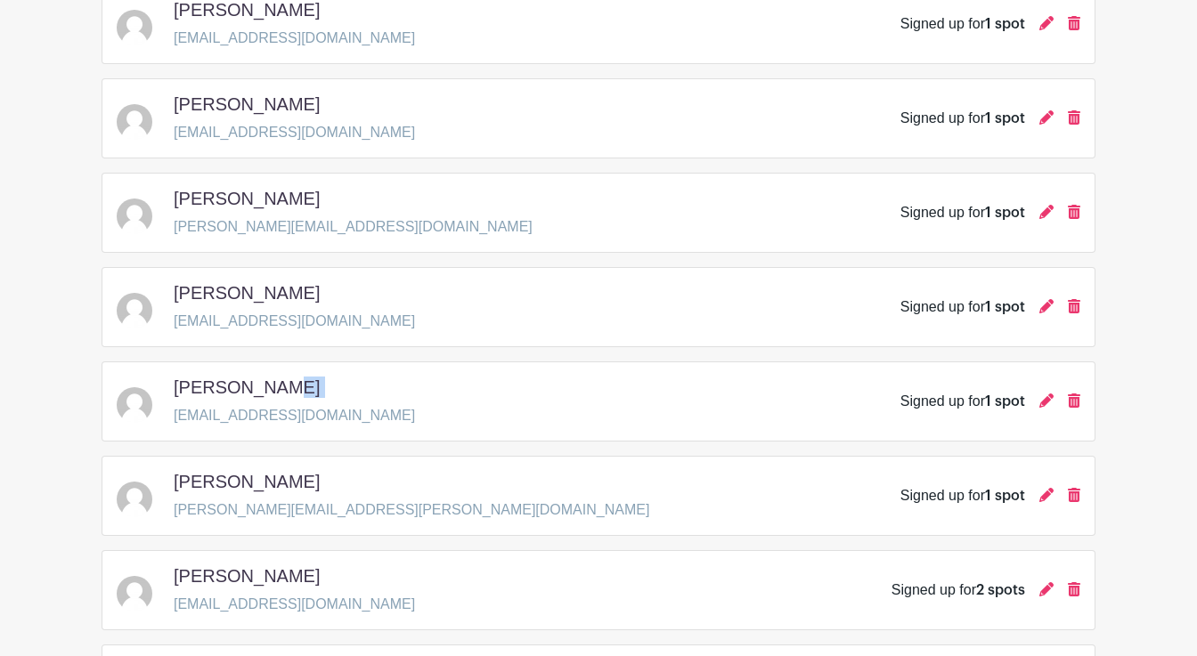
click at [256, 478] on h5 "[PERSON_NAME]" at bounding box center [247, 481] width 146 height 21
click at [236, 586] on h5 "[PERSON_NAME]" at bounding box center [247, 575] width 146 height 21
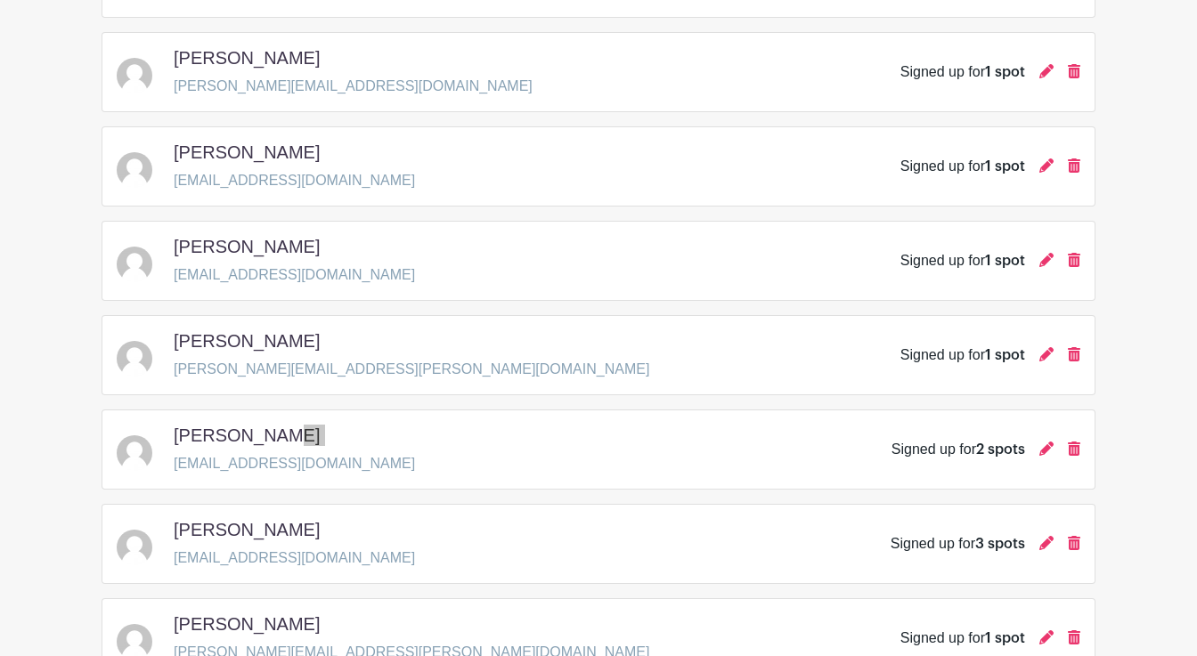
scroll to position [1703, 0]
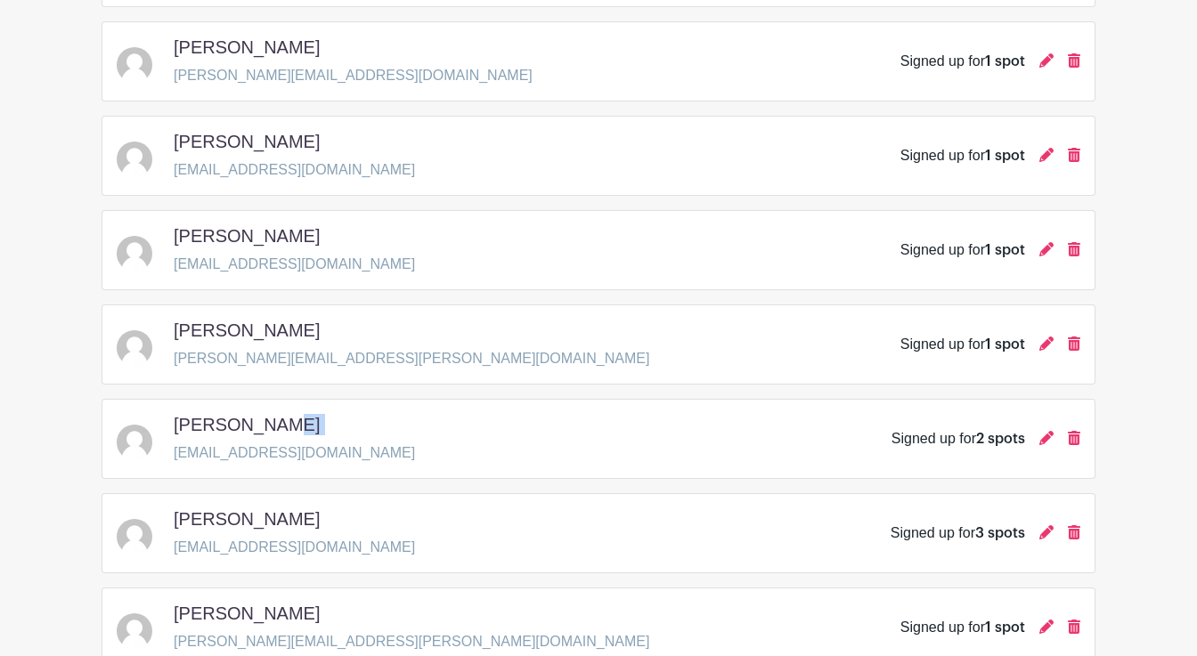
click at [241, 515] on h5 "[PERSON_NAME]" at bounding box center [247, 519] width 146 height 21
click at [223, 610] on h5 "[PERSON_NAME]" at bounding box center [247, 613] width 146 height 21
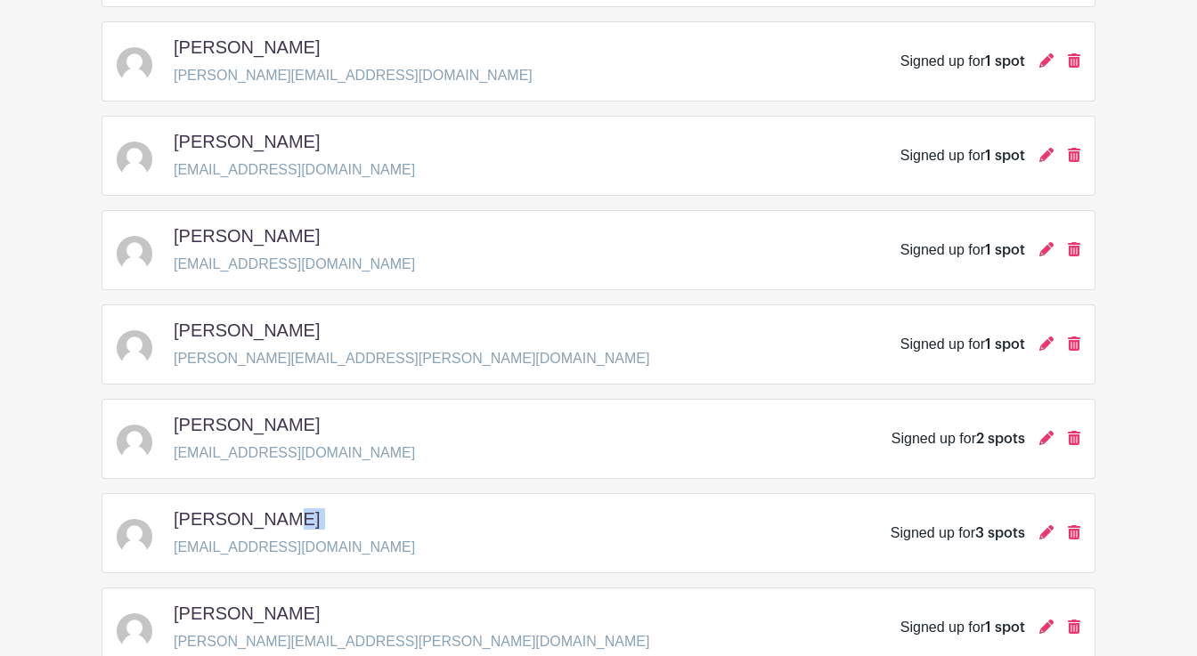
click at [223, 610] on h5 "[PERSON_NAME]" at bounding box center [247, 613] width 146 height 21
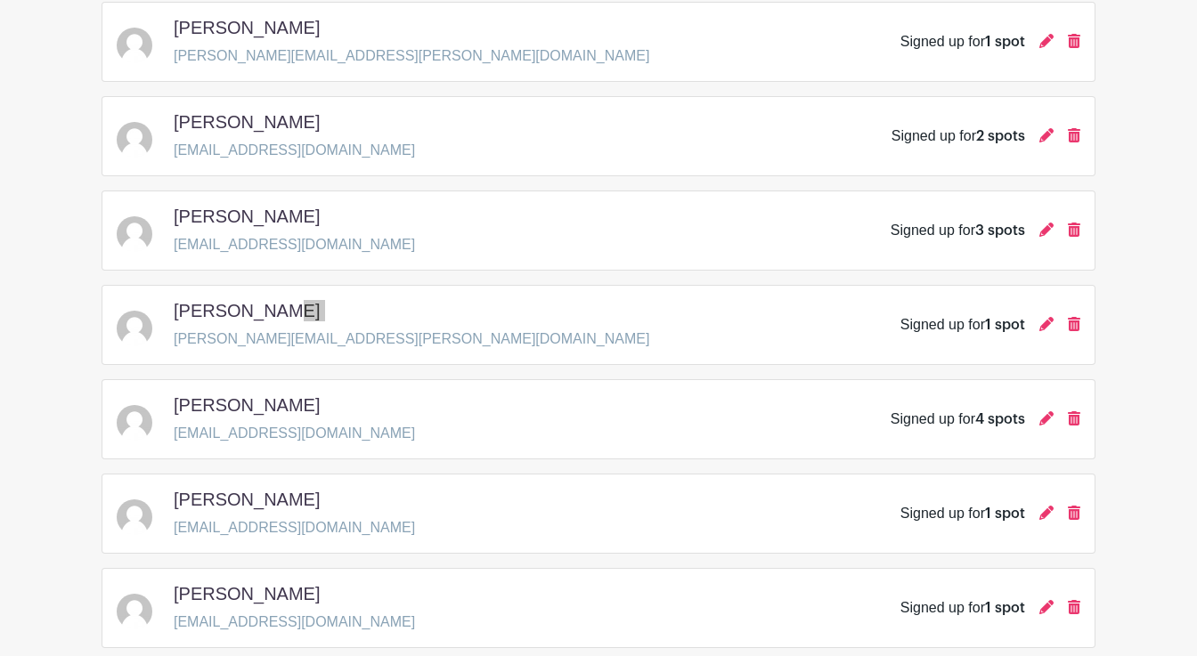
scroll to position [2038, 0]
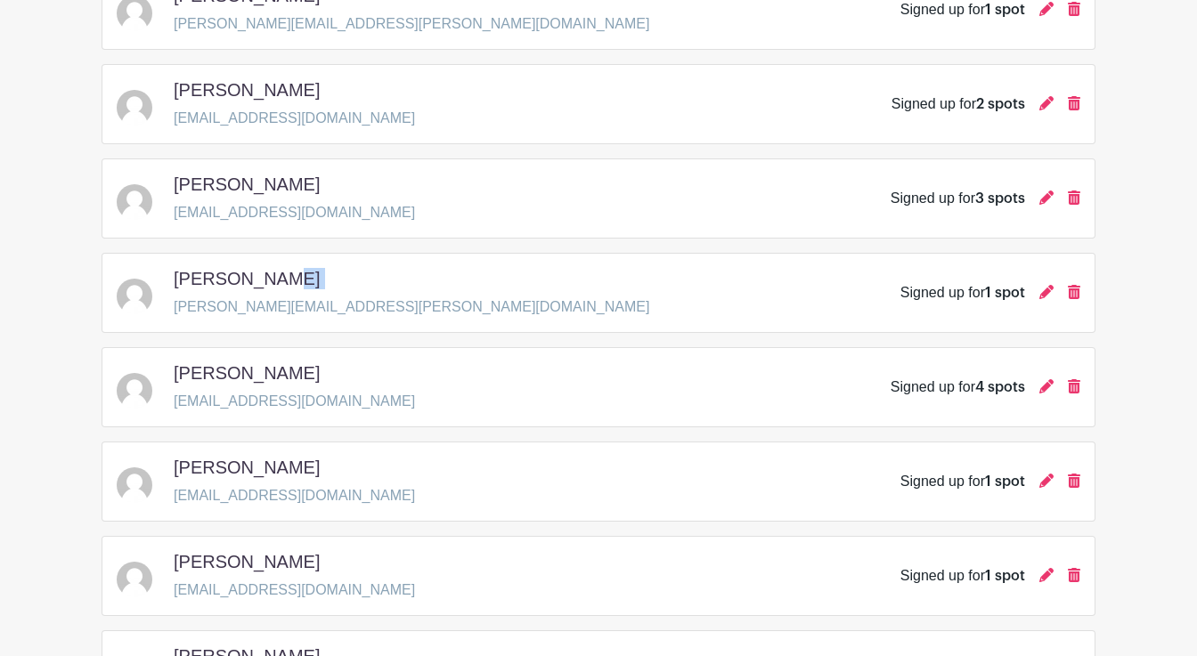
click at [260, 474] on h5 "[PERSON_NAME]" at bounding box center [247, 467] width 146 height 21
click at [251, 571] on h5 "[PERSON_NAME]" at bounding box center [247, 561] width 146 height 21
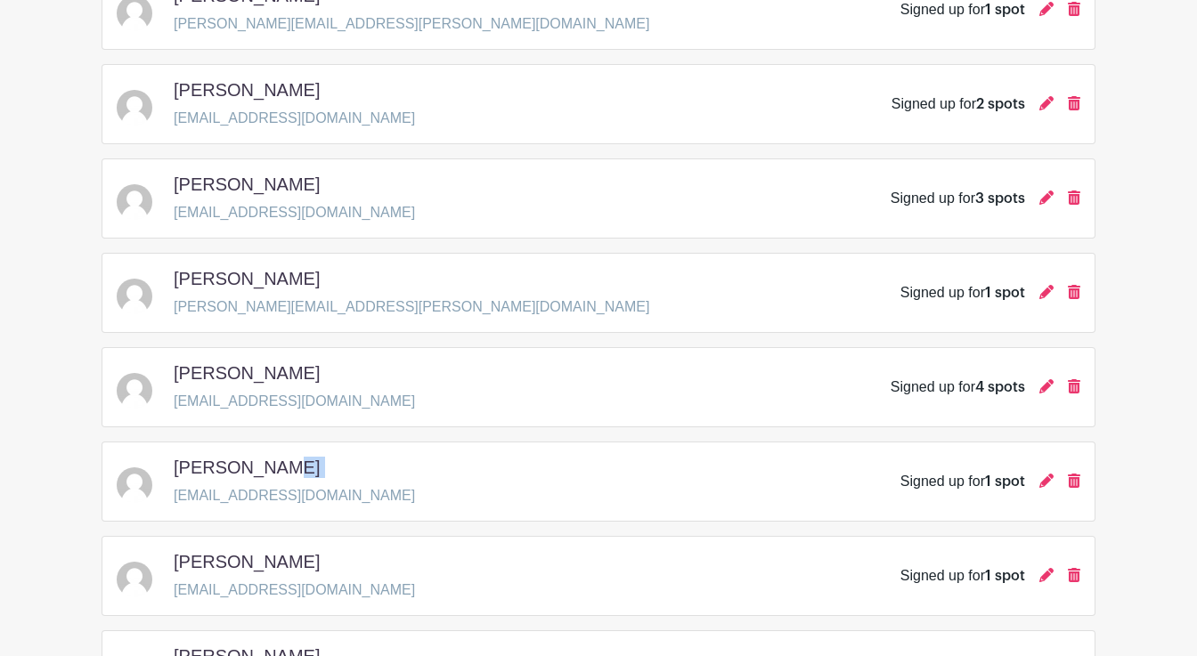
click at [251, 571] on h5 "[PERSON_NAME]" at bounding box center [247, 561] width 146 height 21
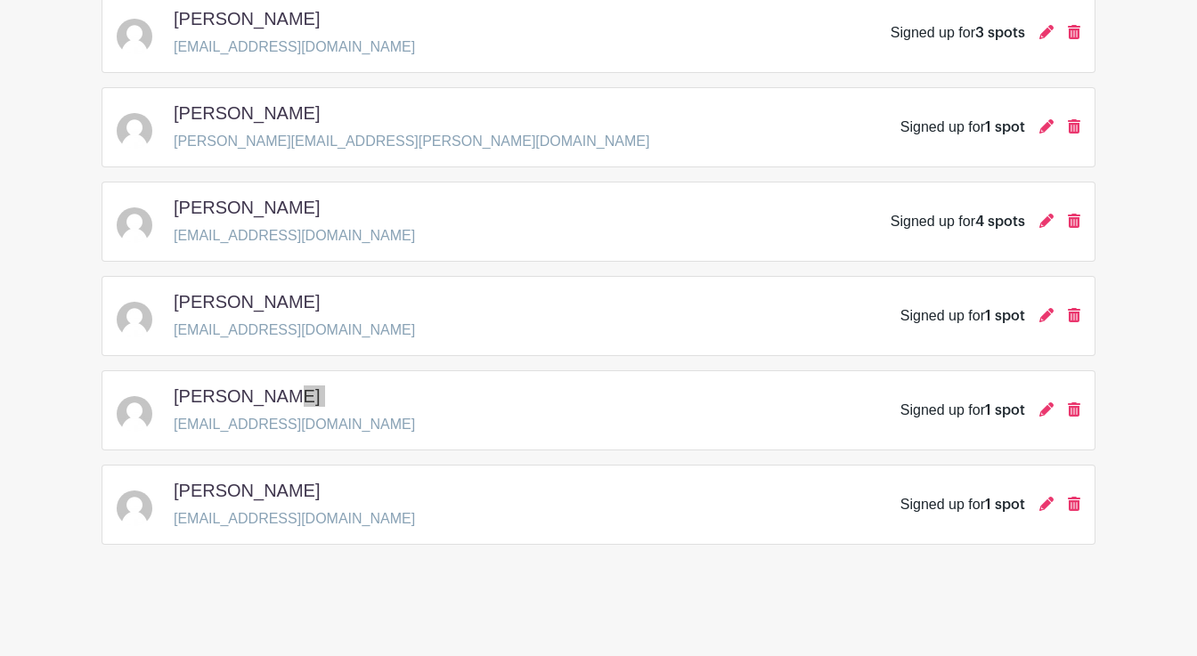
scroll to position [2204, 0]
click at [239, 492] on h5 "[PERSON_NAME]" at bounding box center [247, 490] width 146 height 21
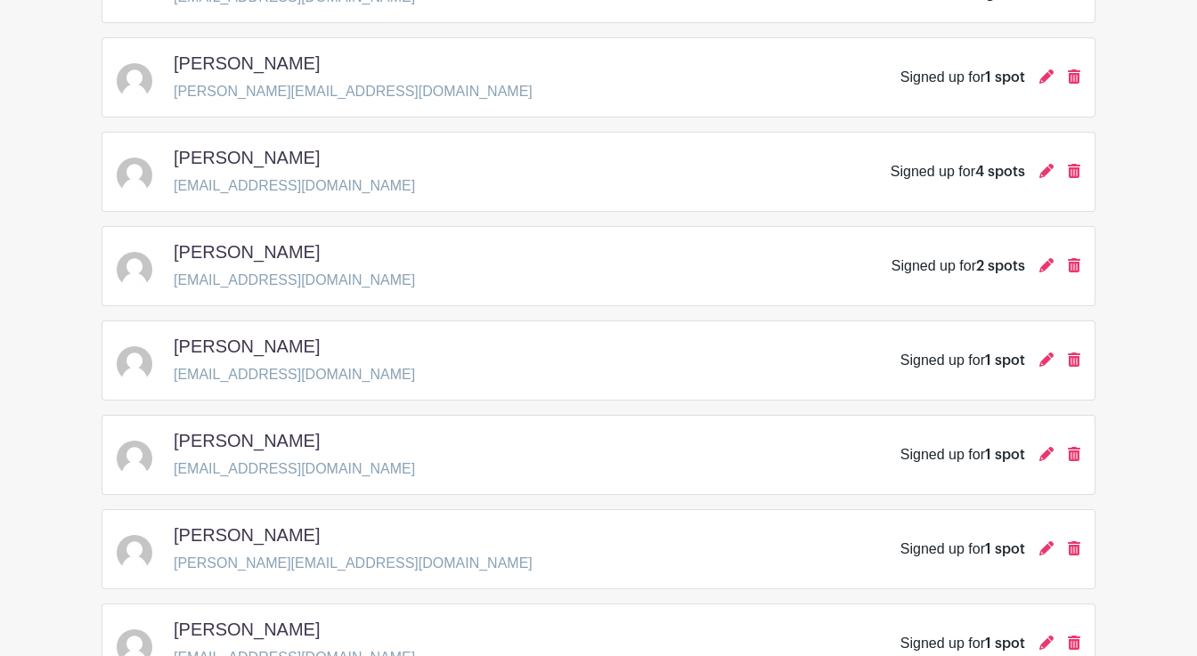
scroll to position [1214, 0]
